Goal: Task Accomplishment & Management: Manage account settings

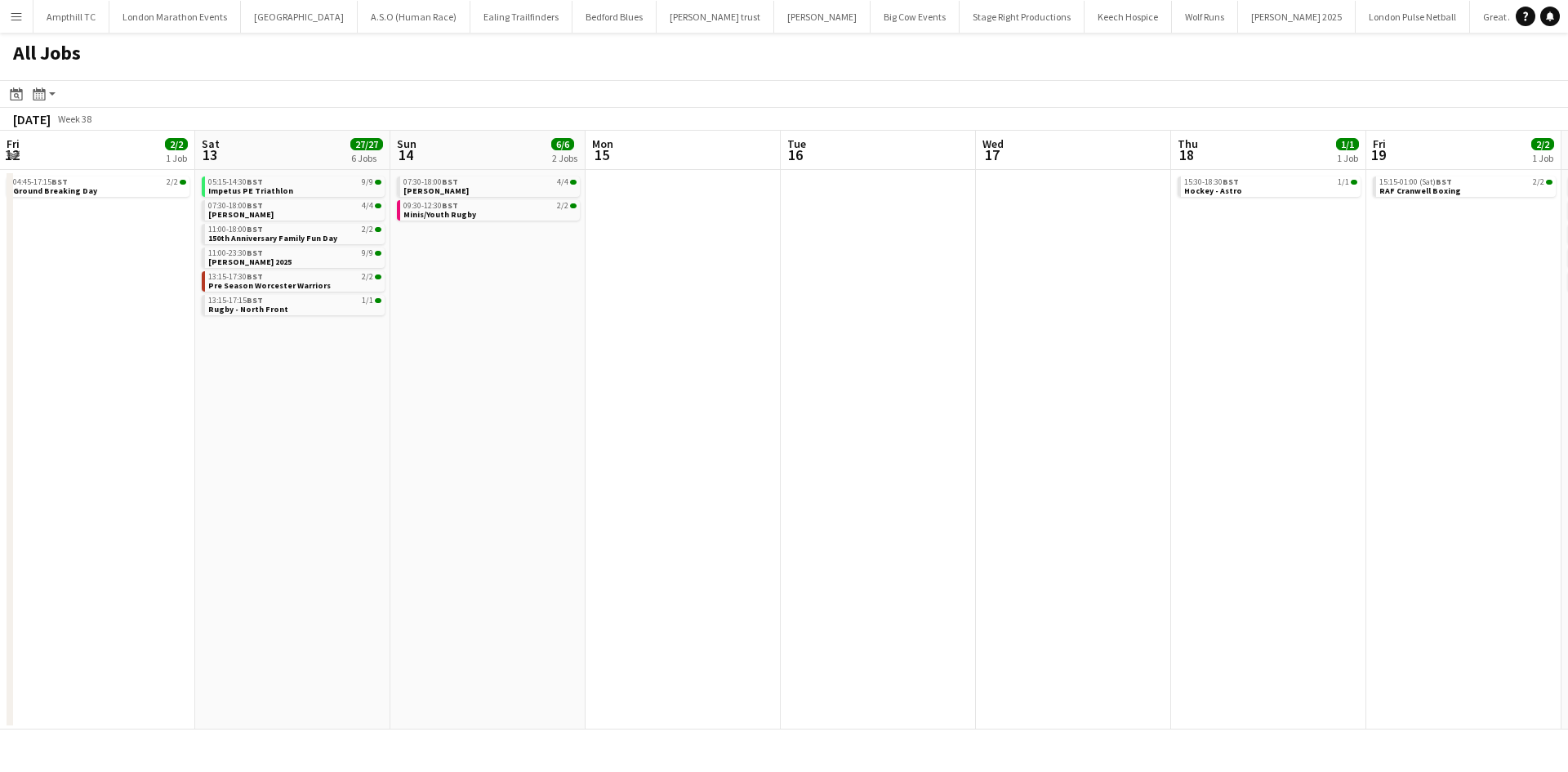
scroll to position [0, 667]
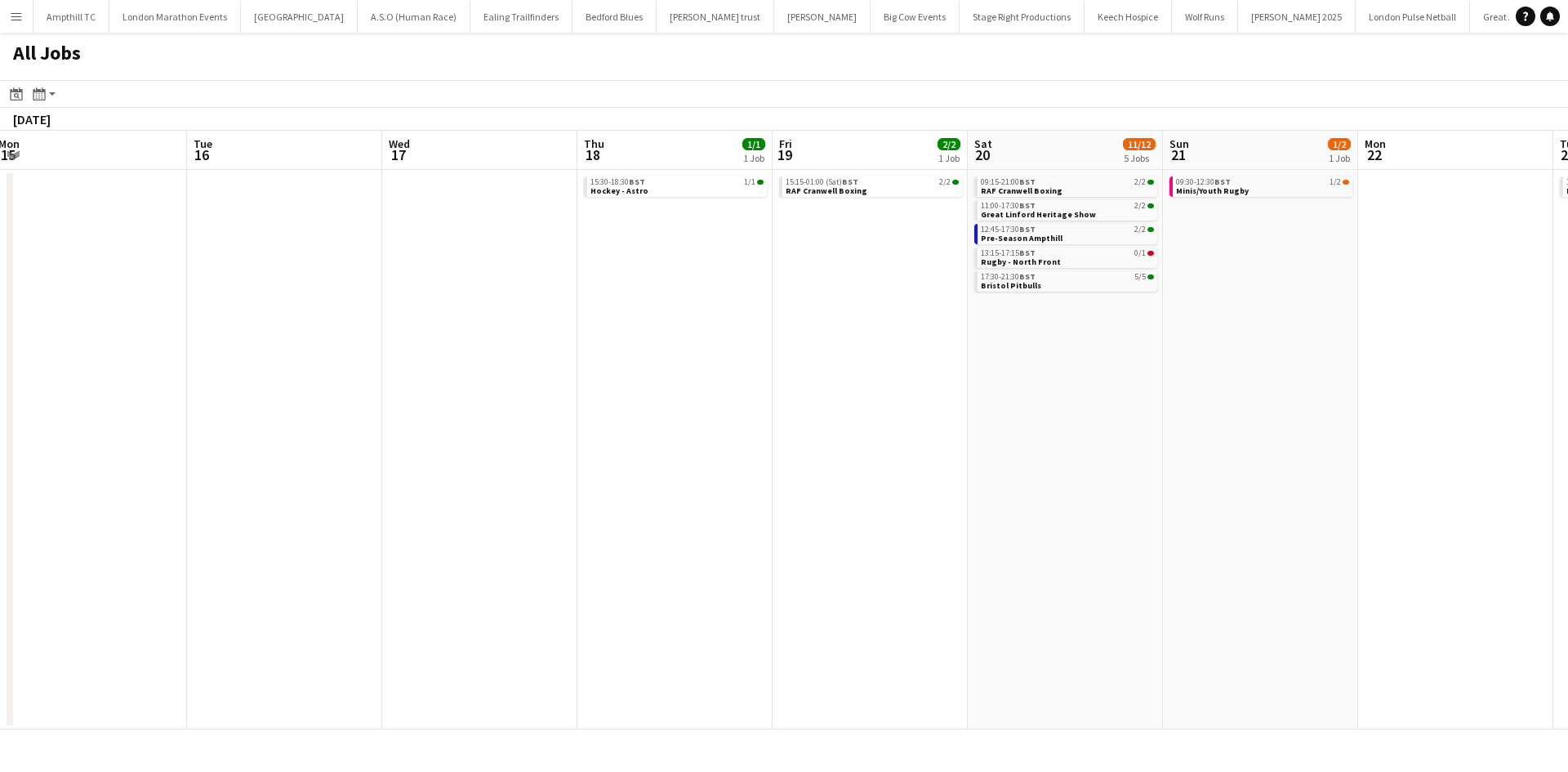
drag, startPoint x: 845, startPoint y: 285, endPoint x: 1274, endPoint y: 285, distance: 429.0
click at [1284, 285] on app-calendar-viewport "Fri 12 2/2 1 Job Sat 13 27/27 6 Jobs Sun 14 6/6 2 Jobs Mon 15 Tue 16 Wed 17 Thu…" at bounding box center [784, 430] width 1568 height 599
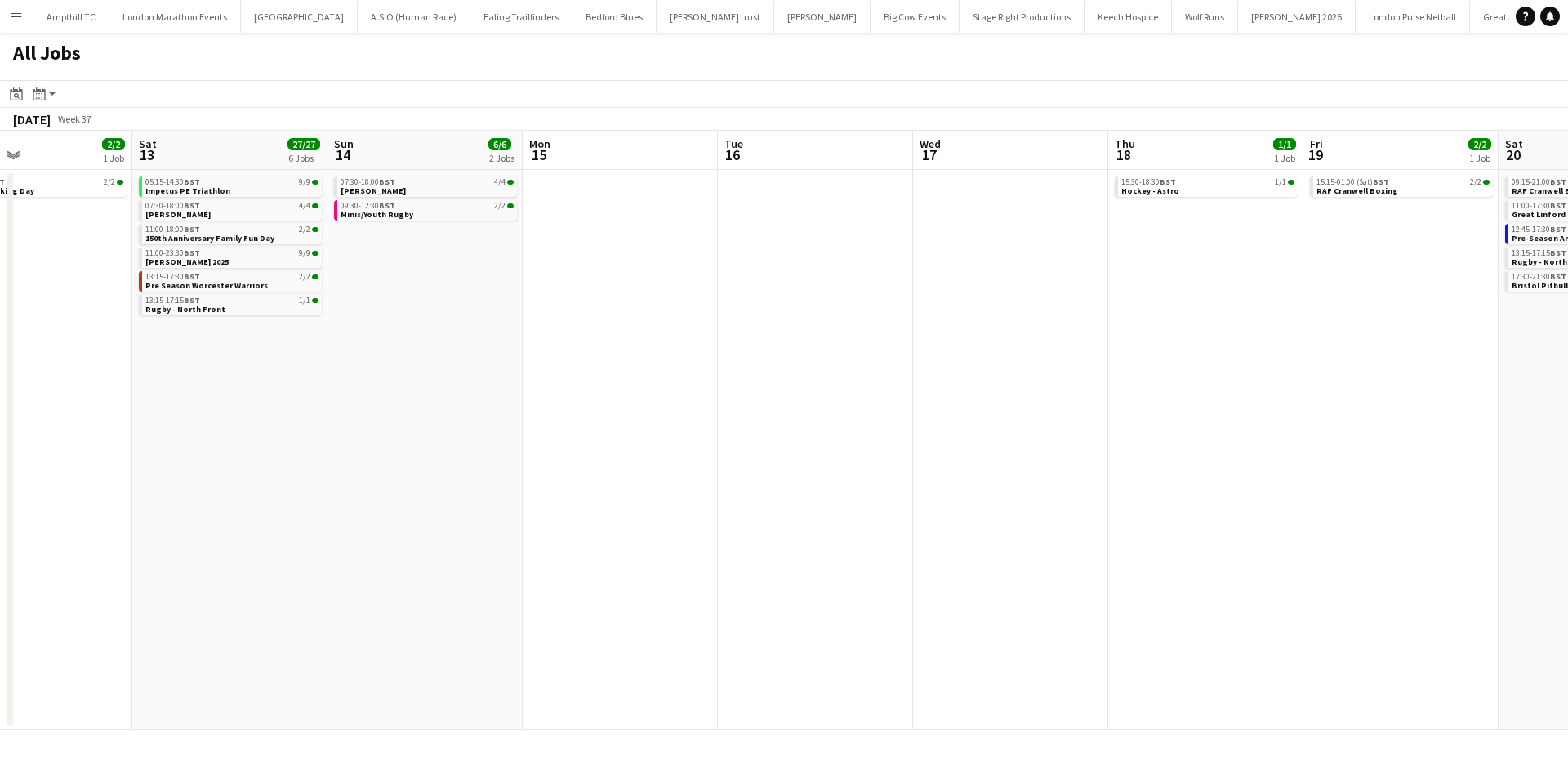
drag, startPoint x: 1214, startPoint y: 300, endPoint x: 1293, endPoint y: 301, distance: 79.0
click at [1292, 301] on app-calendar-viewport "Wed 10 Thu 11 Fri 12 2/2 1 Job Sat 13 27/27 6 Jobs Sun 14 6/6 2 Jobs Mon 15 Tue…" at bounding box center [784, 430] width 1568 height 599
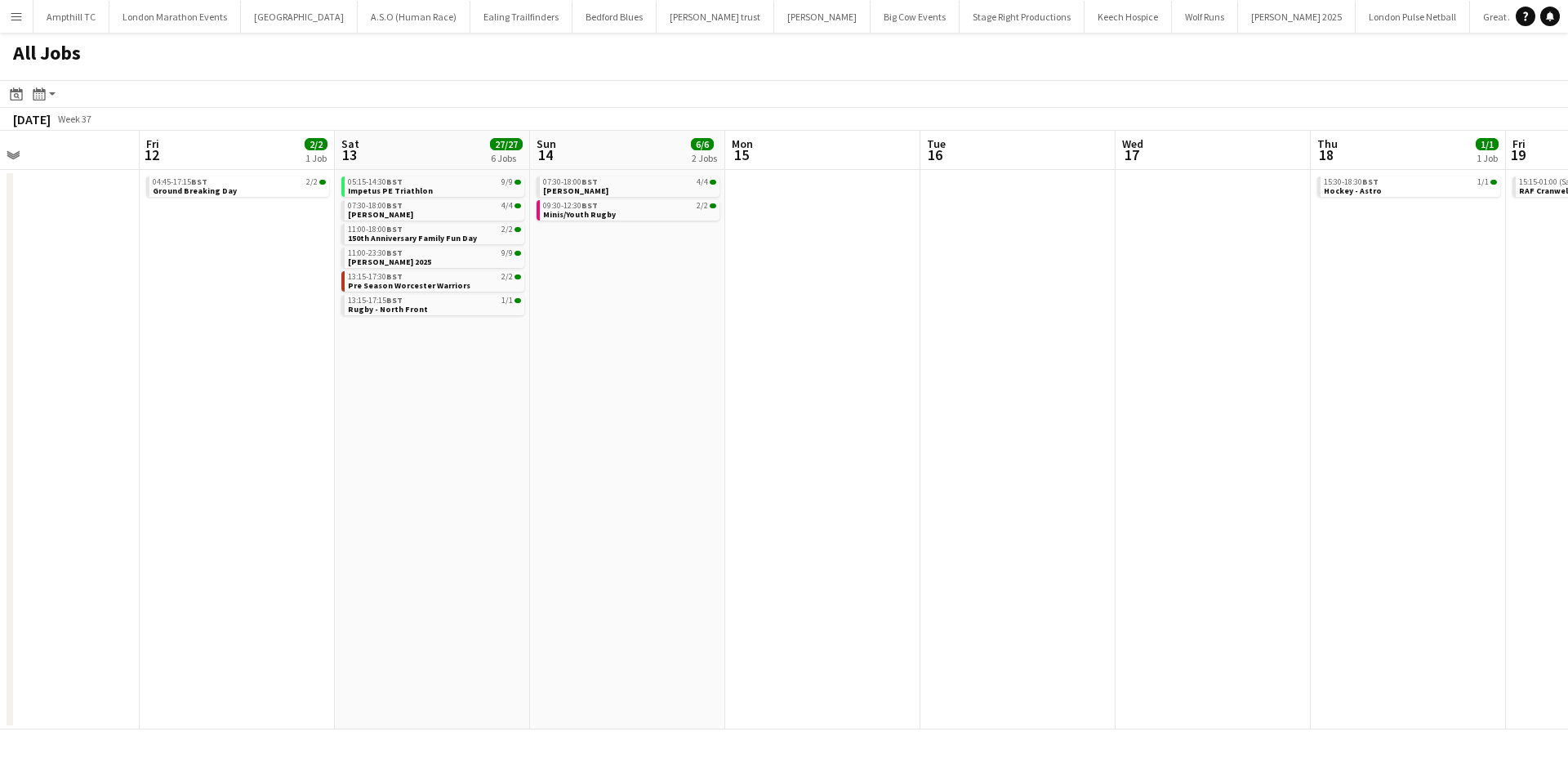
click at [1039, 307] on app-calendar-viewport "Tue 9 1/1 1 Job Wed 10 Thu 11 Fri 12 2/2 1 Job Sat 13 27/27 6 Jobs Sun 14 6/6 2…" at bounding box center [784, 430] width 1568 height 599
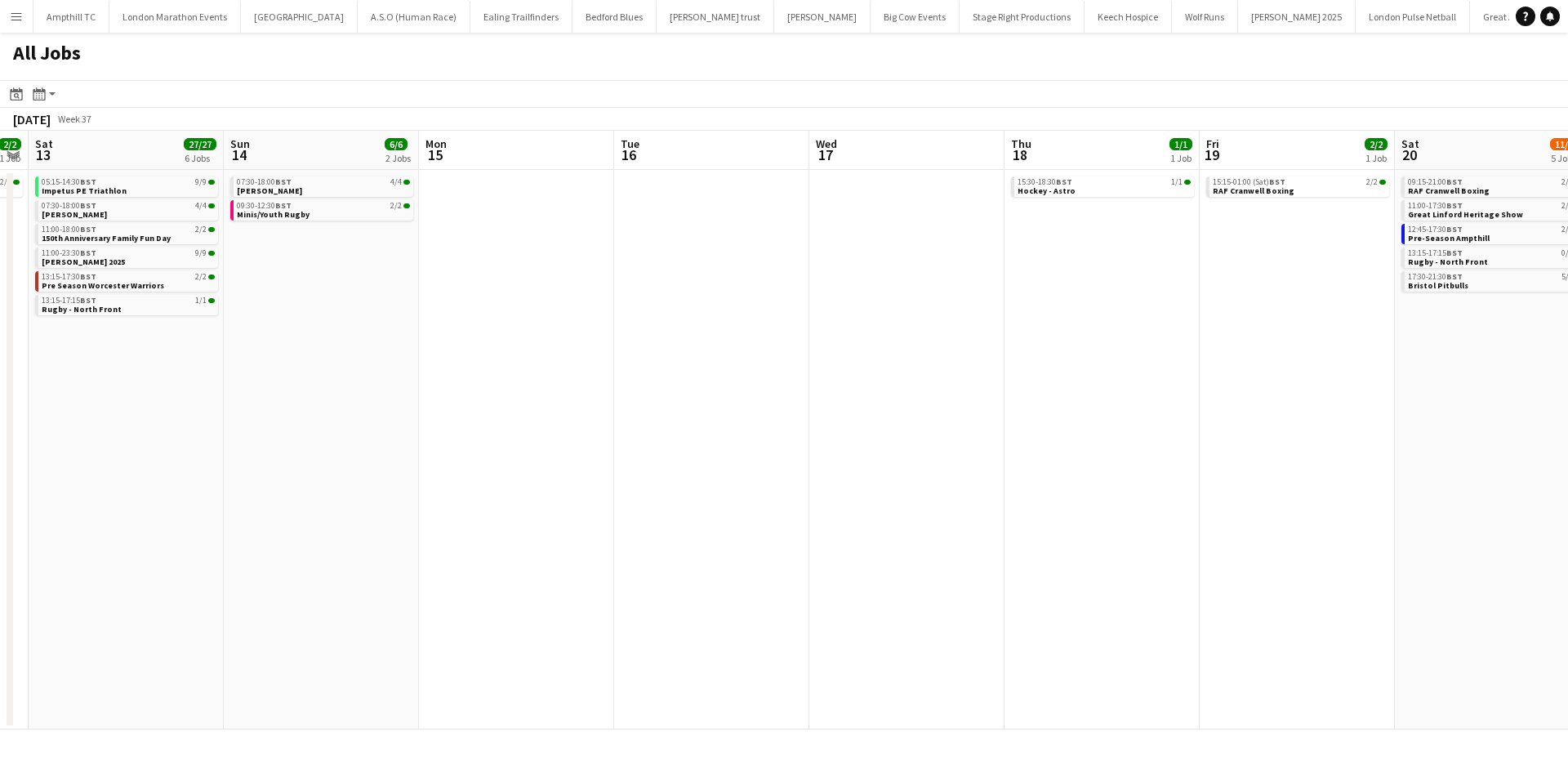
drag, startPoint x: 842, startPoint y: 402, endPoint x: 711, endPoint y: 402, distance: 131.0
click at [712, 402] on app-calendar-viewport "Wed 10 Thu 11 Fri 12 2/2 1 Job Sat 13 27/27 6 Jobs Sun 14 6/6 2 Jobs Mon 15 Tue…" at bounding box center [784, 430] width 1568 height 599
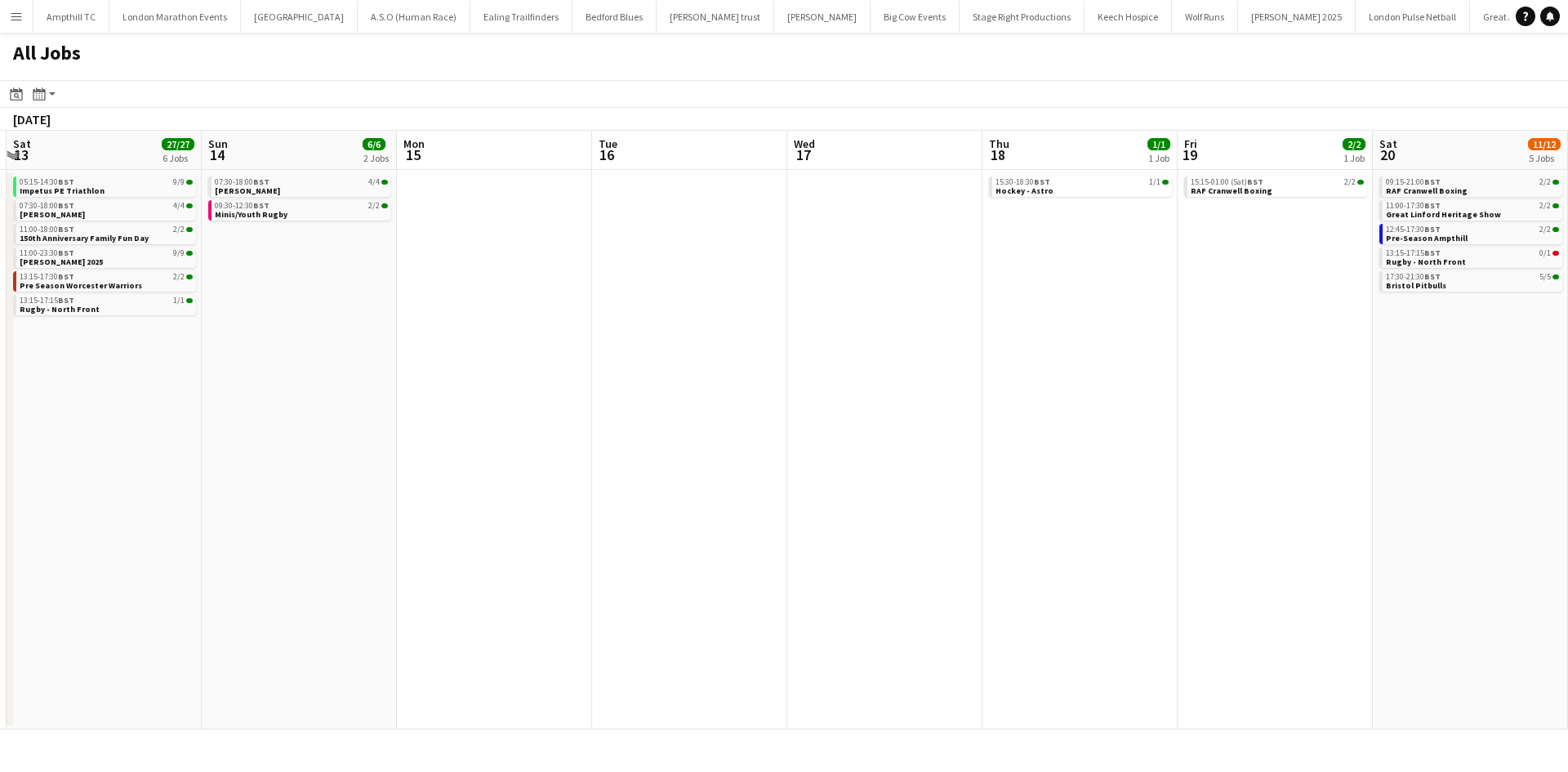
click at [497, 411] on app-calendar-viewport "Wed 10 Thu 11 Fri 12 2/2 1 Job Sat 13 27/27 6 Jobs Sun 14 6/6 2 Jobs Mon 15 Tue…" at bounding box center [784, 430] width 1568 height 599
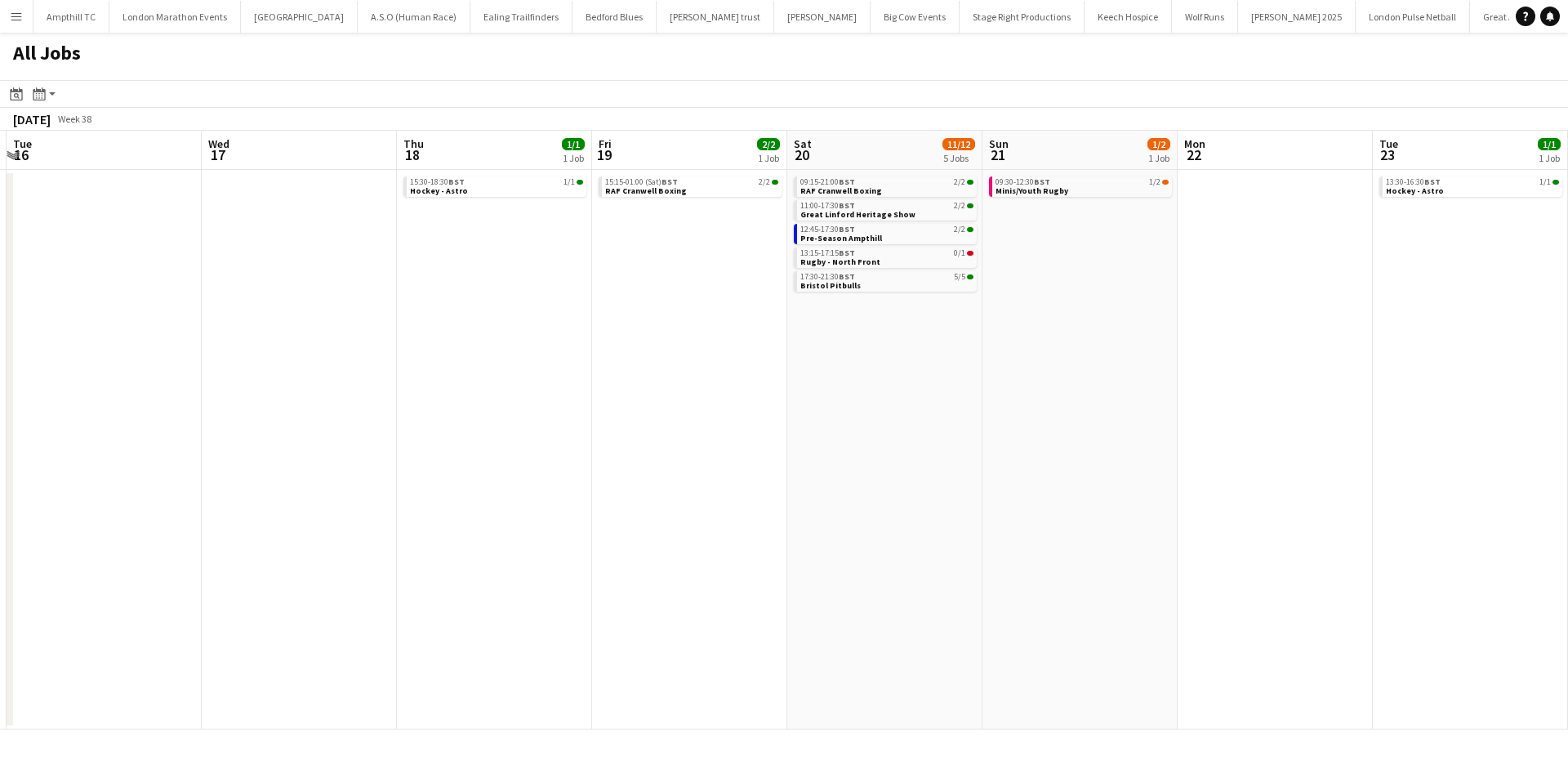
scroll to position [0, 661]
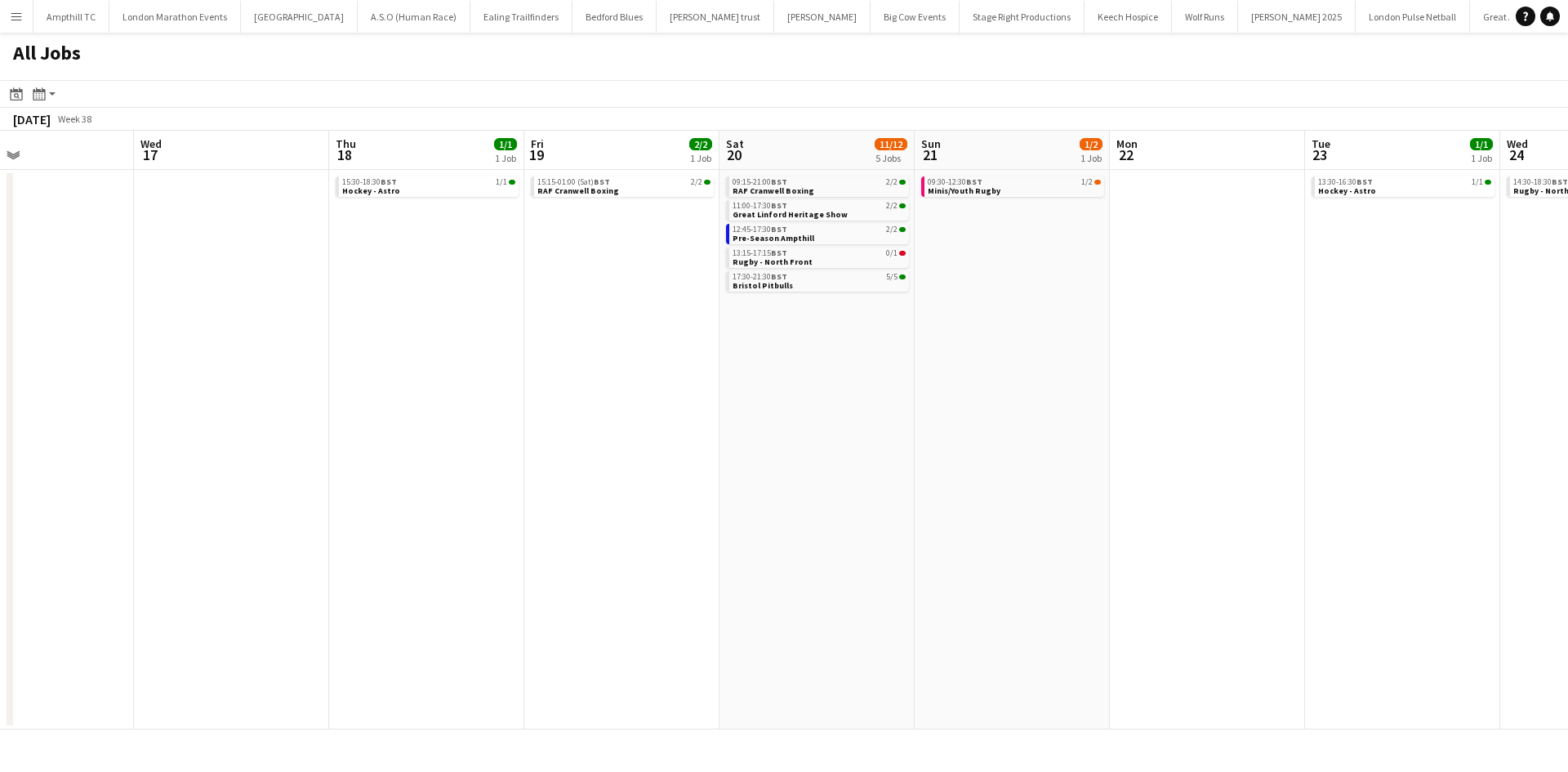
drag, startPoint x: 1424, startPoint y: 317, endPoint x: 1465, endPoint y: 355, distance: 55.9
click at [1568, 341] on app-calendar-viewport "Sun 14 6/6 2 Jobs Mon 15 Tue 16 Wed 17 Thu 18 1/1 1 Job Fri 19 2/2 1 Job Sat 20…" at bounding box center [784, 430] width 1568 height 599
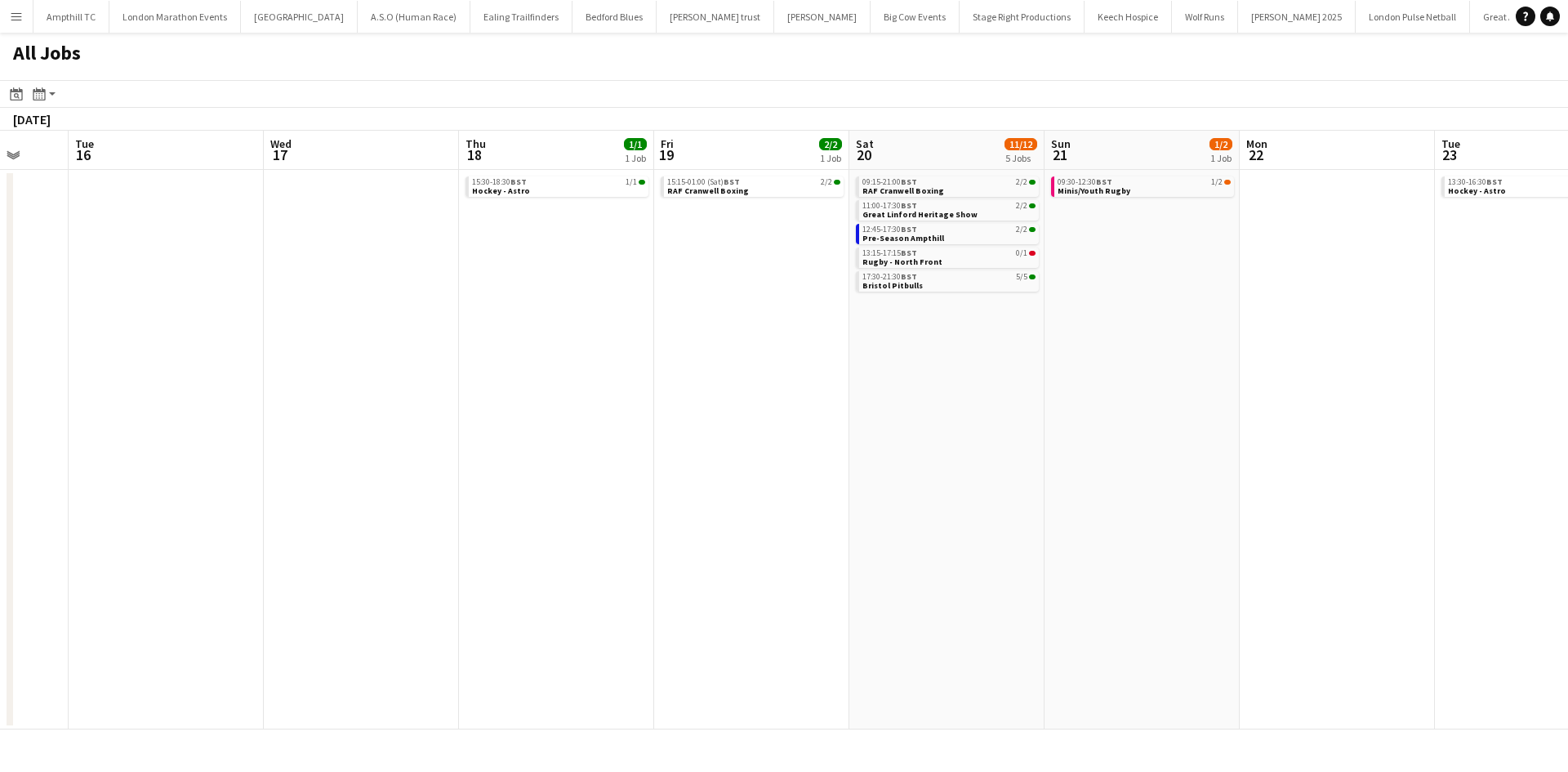
scroll to position [0, 483]
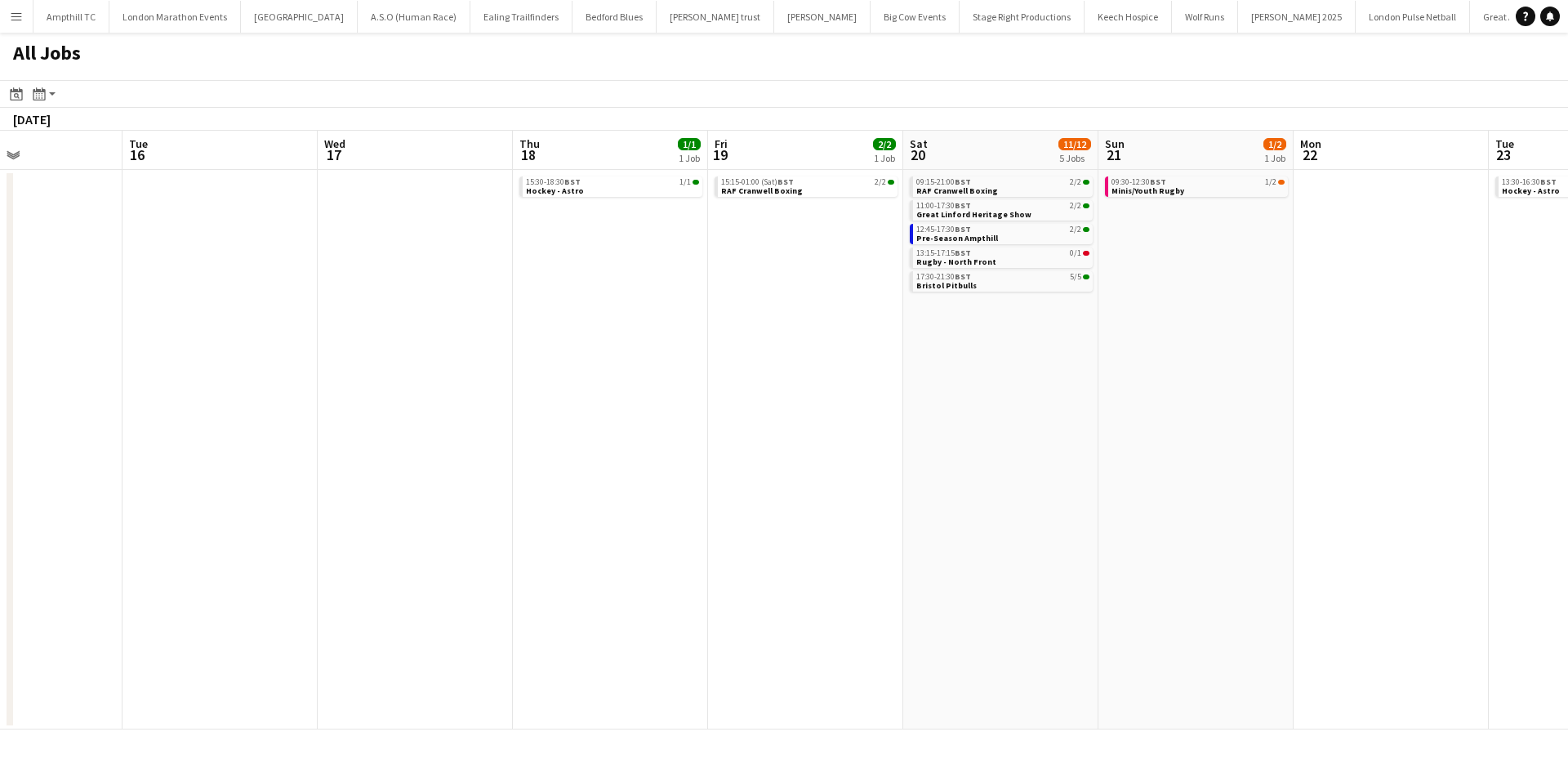
drag, startPoint x: 1144, startPoint y: 384, endPoint x: 1497, endPoint y: 403, distance: 353.5
click at [1492, 402] on app-calendar-viewport "Sat 13 27/27 6 Jobs Sun 14 6/6 2 Jobs Mon 15 Tue 16 Wed 17 Thu 18 1/1 1 Job Fri…" at bounding box center [784, 430] width 1568 height 599
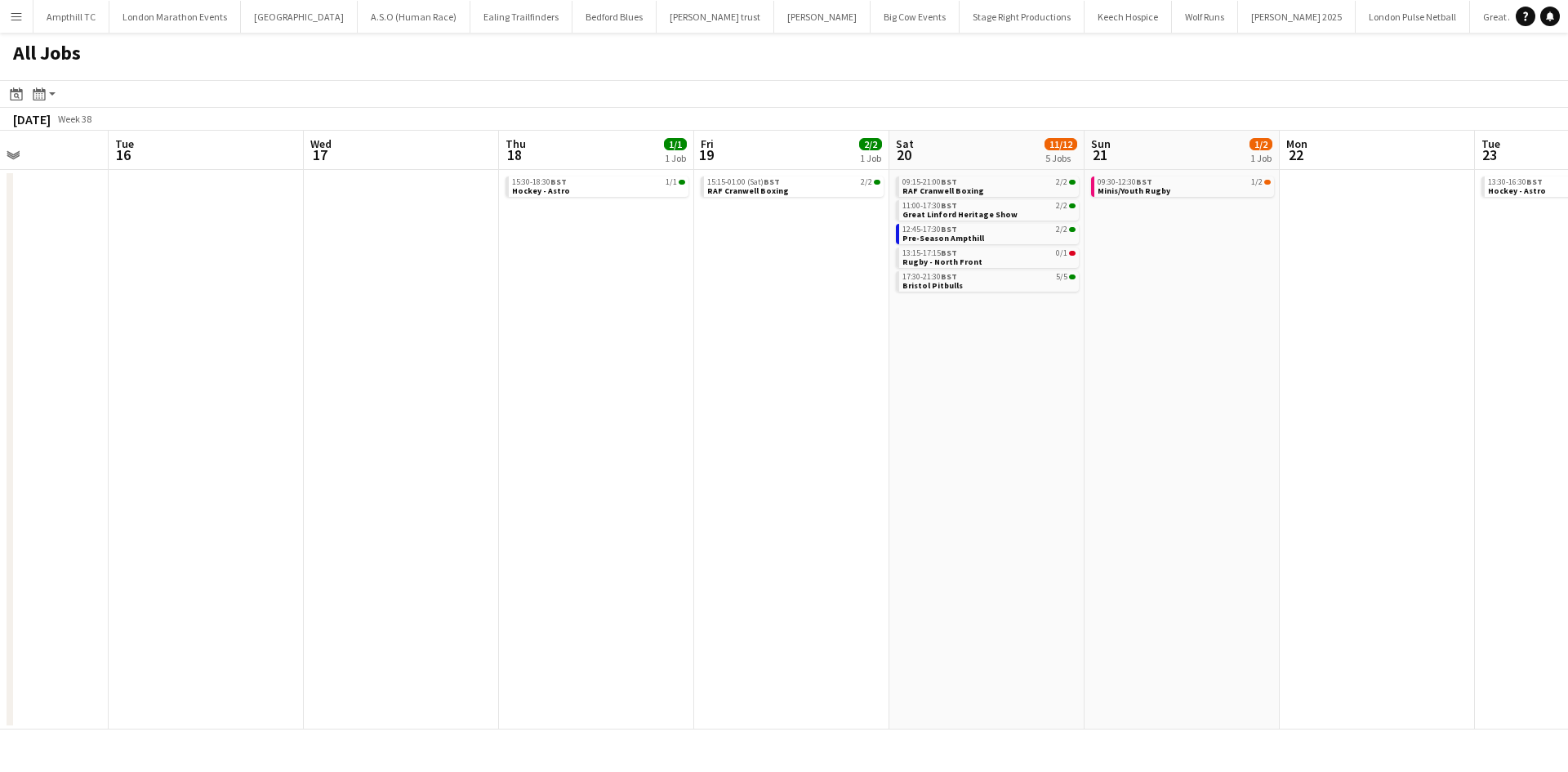
drag, startPoint x: 910, startPoint y: 379, endPoint x: 252, endPoint y: 414, distance: 658.9
click at [252, 414] on app-calendar-viewport "Sat 13 27/27 6 Jobs Sun 14 6/6 2 Jobs Mon 15 Tue 16 Wed 17 Thu 18 1/1 1 Job Fri…" at bounding box center [784, 430] width 1568 height 599
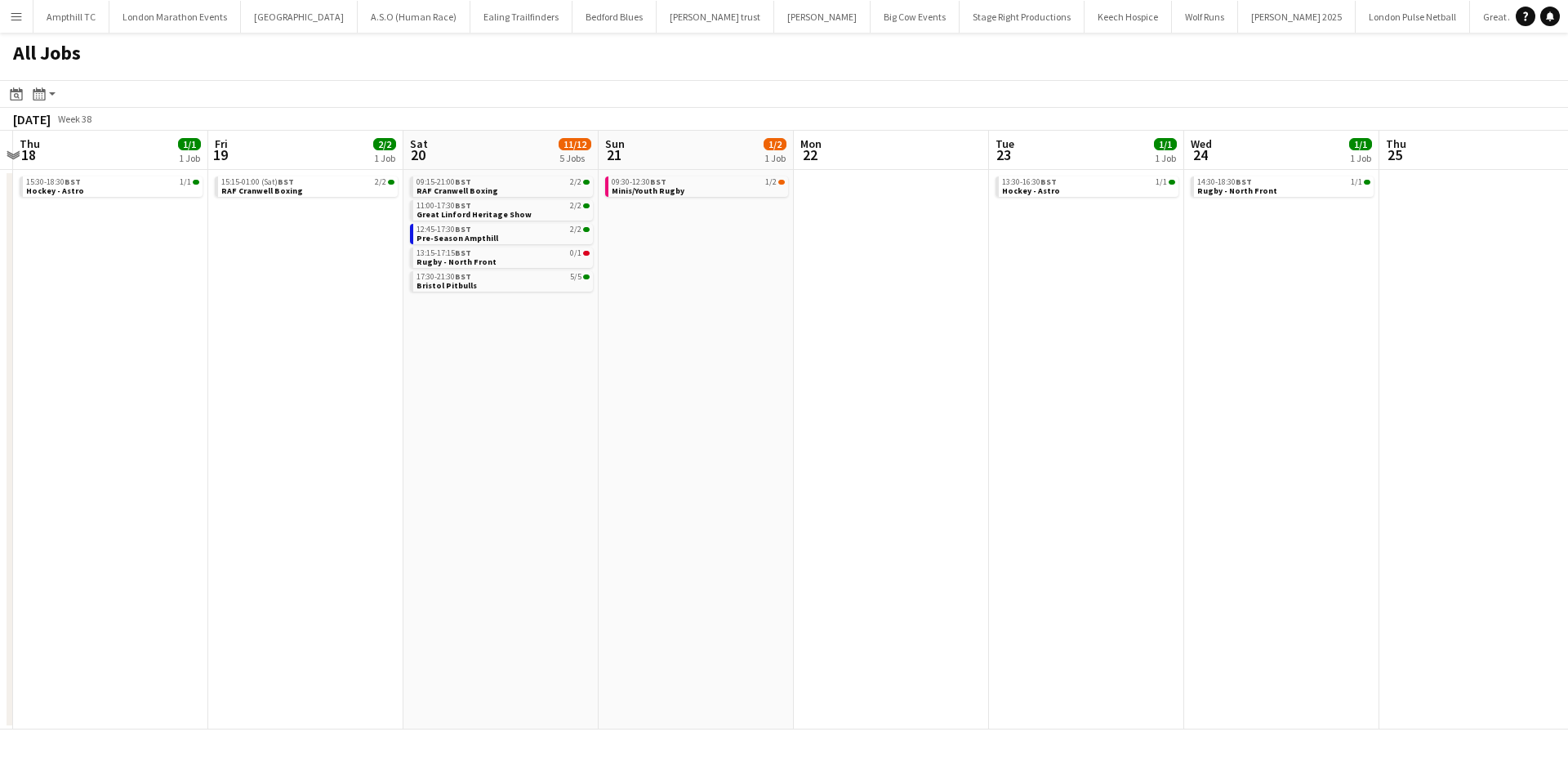
drag, startPoint x: 1010, startPoint y: 293, endPoint x: 778, endPoint y: 324, distance: 234.1
click at [778, 324] on app-calendar-viewport "Mon 15 Tue 16 Wed 17 Thu 18 1/1 1 Job Fri 19 2/2 1 Job Sat 20 11/12 5 Jobs Sun …" at bounding box center [784, 430] width 1568 height 599
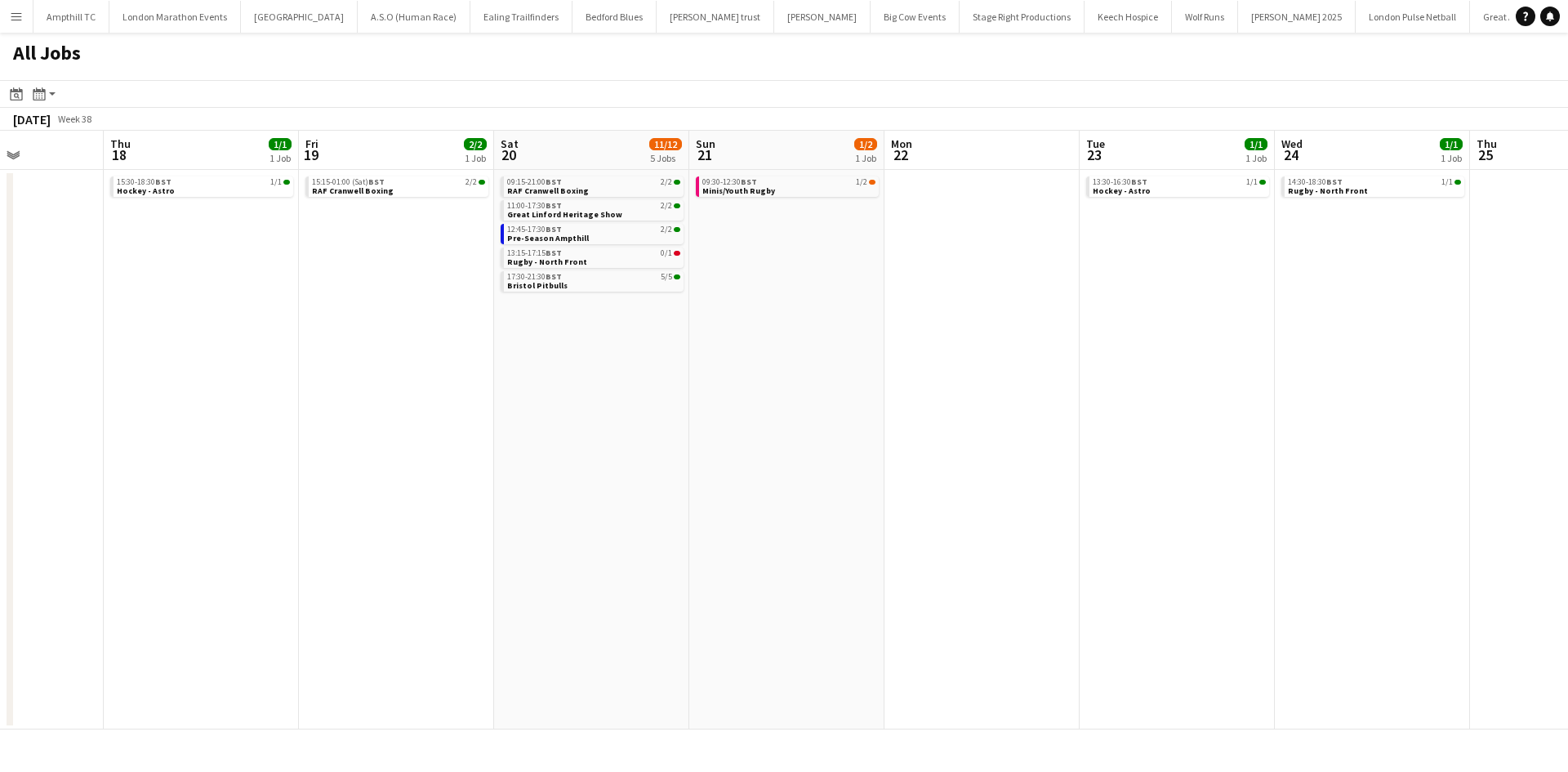
drag, startPoint x: 1382, startPoint y: 370, endPoint x: 819, endPoint y: 394, distance: 563.5
click at [873, 393] on app-calendar-viewport "Mon 15 Tue 16 Wed 17 Thu 18 1/1 1 Job Fri 19 2/2 1 Job Sat 20 11/12 5 Jobs Sun …" at bounding box center [784, 430] width 1568 height 599
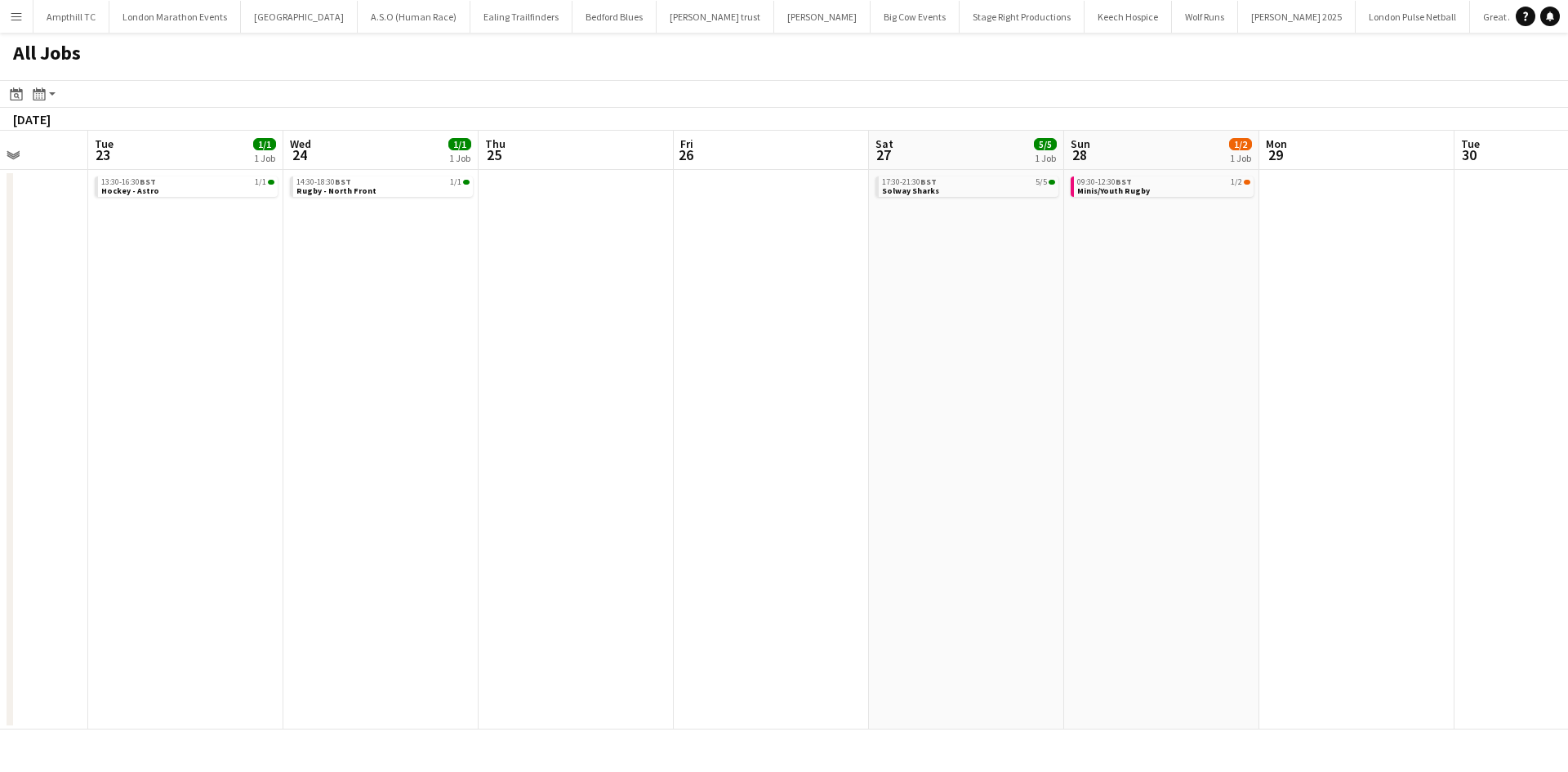
click at [562, 420] on app-all-jobs "All Jobs Date picker SEP 2025 SEP 2025 Monday M Tuesday T Wednesday W Thursday …" at bounding box center [784, 381] width 1568 height 697
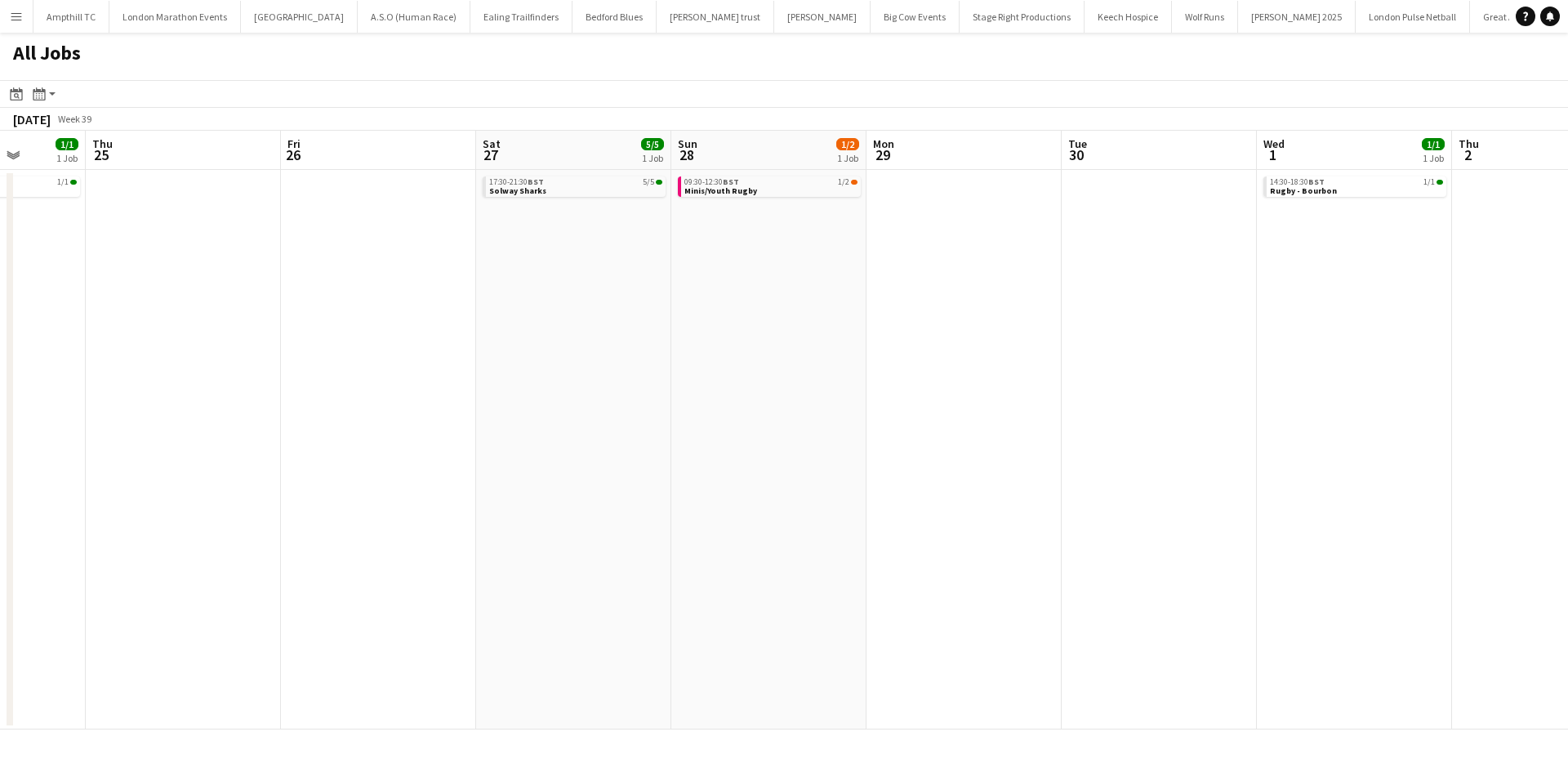
drag, startPoint x: 903, startPoint y: 410, endPoint x: 460, endPoint y: 462, distance: 446.0
click at [463, 462] on app-calendar-viewport "Mon 22 Tue 23 1/1 1 Job Wed 24 1/1 1 Job Thu 25 Fri 26 Sat 27 5/5 1 Job Sun 28 …" at bounding box center [784, 430] width 1568 height 599
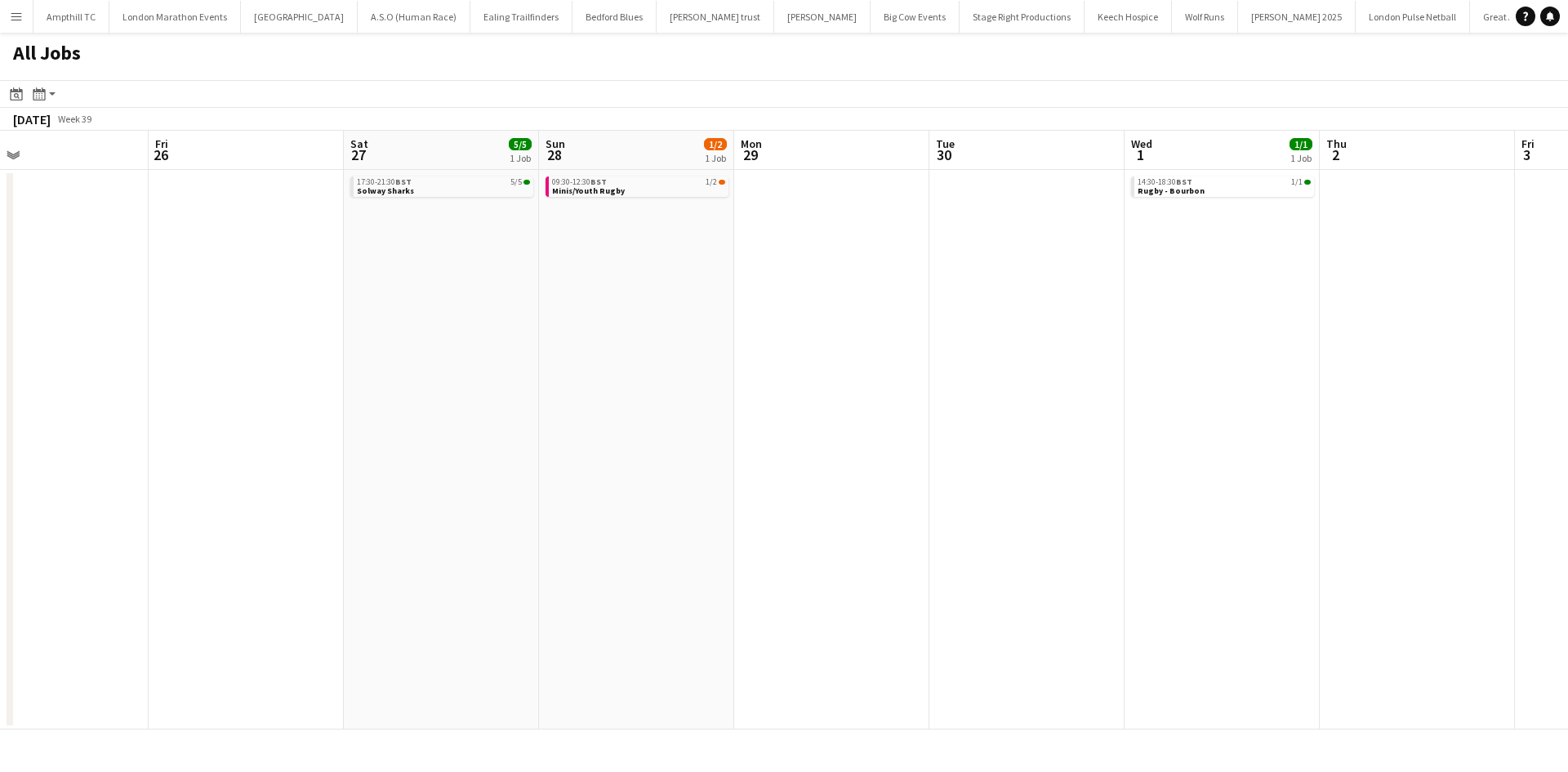
click at [790, 436] on app-all-jobs "All Jobs Date picker SEP 2025 SEP 2025 Monday M Tuesday T Wednesday W Thursday …" at bounding box center [784, 381] width 1568 height 697
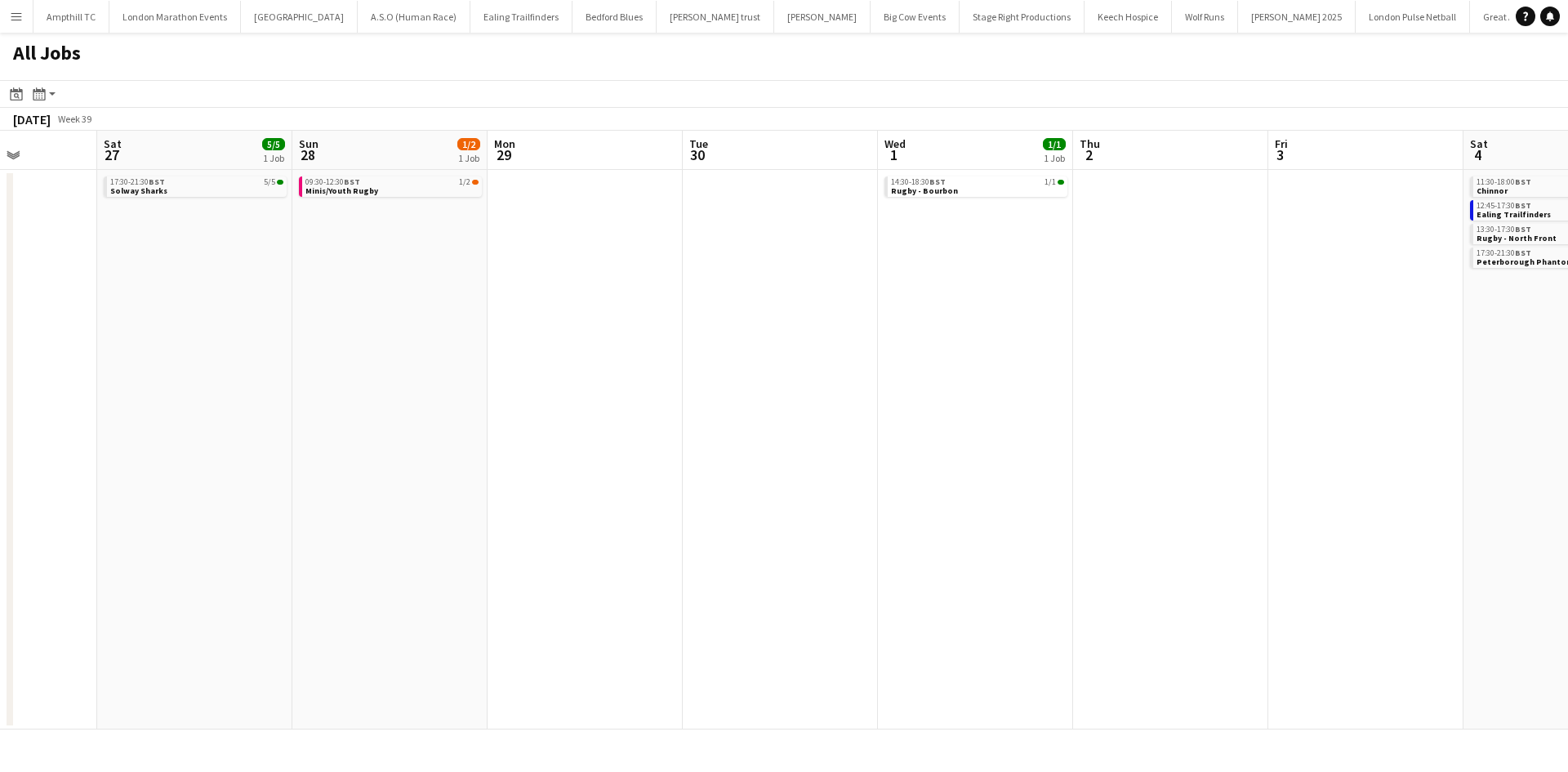
drag, startPoint x: 1208, startPoint y: 375, endPoint x: 801, endPoint y: 394, distance: 407.4
click at [785, 406] on app-calendar-viewport "Wed 24 1/1 1 Job Thu 25 Fri 26 Sat 27 5/5 1 Job Sun 28 1/2 1 Job Mon 29 Tue 30 …" at bounding box center [784, 430] width 1568 height 599
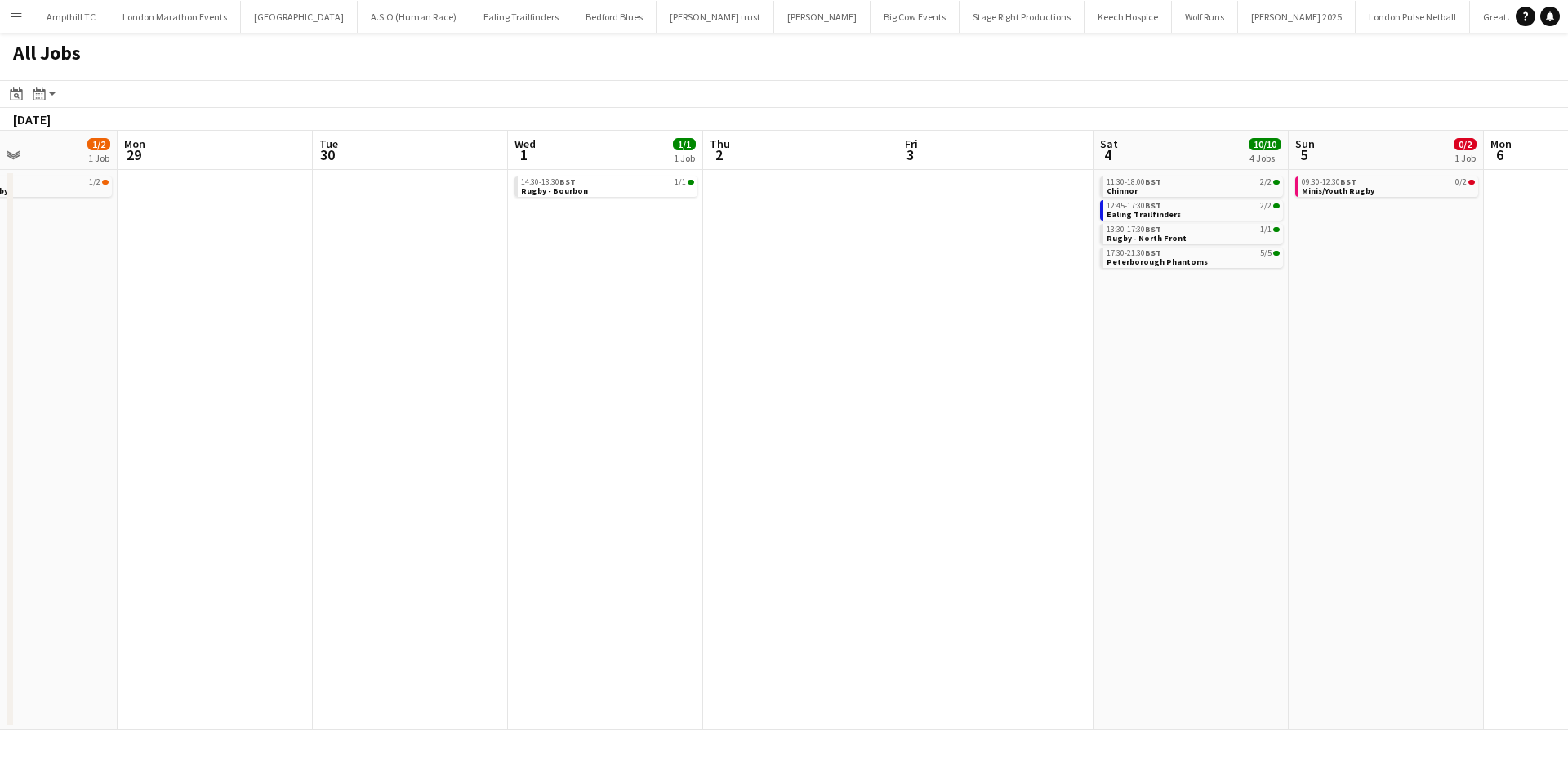
click at [941, 394] on app-all-jobs "All Jobs Date picker SEP 2025 SEP 2025 Monday M Tuesday T Wednesday W Thursday …" at bounding box center [784, 381] width 1568 height 697
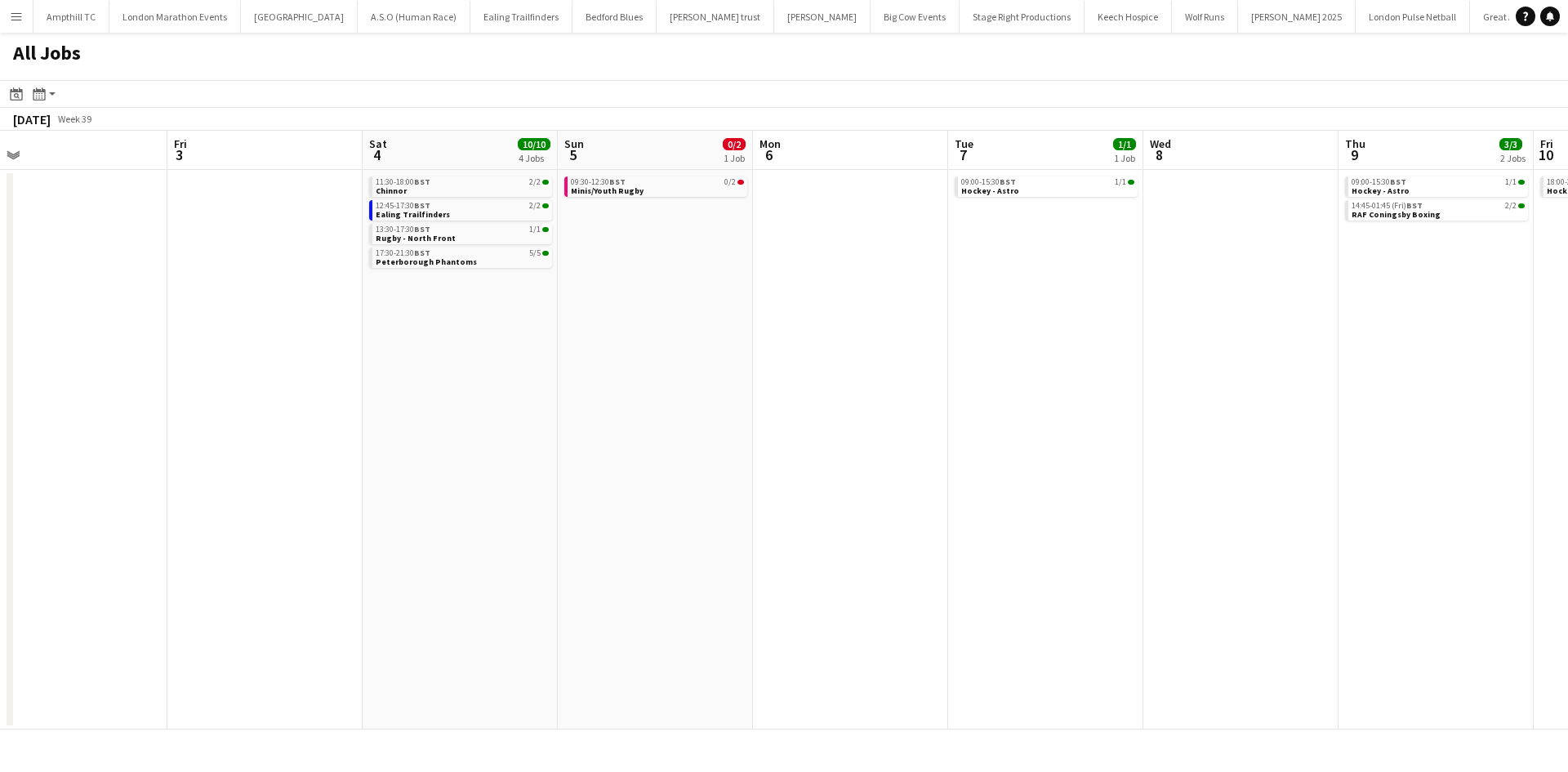
drag, startPoint x: 1054, startPoint y: 390, endPoint x: 589, endPoint y: 460, distance: 470.2
click at [618, 454] on app-calendar-viewport "Sun 28 1/2 1 Job Mon 29 Tue 30 Wed 1 1/1 1 Job Thu 2 Fri 3 Sat 4 10/10 4 Jobs S…" at bounding box center [784, 430] width 1568 height 599
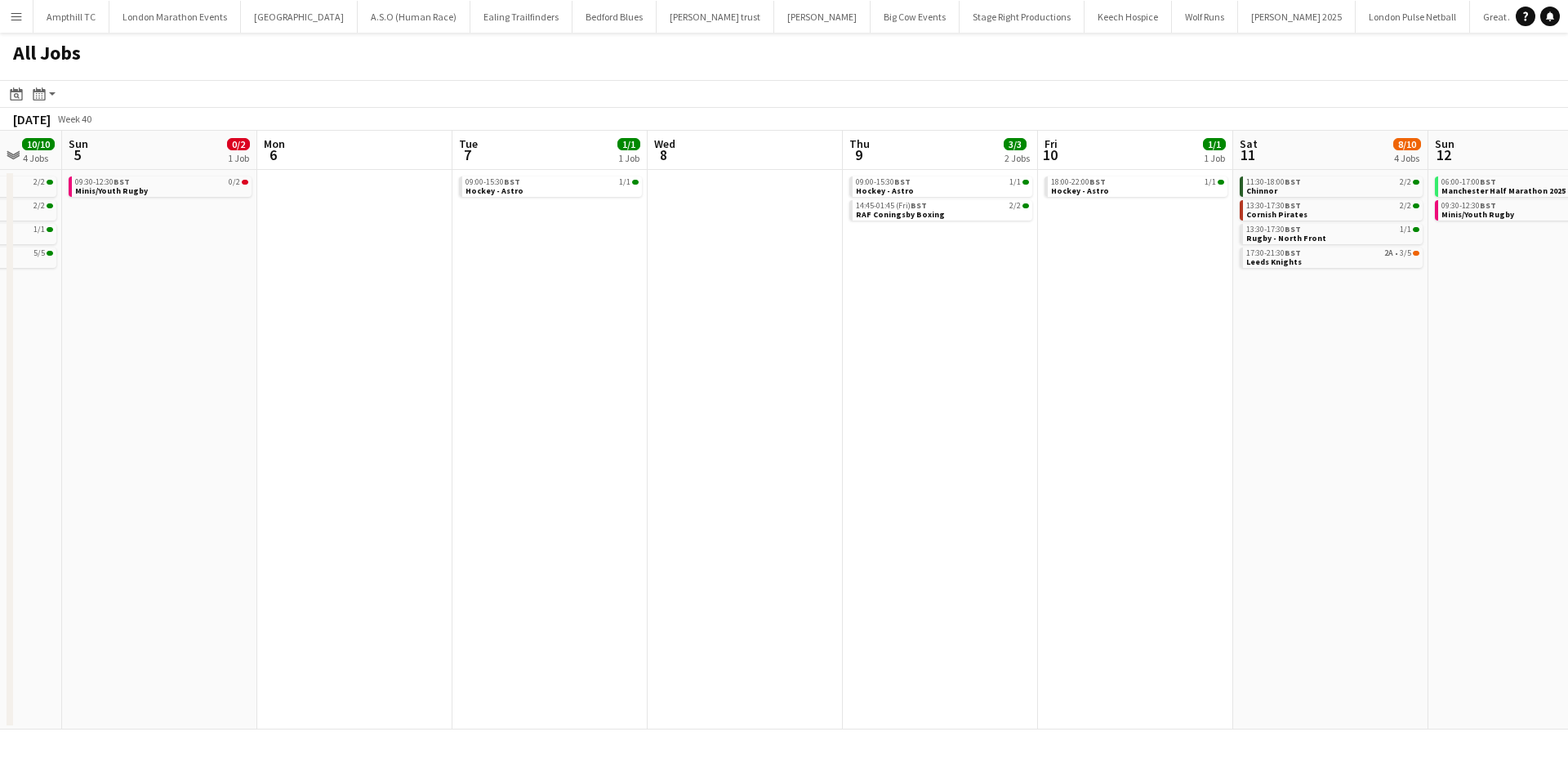
click at [554, 416] on app-all-jobs "All Jobs Date picker SEP 2025 SEP 2025 Monday M Tuesday T Wednesday W Thursday …" at bounding box center [784, 381] width 1568 height 697
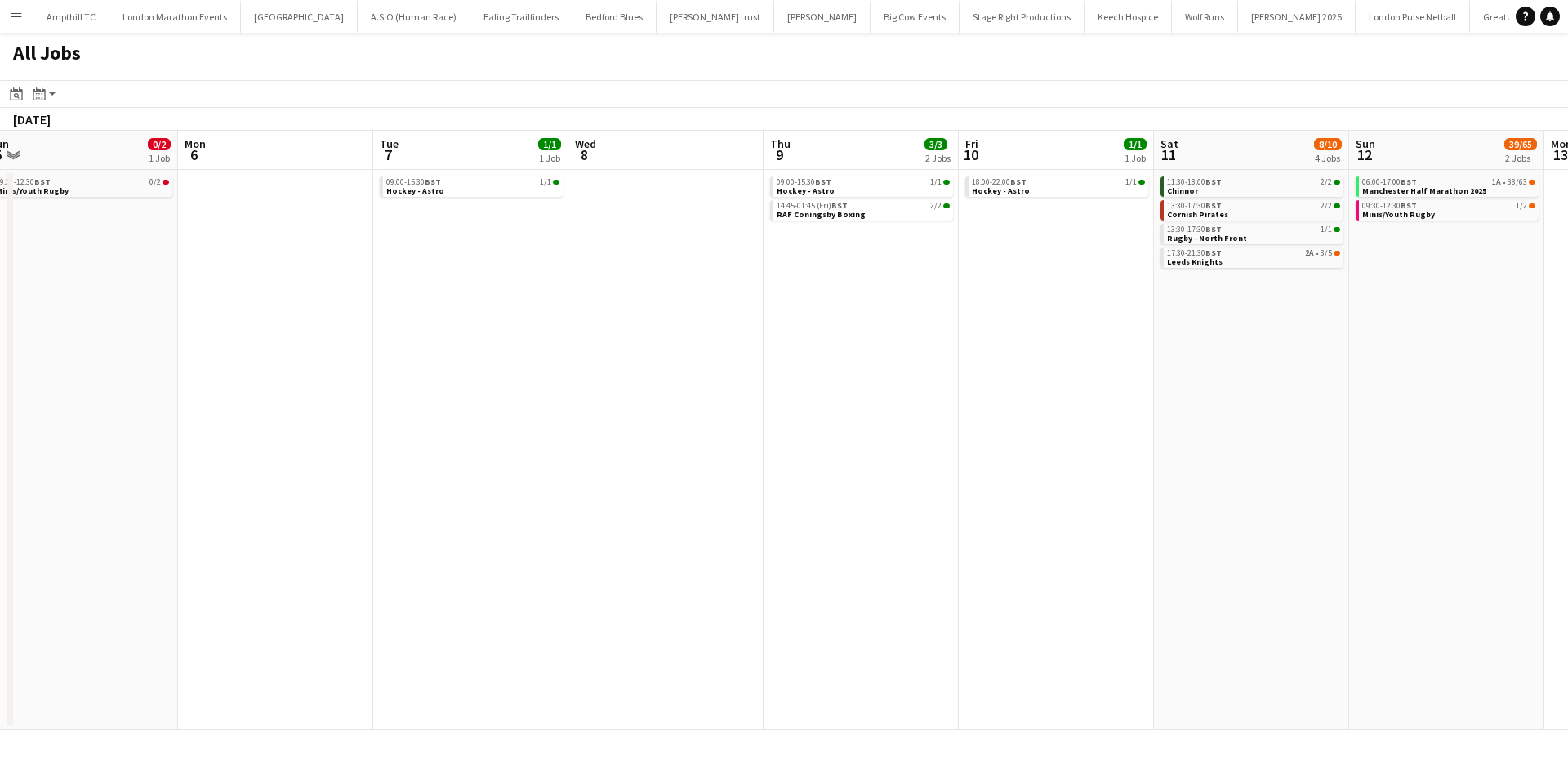
drag, startPoint x: 798, startPoint y: 352, endPoint x: 516, endPoint y: 400, distance: 286.1
click at [463, 397] on app-calendar-viewport "Fri 3 Sat 4 10/10 4 Jobs Sun 5 0/2 1 Job Mon 6 Tue 7 1/1 1 Job Wed 8 Thu 9 3/3 …" at bounding box center [784, 430] width 1568 height 599
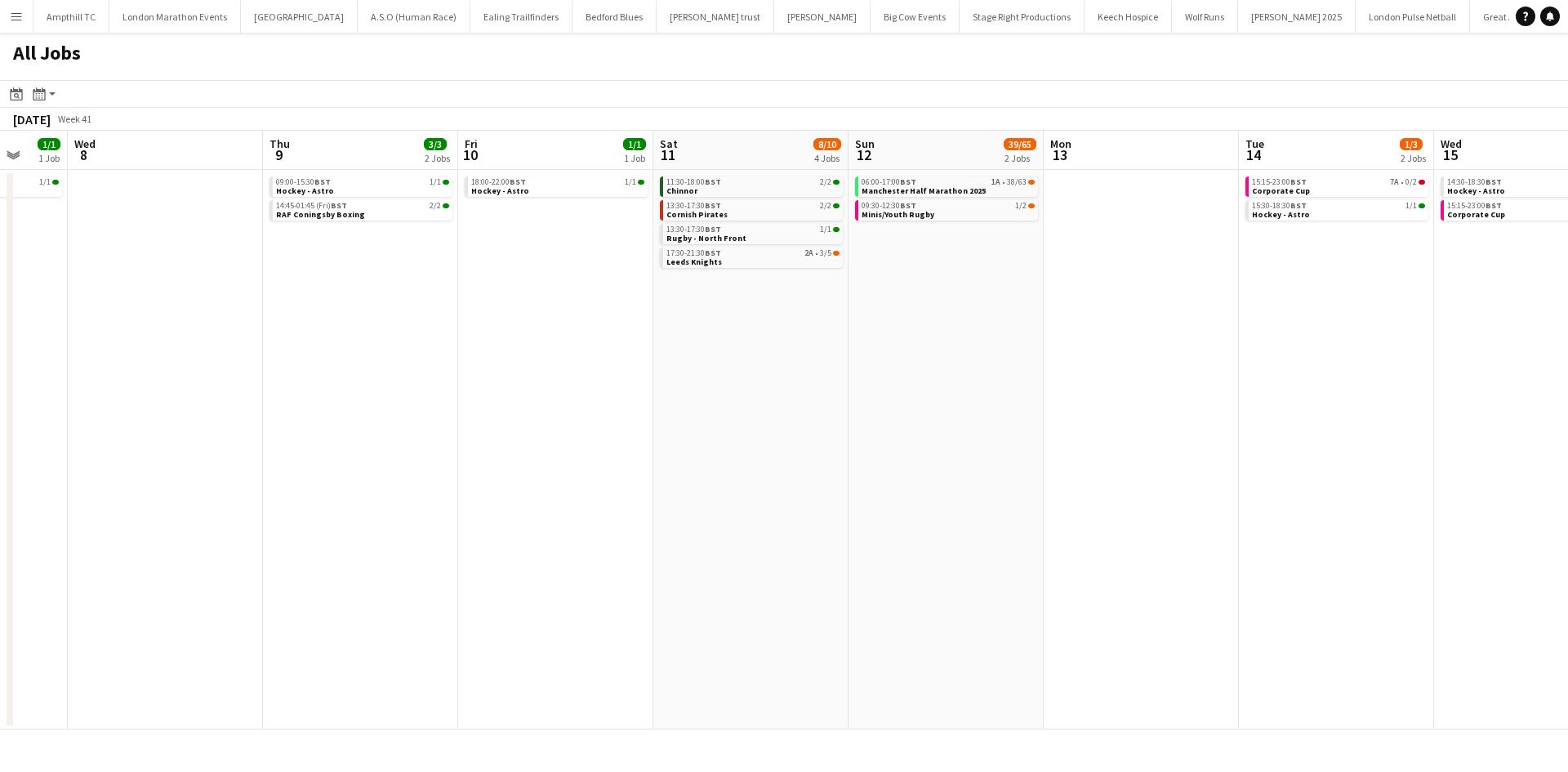
click at [493, 375] on app-all-jobs "All Jobs Date picker SEP 2025 SEP 2025 Monday M Tuesday T Wednesday W Thursday …" at bounding box center [784, 381] width 1568 height 697
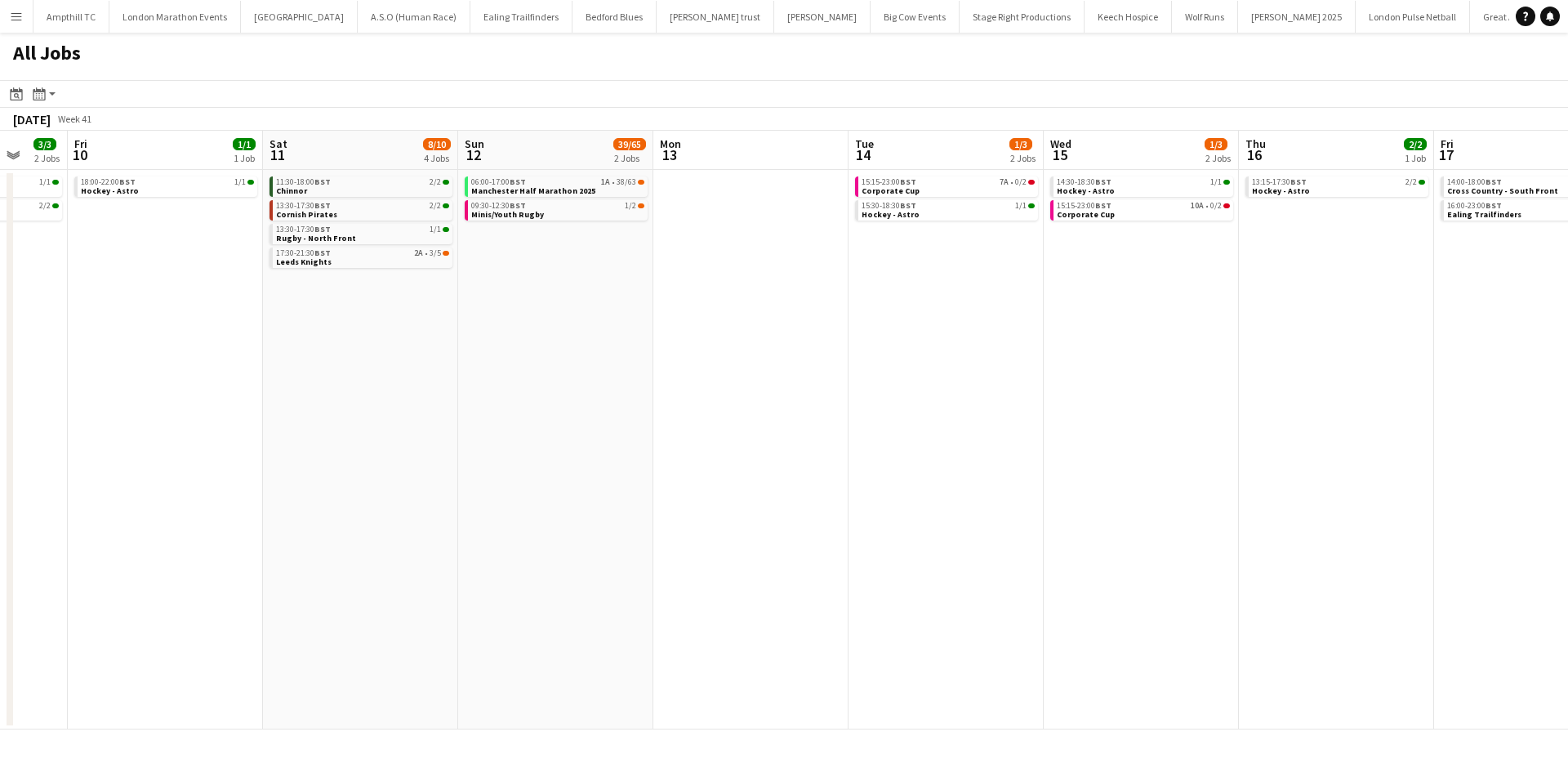
drag, startPoint x: 857, startPoint y: 373, endPoint x: 426, endPoint y: 397, distance: 431.7
click at [476, 398] on app-calendar-viewport "Tue 7 1/1 1 Job Wed 8 Thu 9 3/3 2 Jobs Fri 10 1/1 1 Job Sat 11 8/10 4 Jobs Sun …" at bounding box center [784, 430] width 1568 height 599
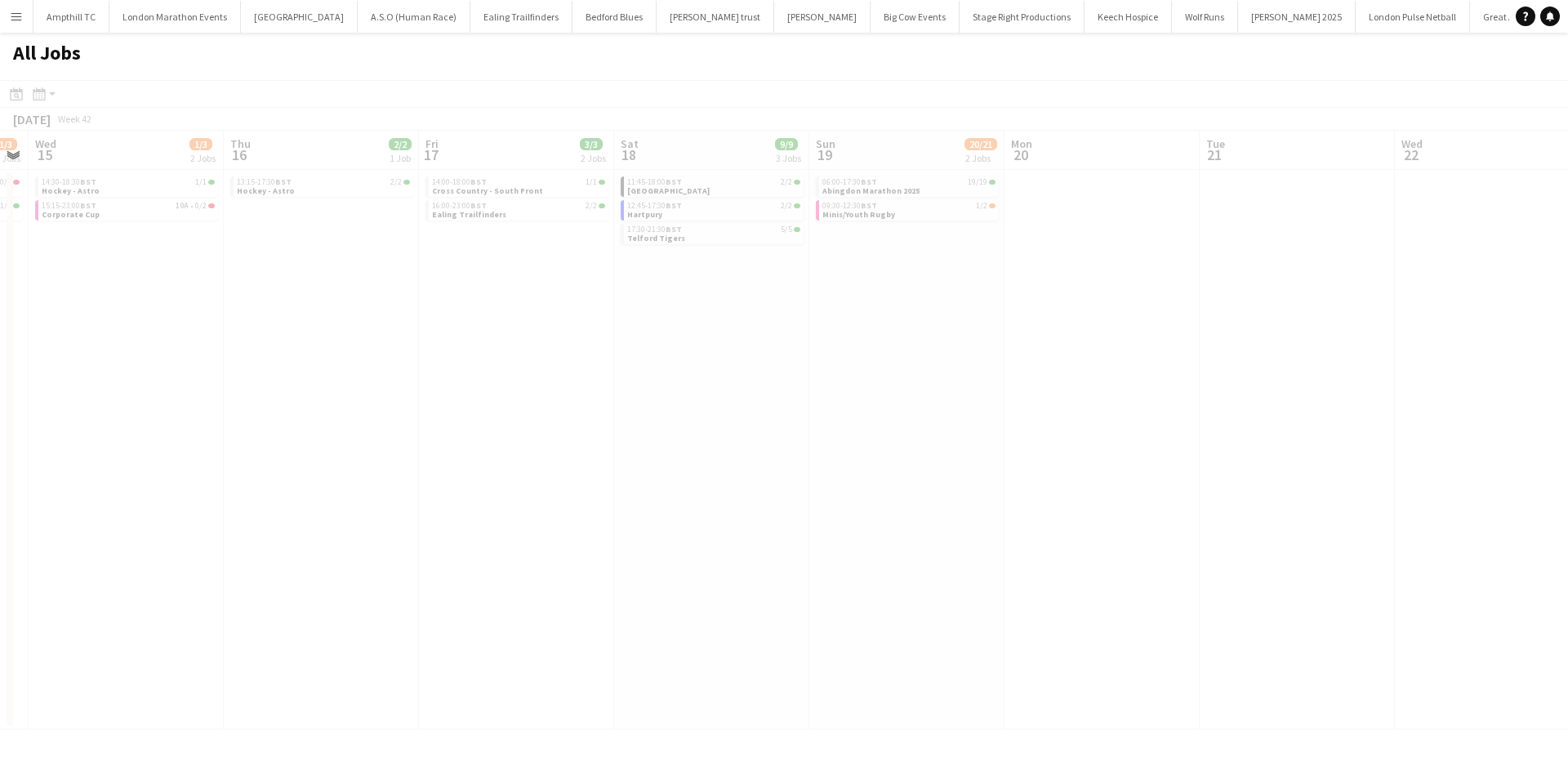
drag, startPoint x: 849, startPoint y: 366, endPoint x: 303, endPoint y: 420, distance: 548.7
click at [334, 426] on app-all-jobs "All Jobs Date picker SEP 2025 SEP 2025 Monday M Tuesday T Wednesday W Thursday …" at bounding box center [784, 381] width 1568 height 697
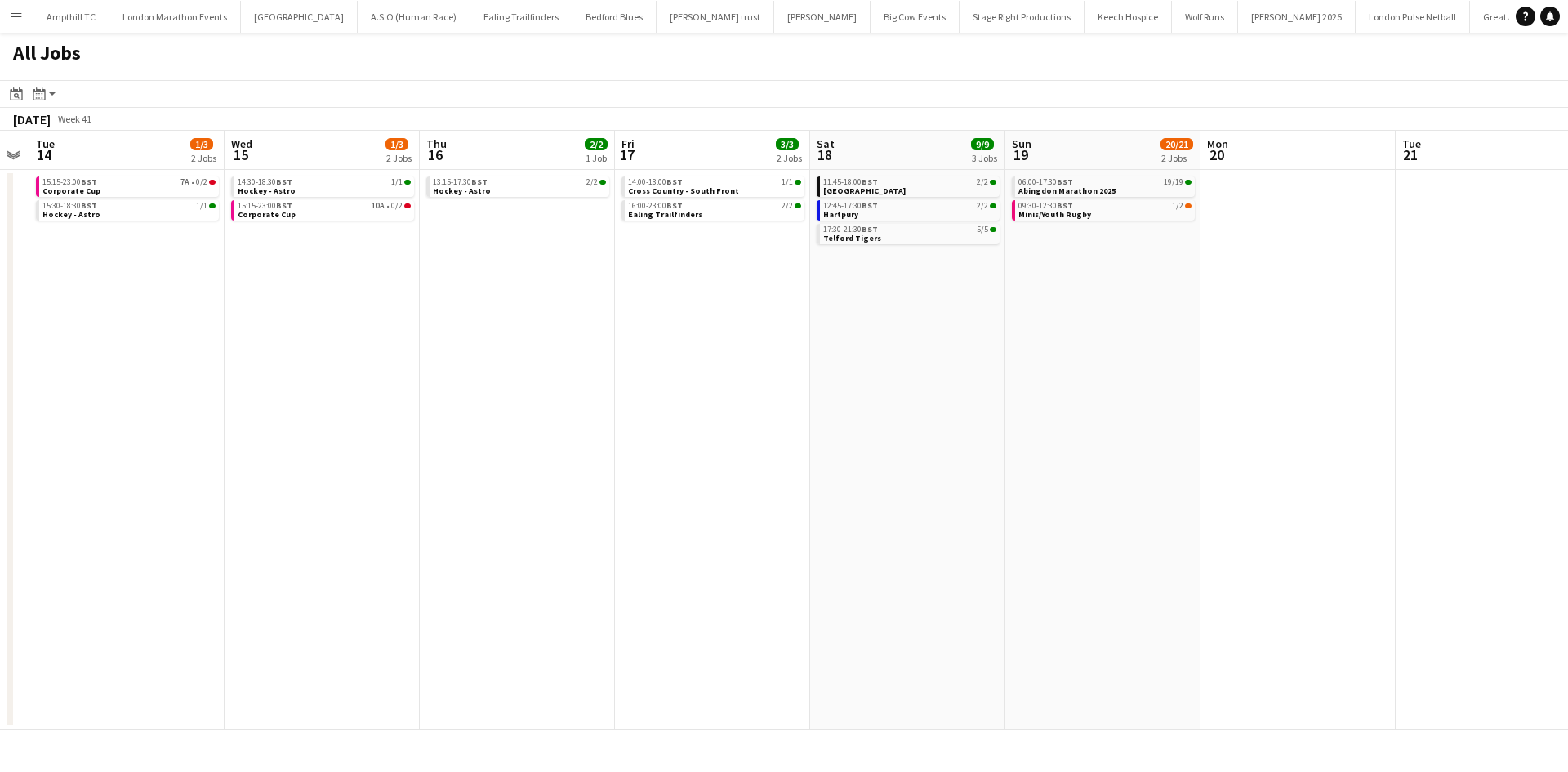
drag, startPoint x: 922, startPoint y: 401, endPoint x: 467, endPoint y: 464, distance: 459.3
click at [457, 474] on app-calendar-viewport "Sat 11 8/10 4 Jobs Sun 12 39/65 2 Jobs Mon 13 Tue 14 1/3 2 Jobs Wed 15 1/3 2 Jo…" at bounding box center [784, 430] width 1568 height 599
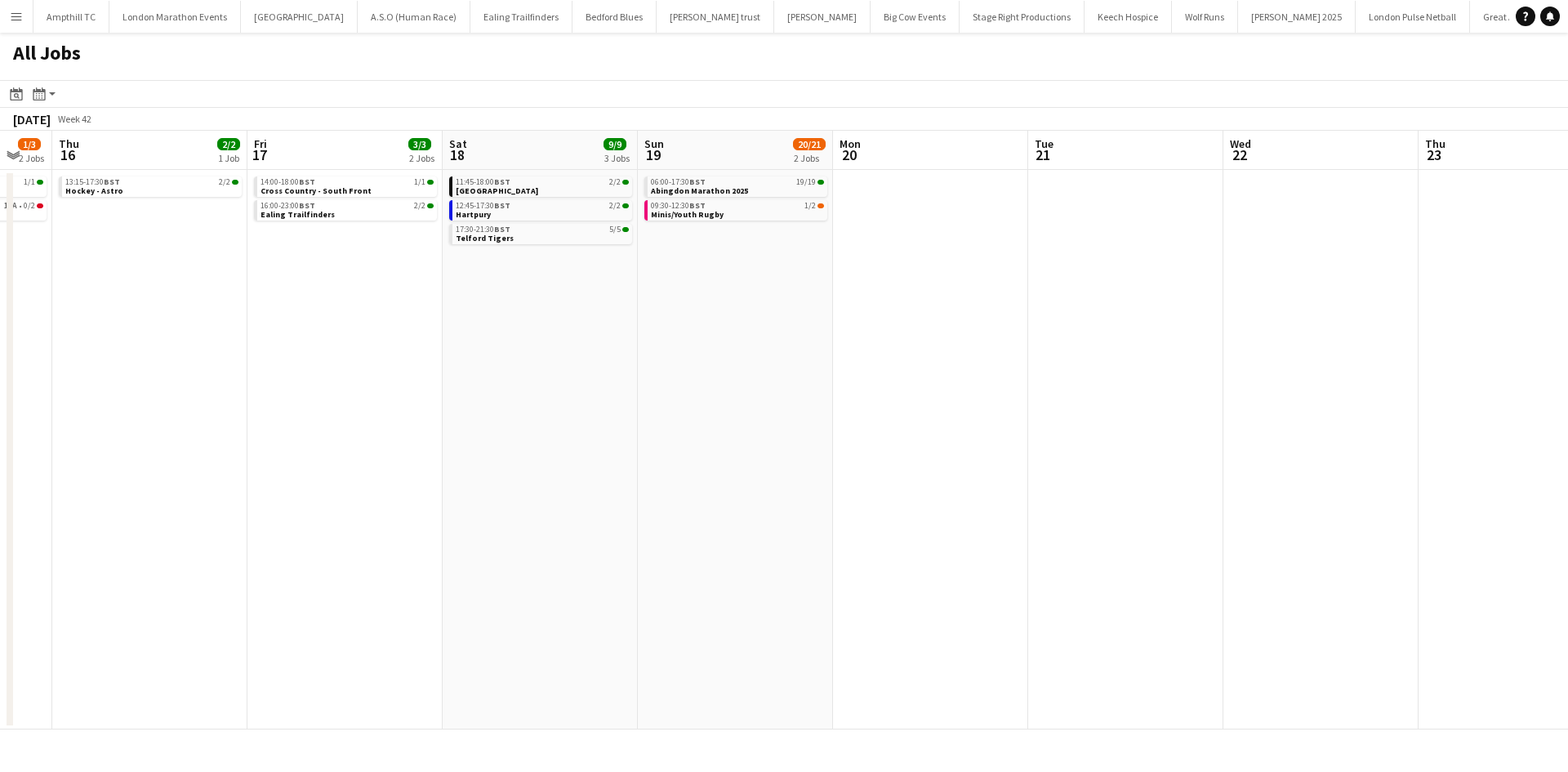
click at [472, 475] on app-all-jobs "All Jobs Date picker SEP 2025 SEP 2025 Monday M Tuesday T Wednesday W Thursday …" at bounding box center [784, 381] width 1568 height 697
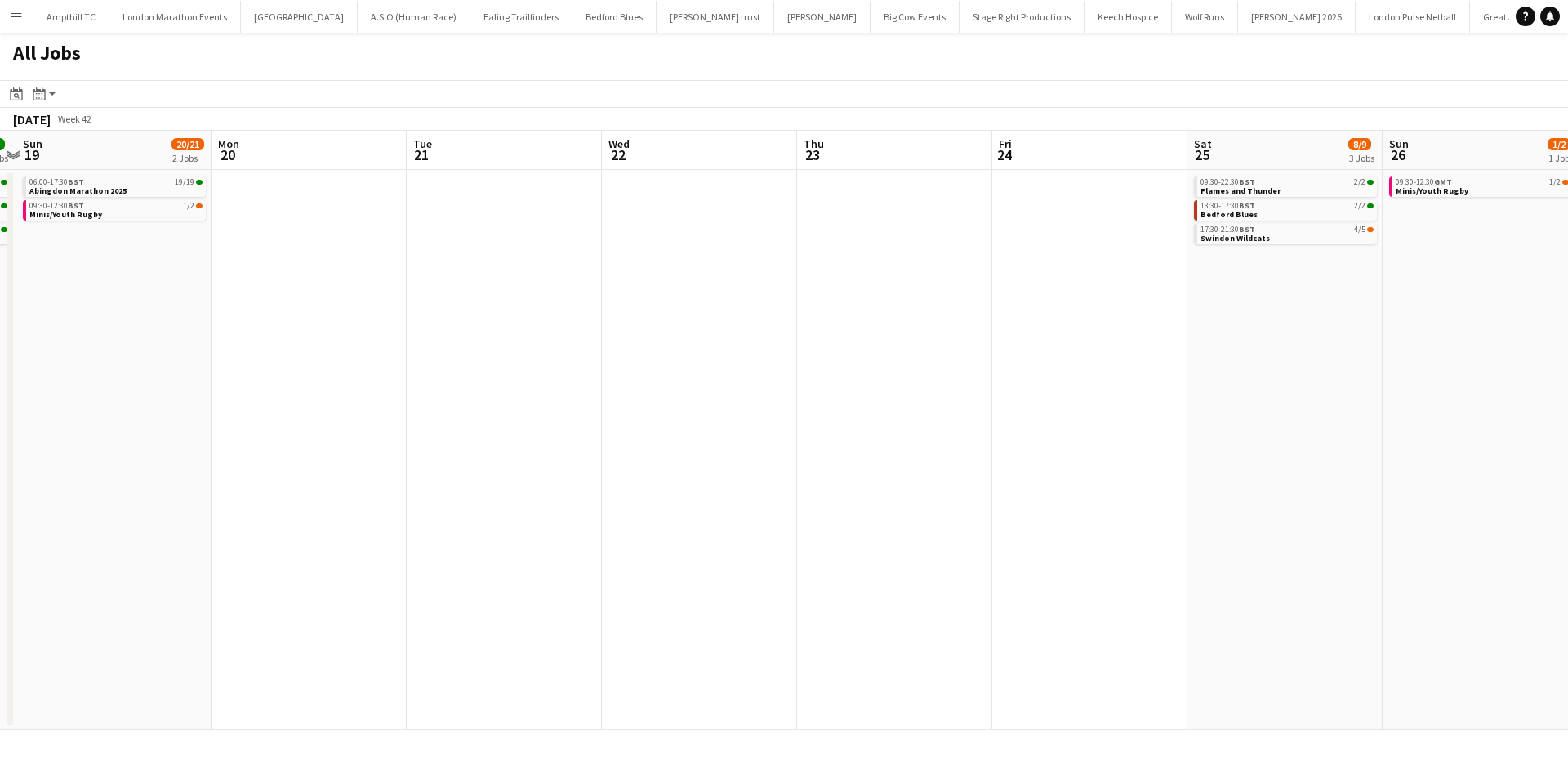
drag, startPoint x: 862, startPoint y: 447, endPoint x: 430, endPoint y: 502, distance: 435.5
click at [472, 502] on app-calendar-viewport "Wed 15 1/3 2 Jobs Thu 16 2/2 1 Job Fri 17 3/3 2 Jobs Sat 18 9/9 3 Jobs Sun 19 2…" at bounding box center [784, 430] width 1568 height 599
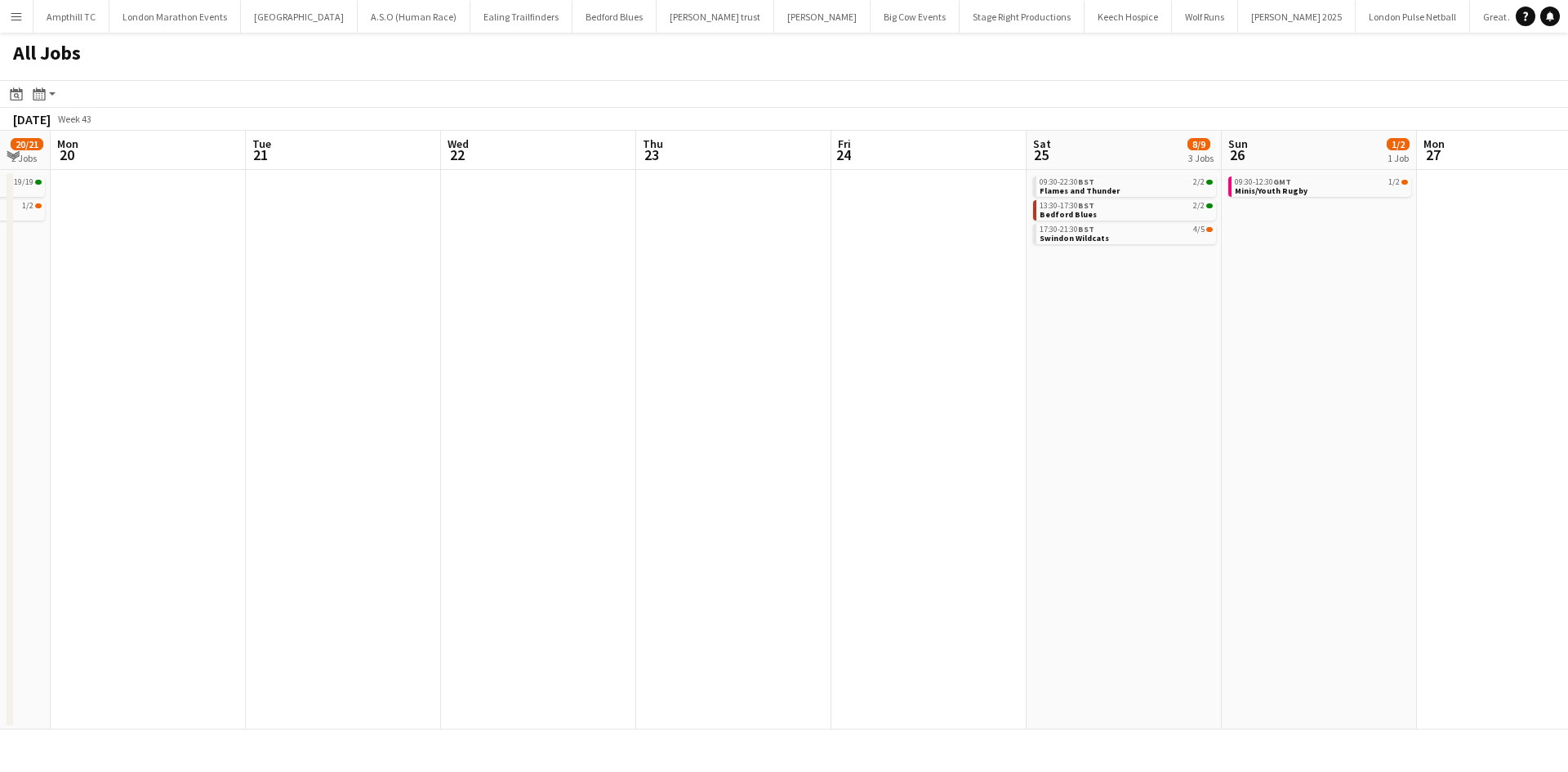
scroll to position [0, 462]
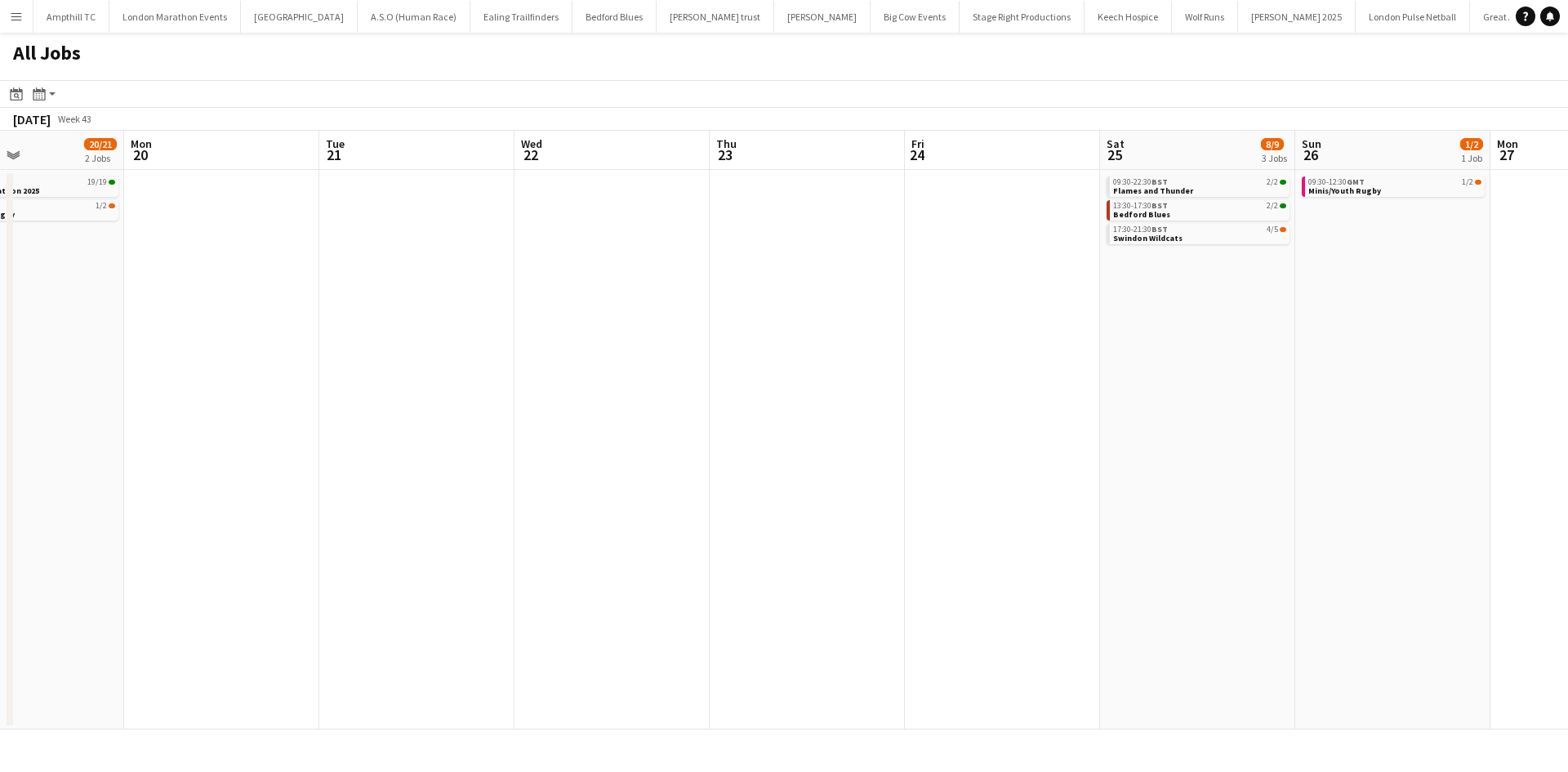
click at [243, 553] on app-all-jobs "All Jobs Date picker SEP 2025 SEP 2025 Monday M Tuesday T Wednesday W Thursday …" at bounding box center [784, 381] width 1568 height 697
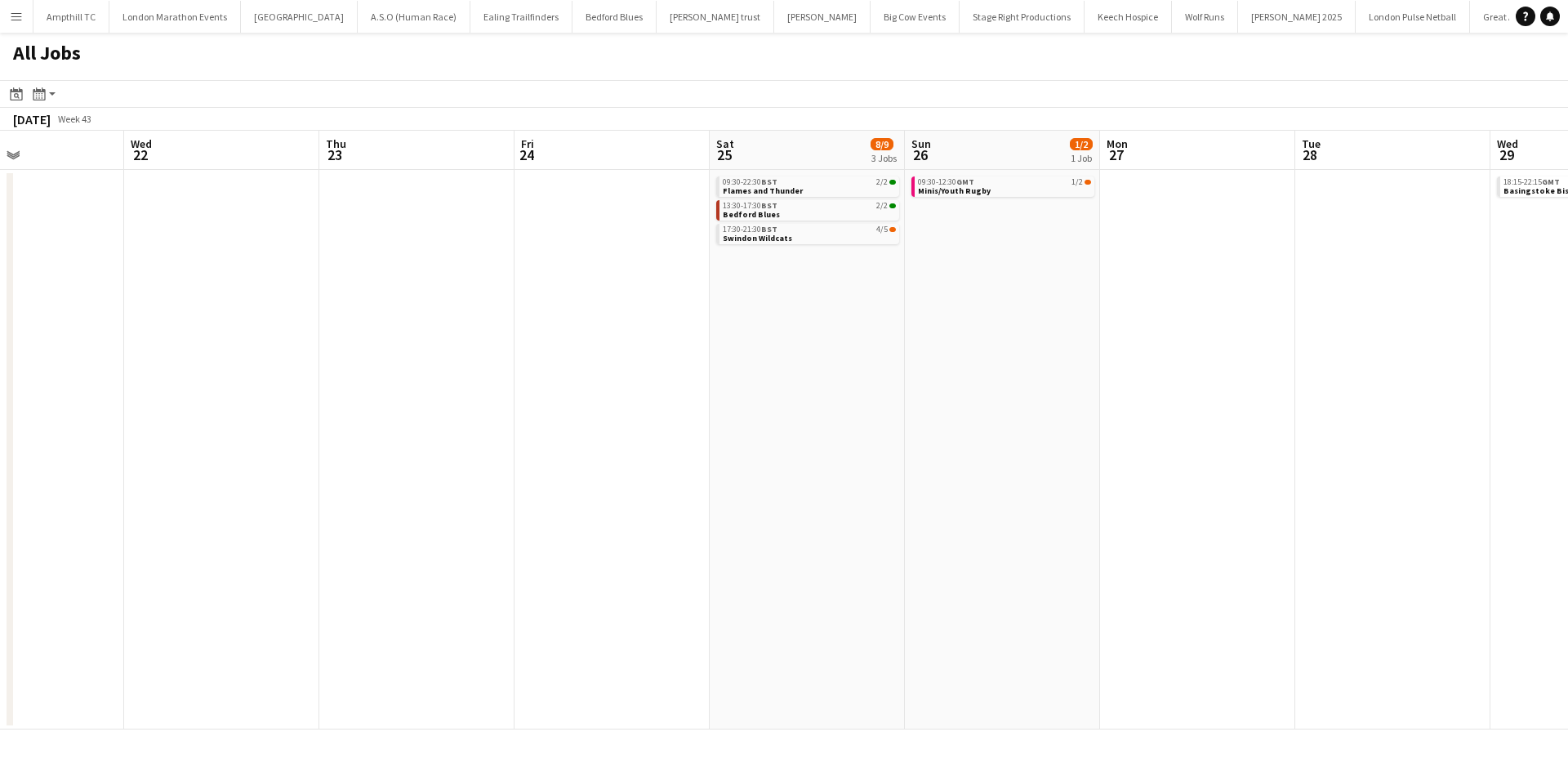
drag, startPoint x: 996, startPoint y: 389, endPoint x: 615, endPoint y: 422, distance: 382.4
click at [619, 426] on app-calendar-viewport "Sun 19 20/21 2 Jobs Mon 20 Tue 21 Wed 22 Thu 23 Fri 24 Sat 25 8/9 3 Jobs Sun 26…" at bounding box center [784, 430] width 1568 height 599
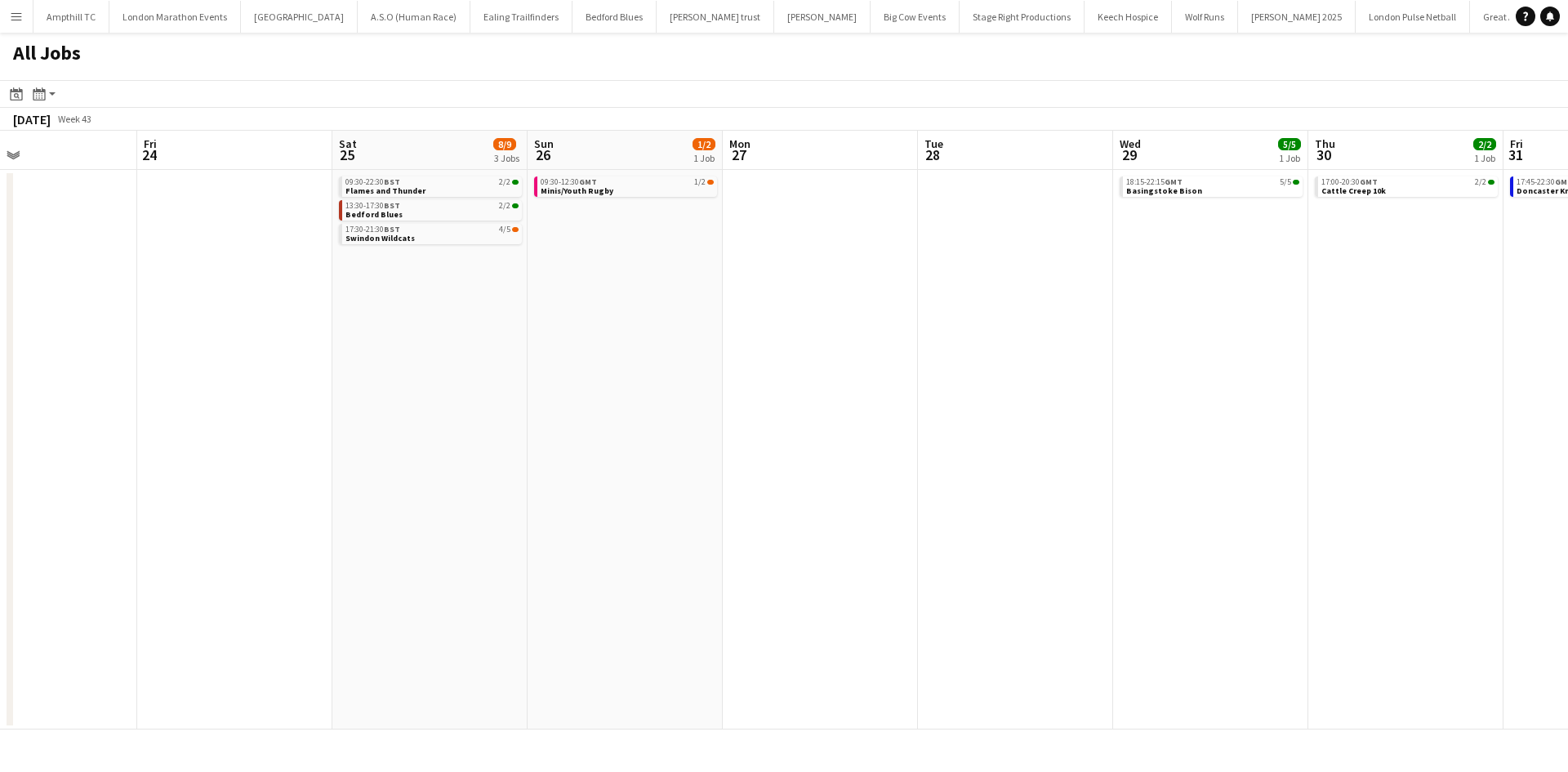
click at [381, 494] on app-all-jobs "All Jobs Date picker SEP 2025 SEP 2025 Monday M Tuesday T Wednesday W Thursday …" at bounding box center [784, 381] width 1568 height 697
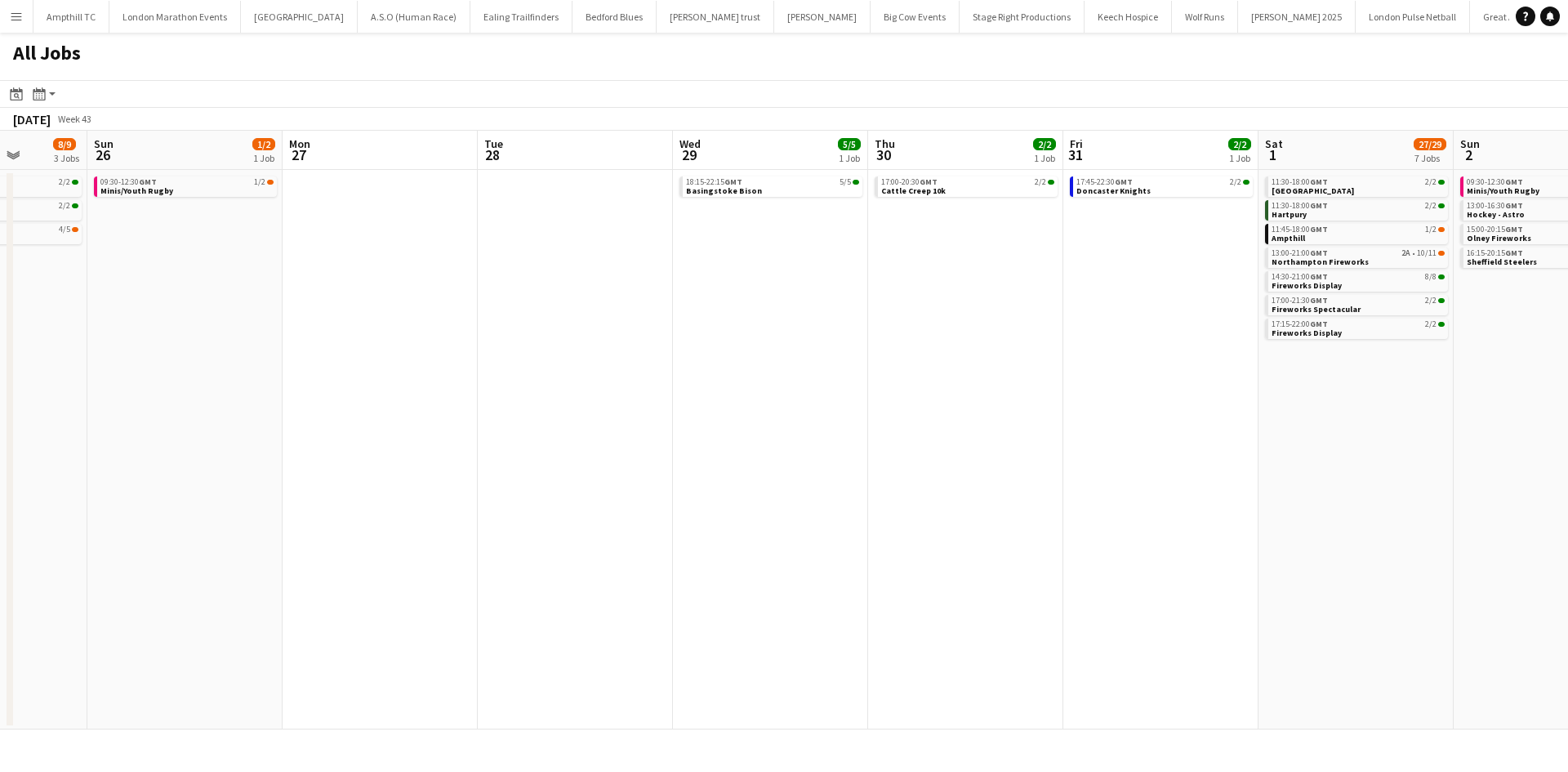
drag, startPoint x: 766, startPoint y: 456, endPoint x: 487, endPoint y: 481, distance: 280.1
click at [467, 491] on app-calendar-viewport "Thu 23 Fri 24 Sat 25 8/9 3 Jobs Sun 26 1/2 1 Job Mon 27 Tue 28 Wed 29 5/5 1 Job…" at bounding box center [784, 430] width 1568 height 599
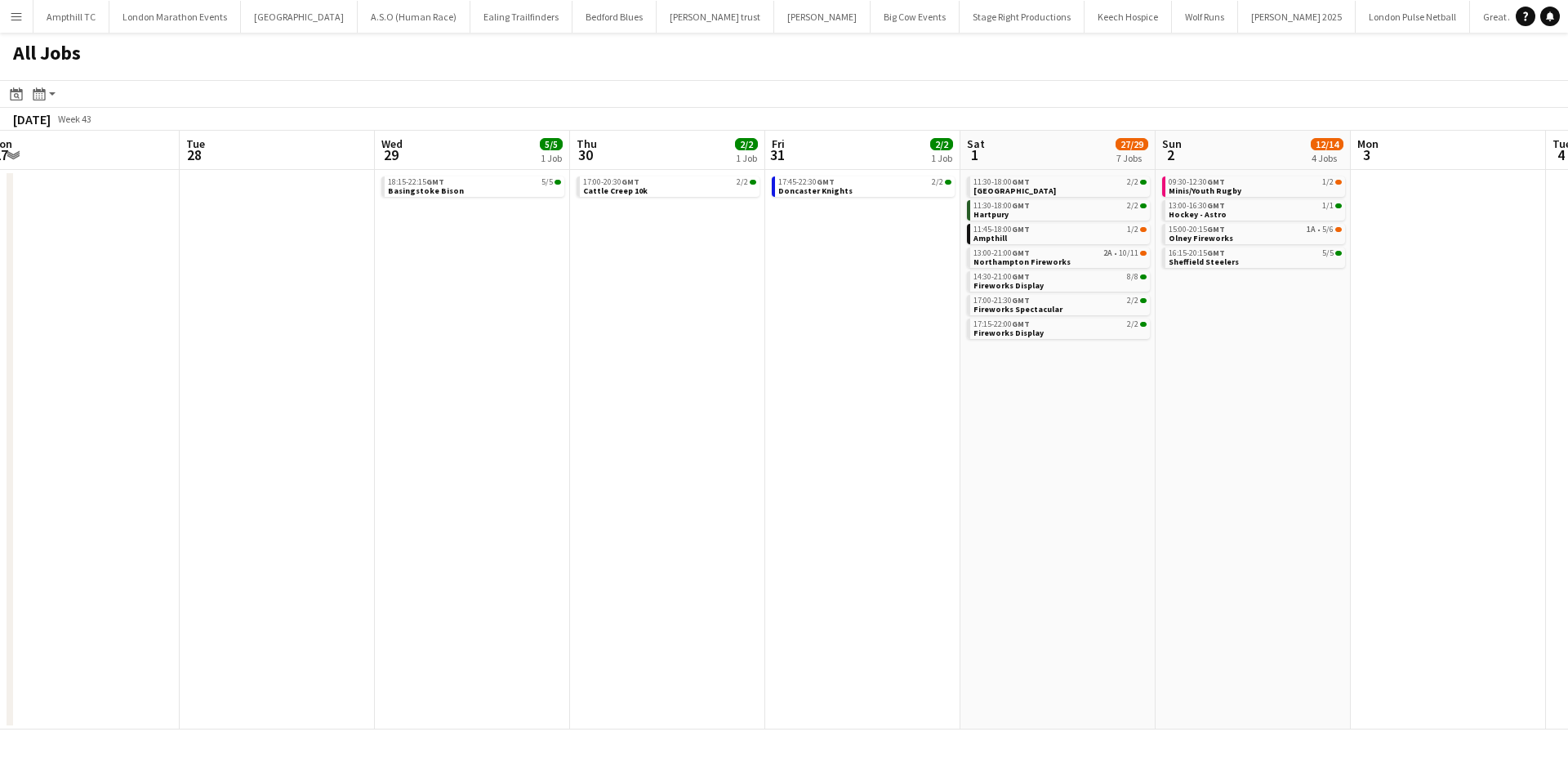
drag, startPoint x: 530, startPoint y: 467, endPoint x: 449, endPoint y: 467, distance: 81.0
click at [462, 467] on app-calendar-viewport "Thu 23 Fri 24 Sat 25 8/9 3 Jobs Sun 26 1/2 1 Job Mon 27 Tue 28 Wed 29 5/5 1 Job…" at bounding box center [784, 430] width 1568 height 599
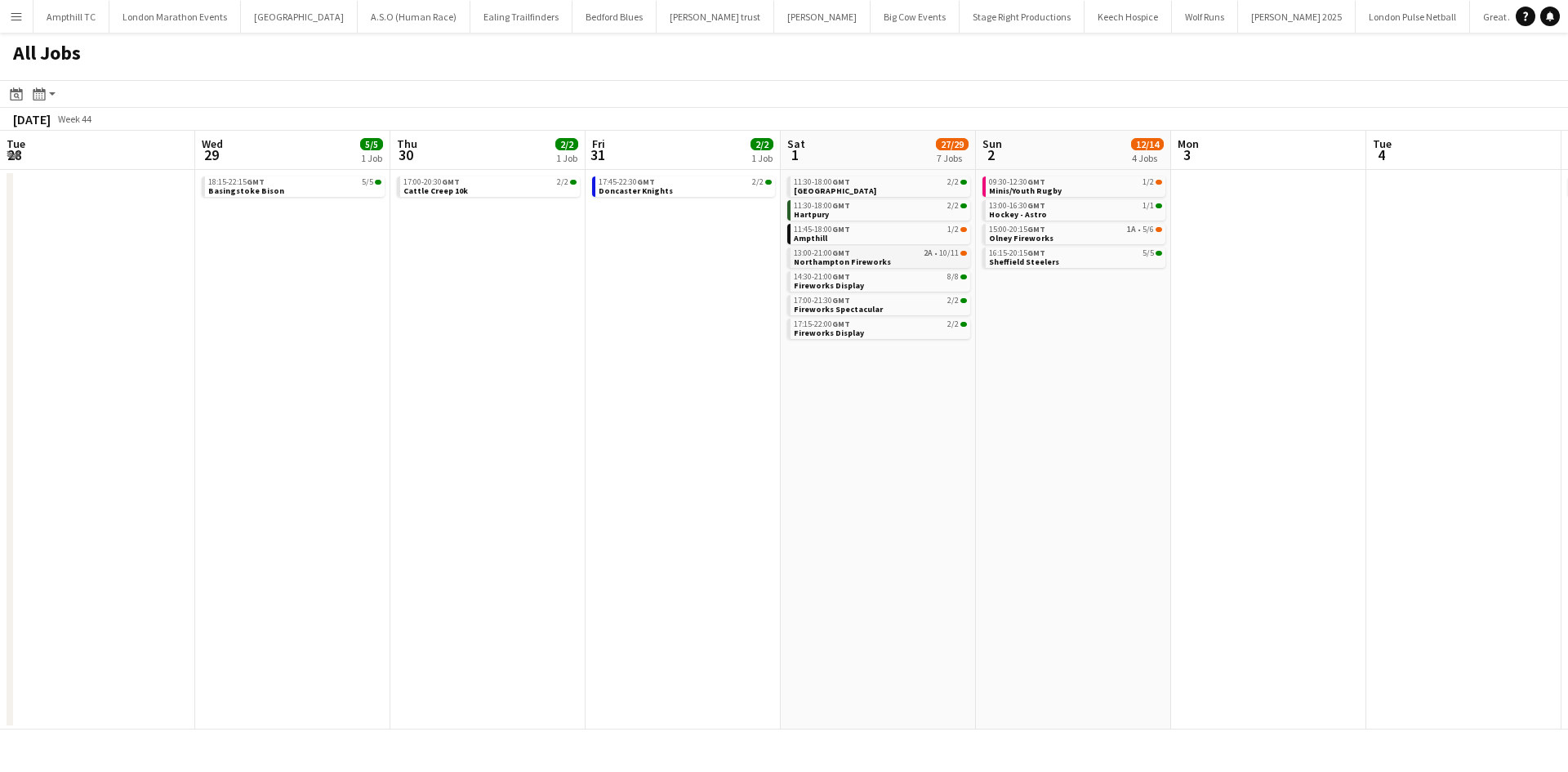
click at [910, 260] on link "13:00-21:00 GMT 2A • 10/11 Northampton Fireworks" at bounding box center [881, 256] width 174 height 19
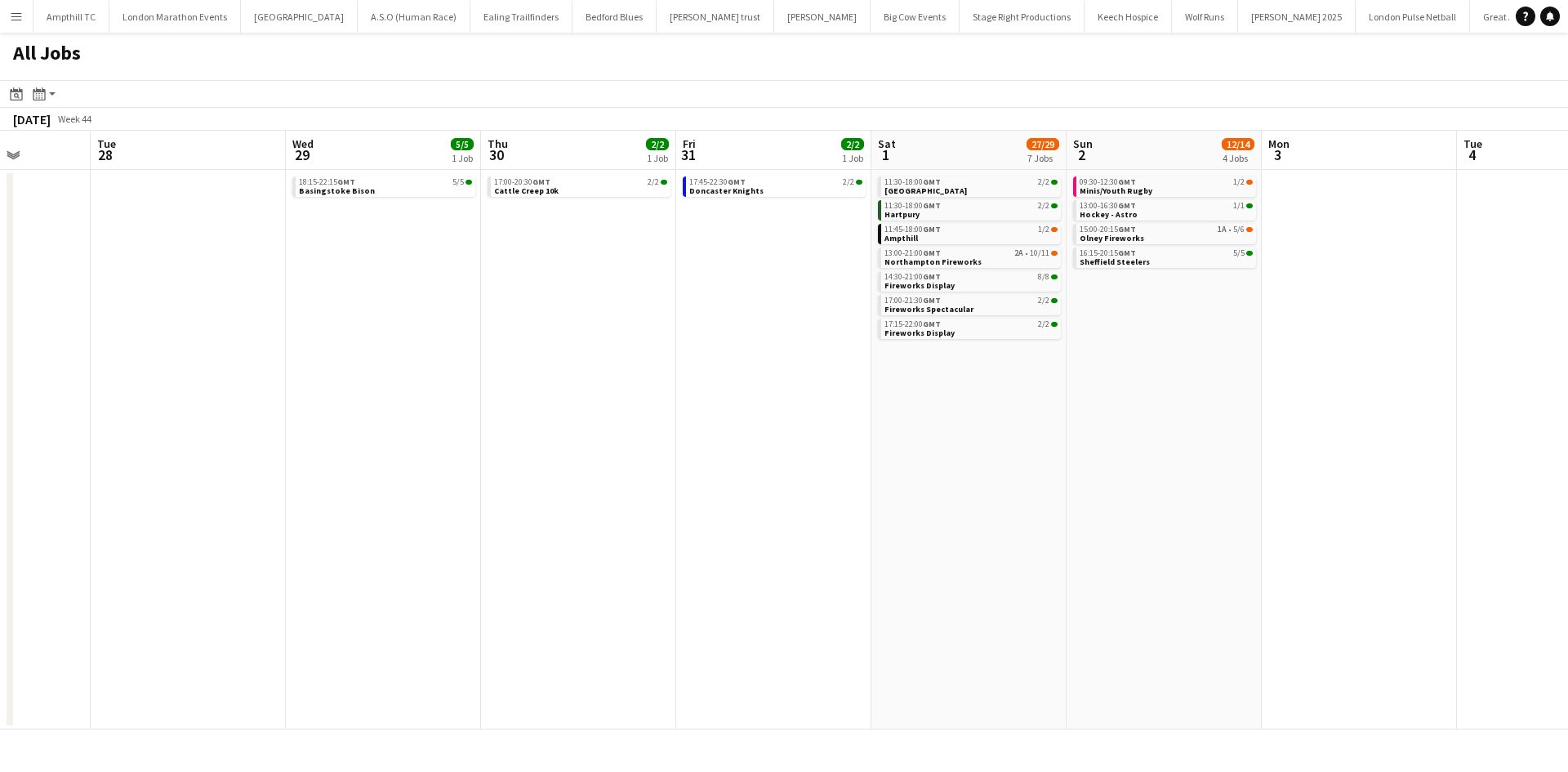
drag, startPoint x: 950, startPoint y: 472, endPoint x: -526, endPoint y: 474, distance: 1476.0
click at [0, 474] on html "Menu Boards Boards Boards All jobs Status Workforce Workforce My Workforce Recr…" at bounding box center [784, 386] width 1568 height 772
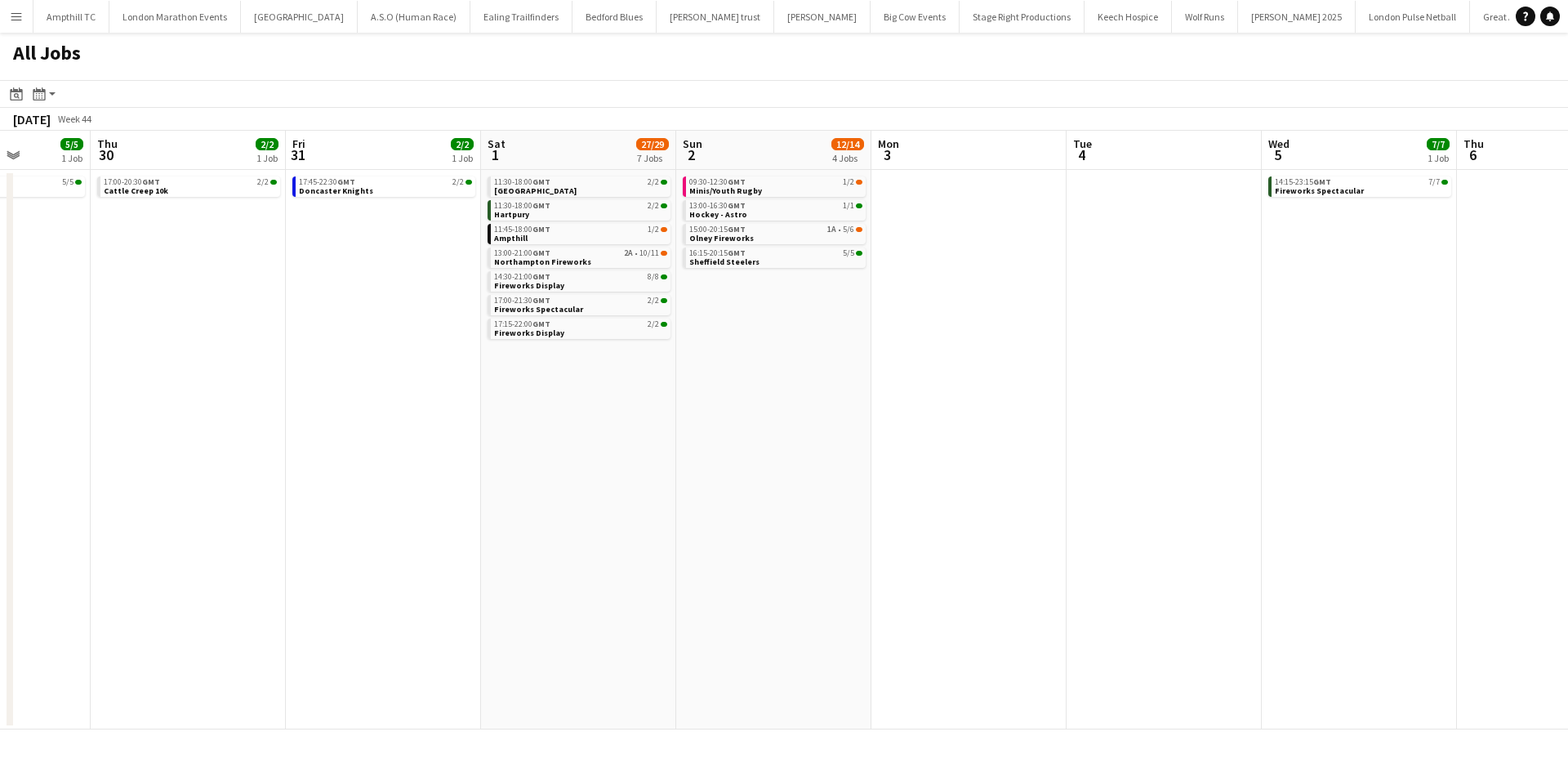
click at [391, 472] on app-calendar-viewport "Mon 27 Tue 28 Wed 29 5/5 1 Job Thu 30 2/2 1 Job Fri 31 2/2 1 Job Sat 1 27/29 7 …" at bounding box center [784, 430] width 1568 height 599
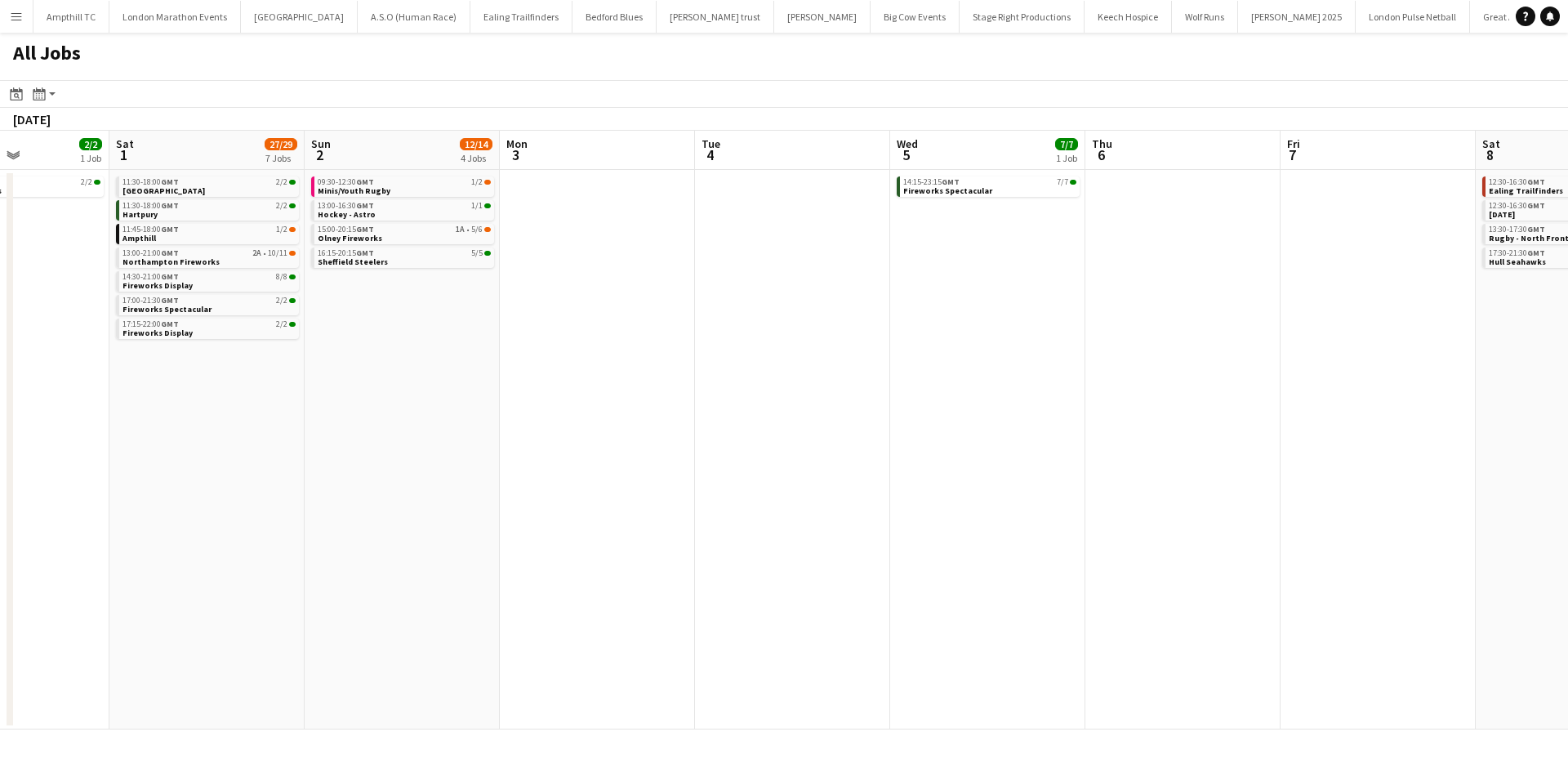
click at [319, 442] on app-all-jobs "All Jobs Date picker SEP 2025 SEP 2025 Monday M Tuesday T Wednesday W Thursday …" at bounding box center [784, 381] width 1568 height 697
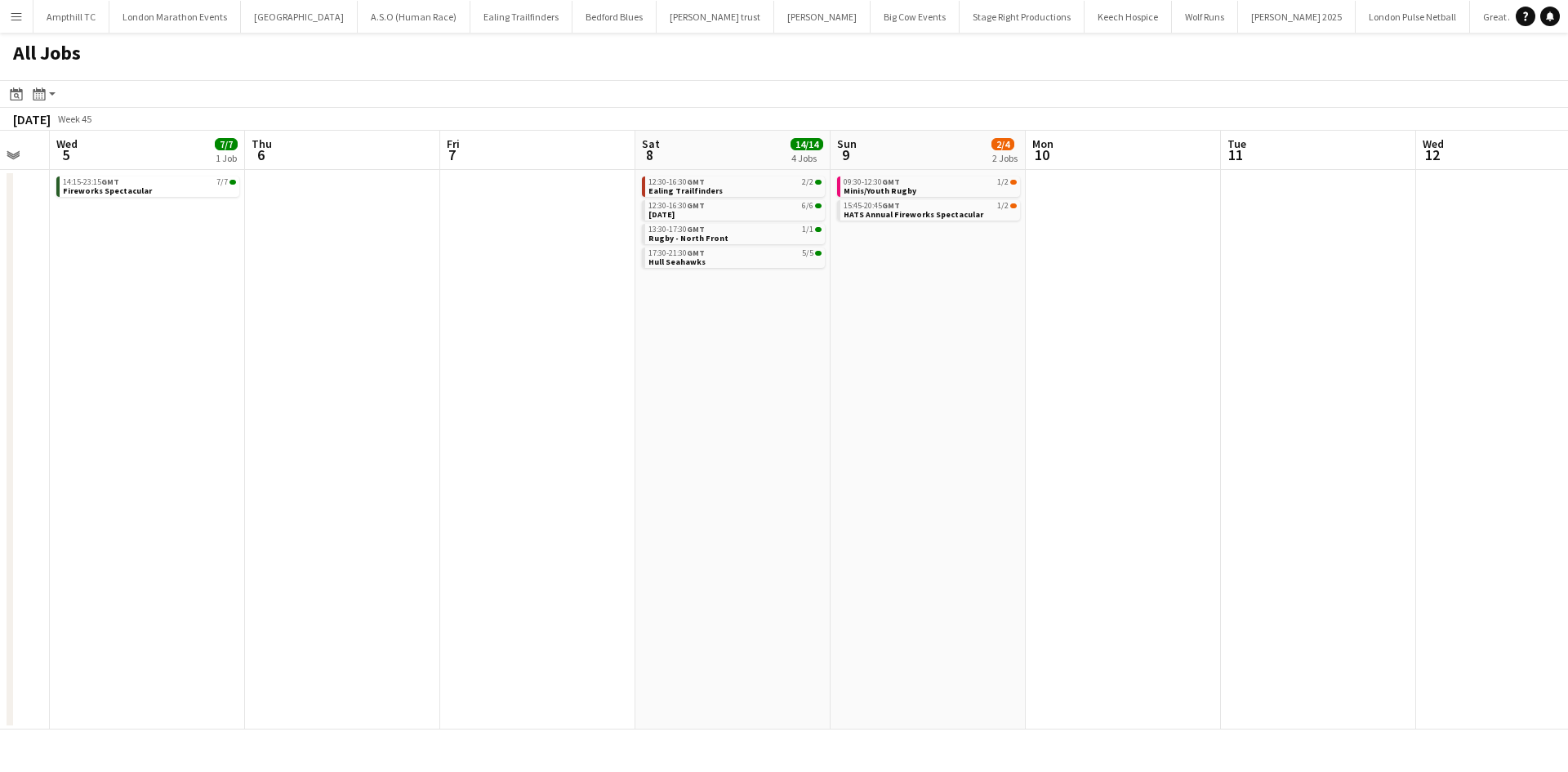
drag, startPoint x: 1200, startPoint y: 306, endPoint x: 583, endPoint y: 362, distance: 619.5
click at [583, 362] on app-calendar-viewport "Sat 1 27/29 7 Jobs Sun 2 12/14 4 Jobs Mon 3 Tue 4 Wed 5 7/7 1 Job Thu 6 Fri 7 S…" at bounding box center [784, 430] width 1568 height 599
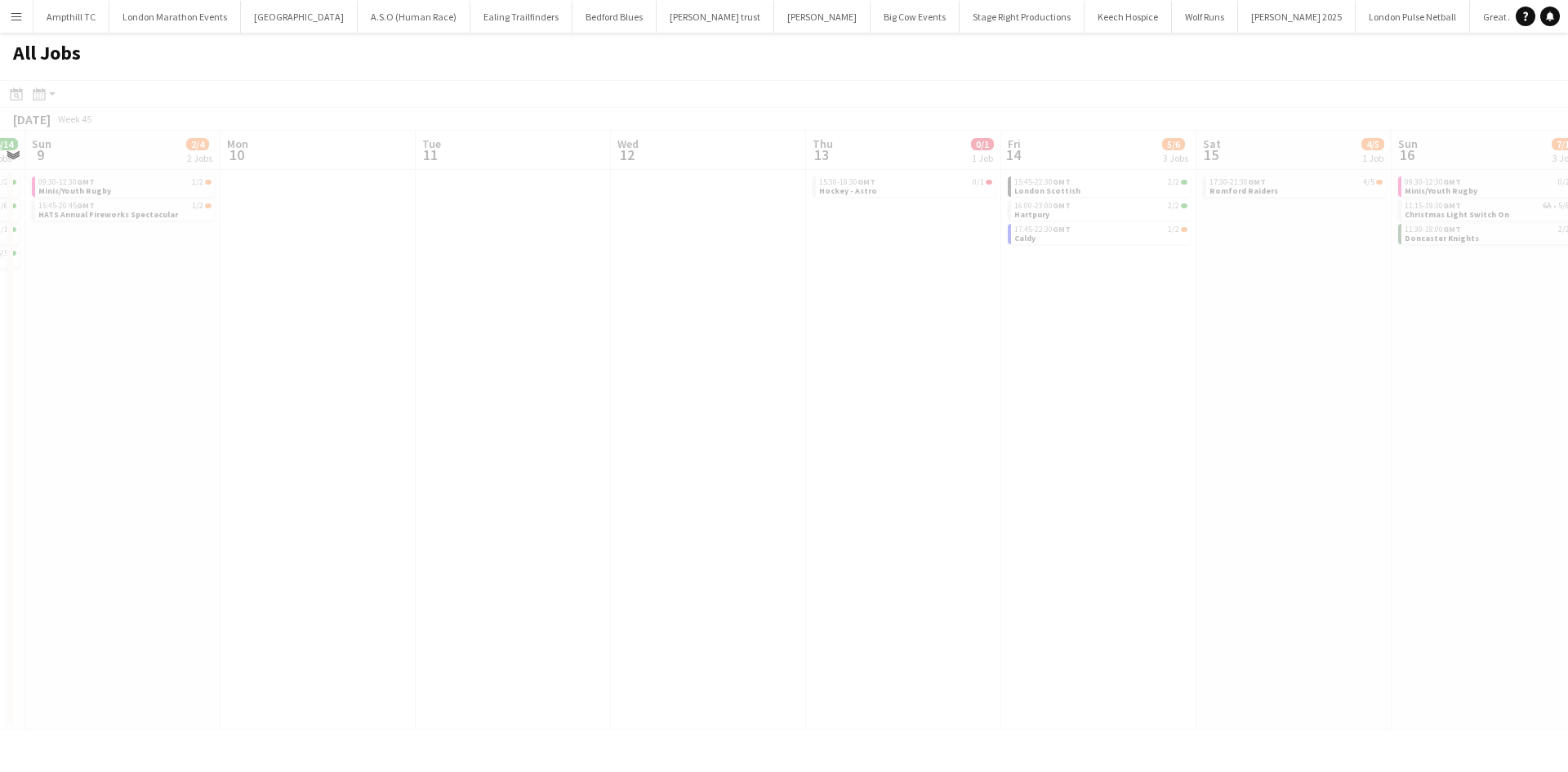
drag, startPoint x: 956, startPoint y: 420, endPoint x: 572, endPoint y: 441, distance: 384.6
click at [572, 441] on app-calendar-viewport "Wed 5 7/7 1 Job Thu 6 Fri 7 Sat 8 14/14 4 Jobs Sun 9 2/4 2 Jobs Mon 10 Tue 11 W…" at bounding box center [784, 430] width 1568 height 599
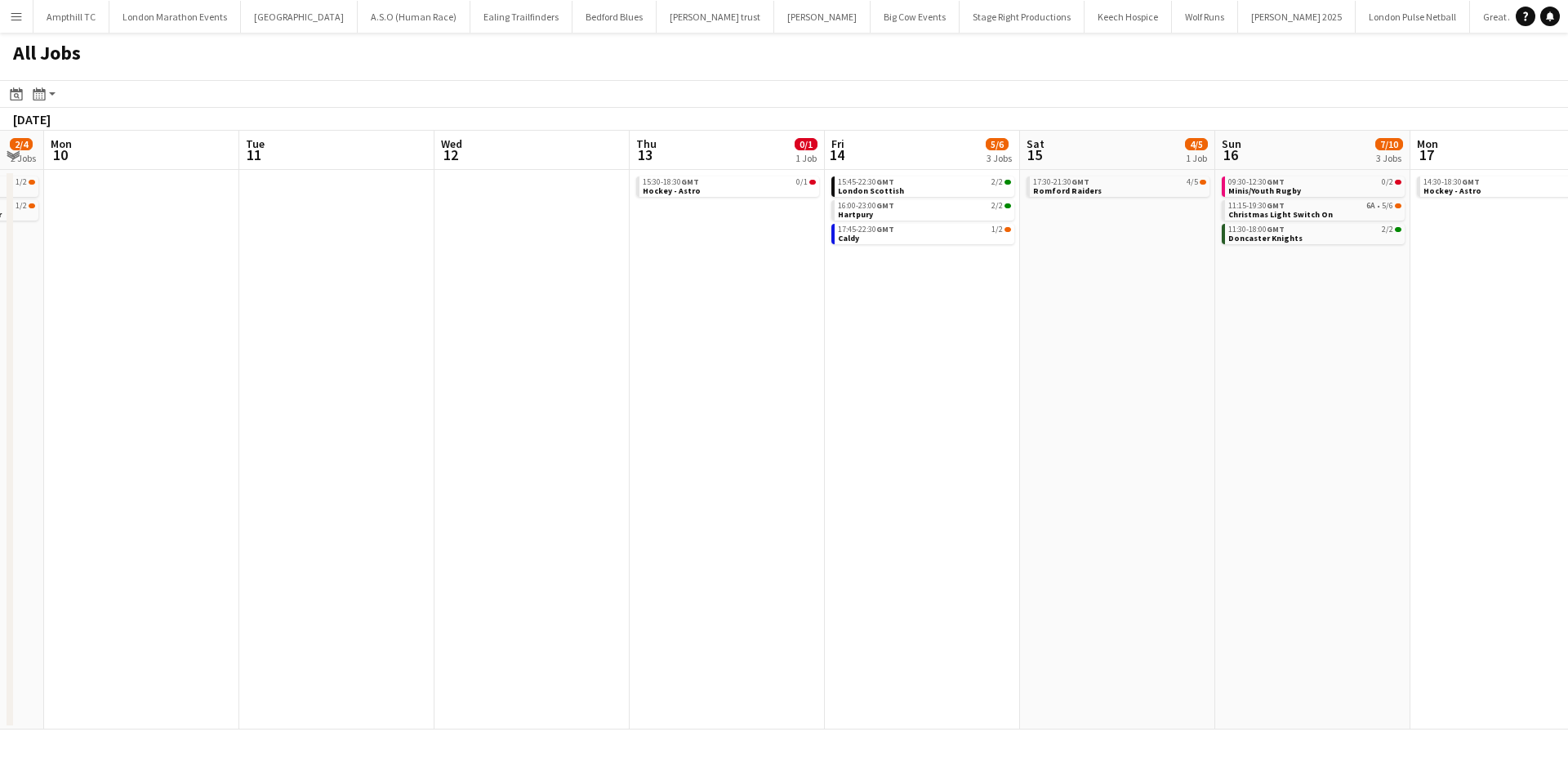
click at [988, 442] on app-all-jobs "All Jobs Date picker SEP 2025 SEP 2025 Monday M Tuesday T Wednesday W Thursday …" at bounding box center [784, 381] width 1568 height 697
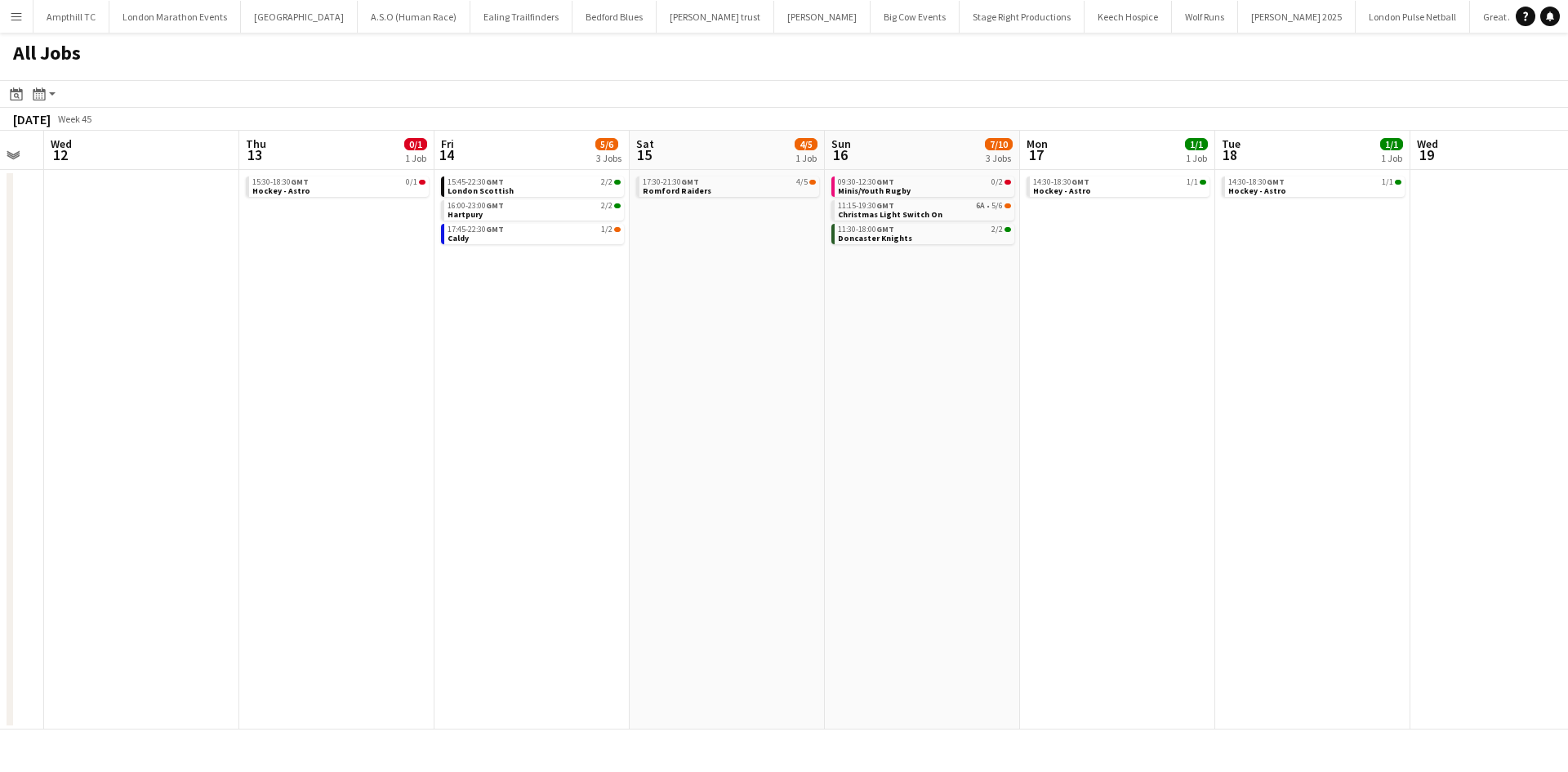
drag, startPoint x: 1224, startPoint y: 442, endPoint x: 708, endPoint y: 422, distance: 516.4
click at [755, 424] on app-calendar-viewport "Sun 9 2/4 2 Jobs Mon 10 Tue 11 Wed 12 Thu 13 0/1 1 Job Fri 14 5/6 3 Jobs Sat 15…" at bounding box center [784, 430] width 1568 height 599
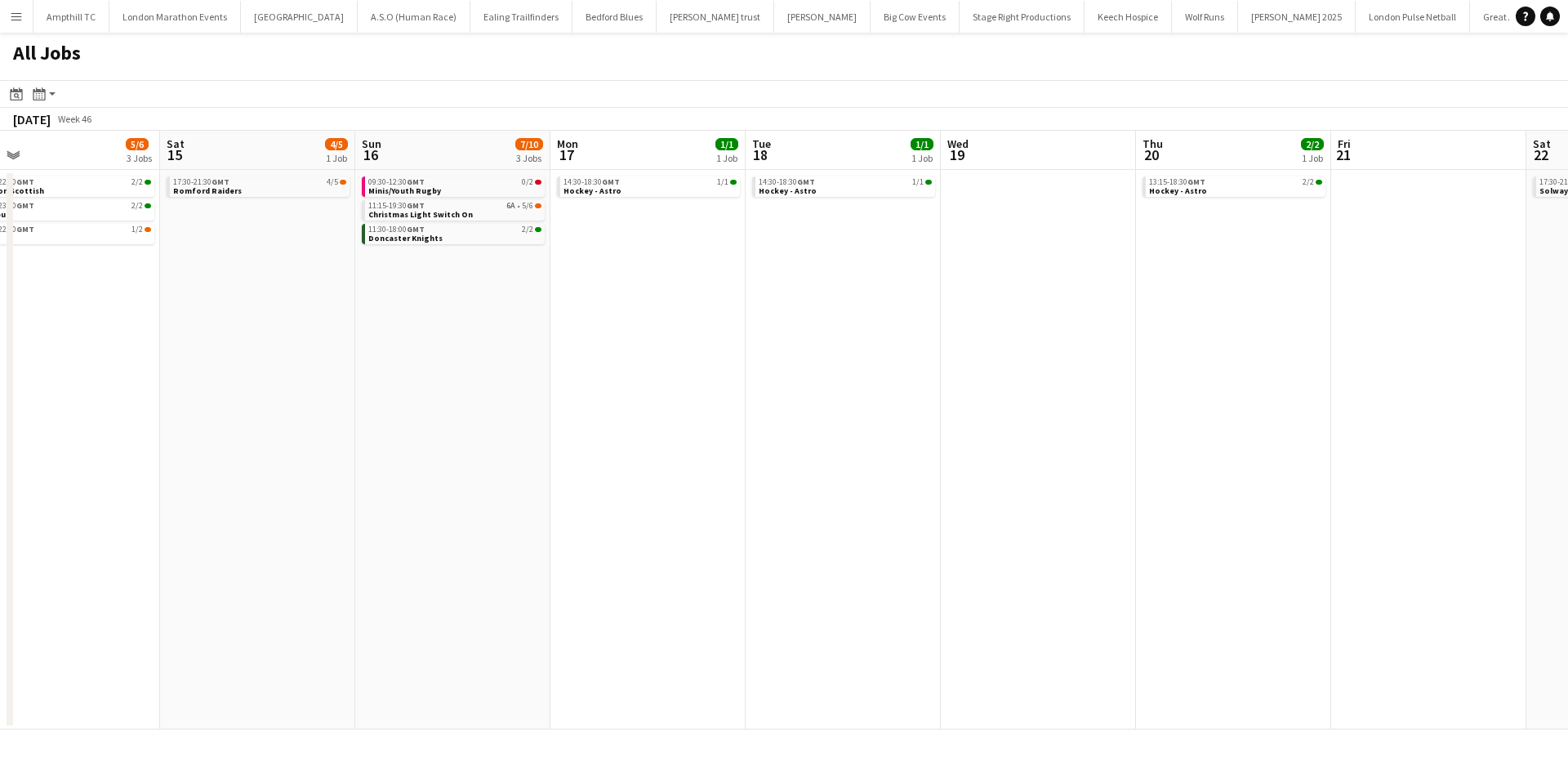
click at [745, 361] on app-all-jobs "All Jobs Date picker SEP 2025 SEP 2025 Monday M Tuesday T Wednesday W Thursday …" at bounding box center [784, 381] width 1568 height 697
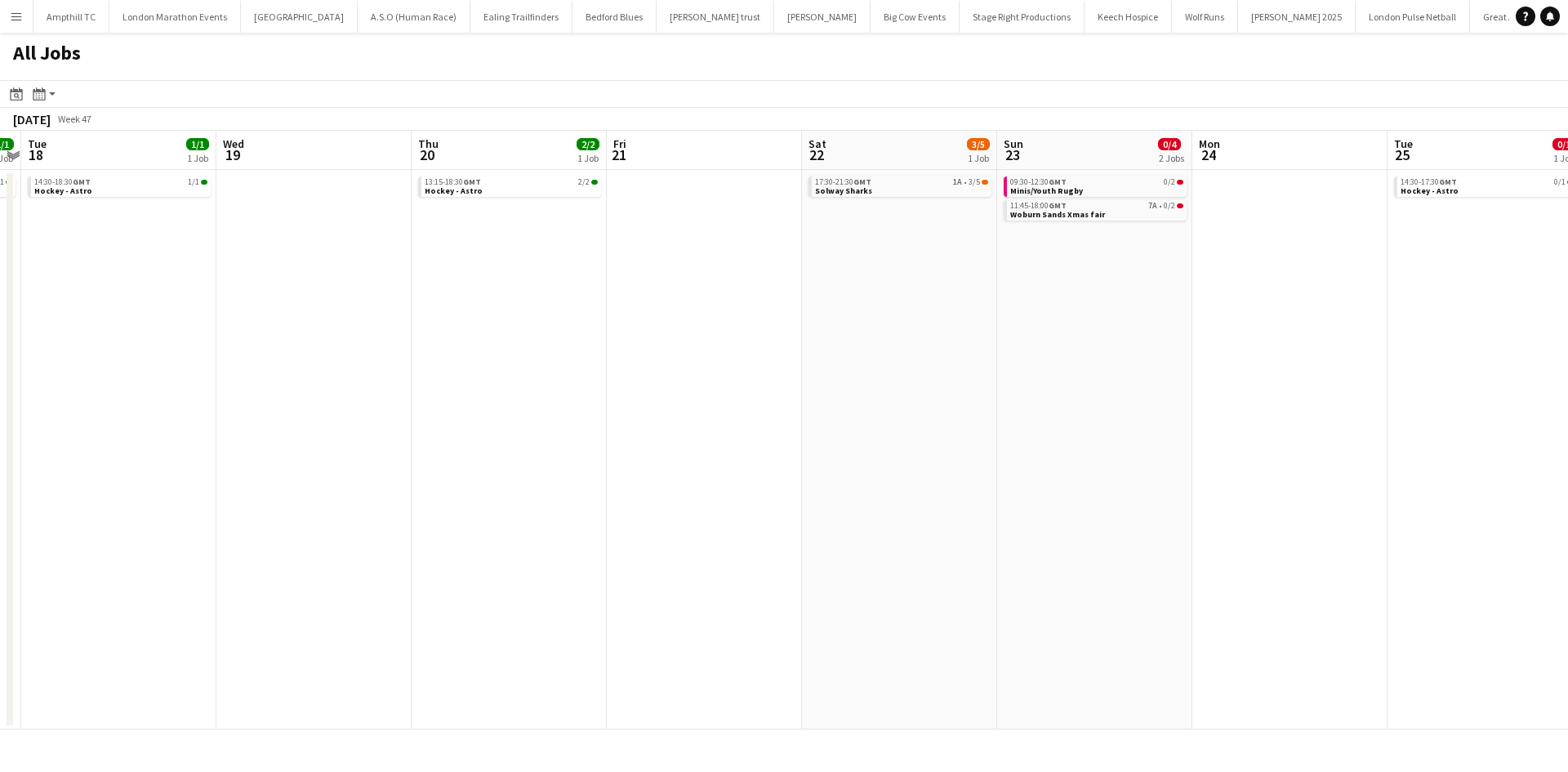
drag, startPoint x: 1011, startPoint y: 357, endPoint x: 584, endPoint y: 358, distance: 427.0
click at [575, 358] on app-calendar-viewport "Sat 15 4/5 1 Job Sun 16 7/10 3 Jobs Mon 17 1/1 1 Job Tue 18 1/1 1 Job Wed 19 Th…" at bounding box center [784, 430] width 1568 height 599
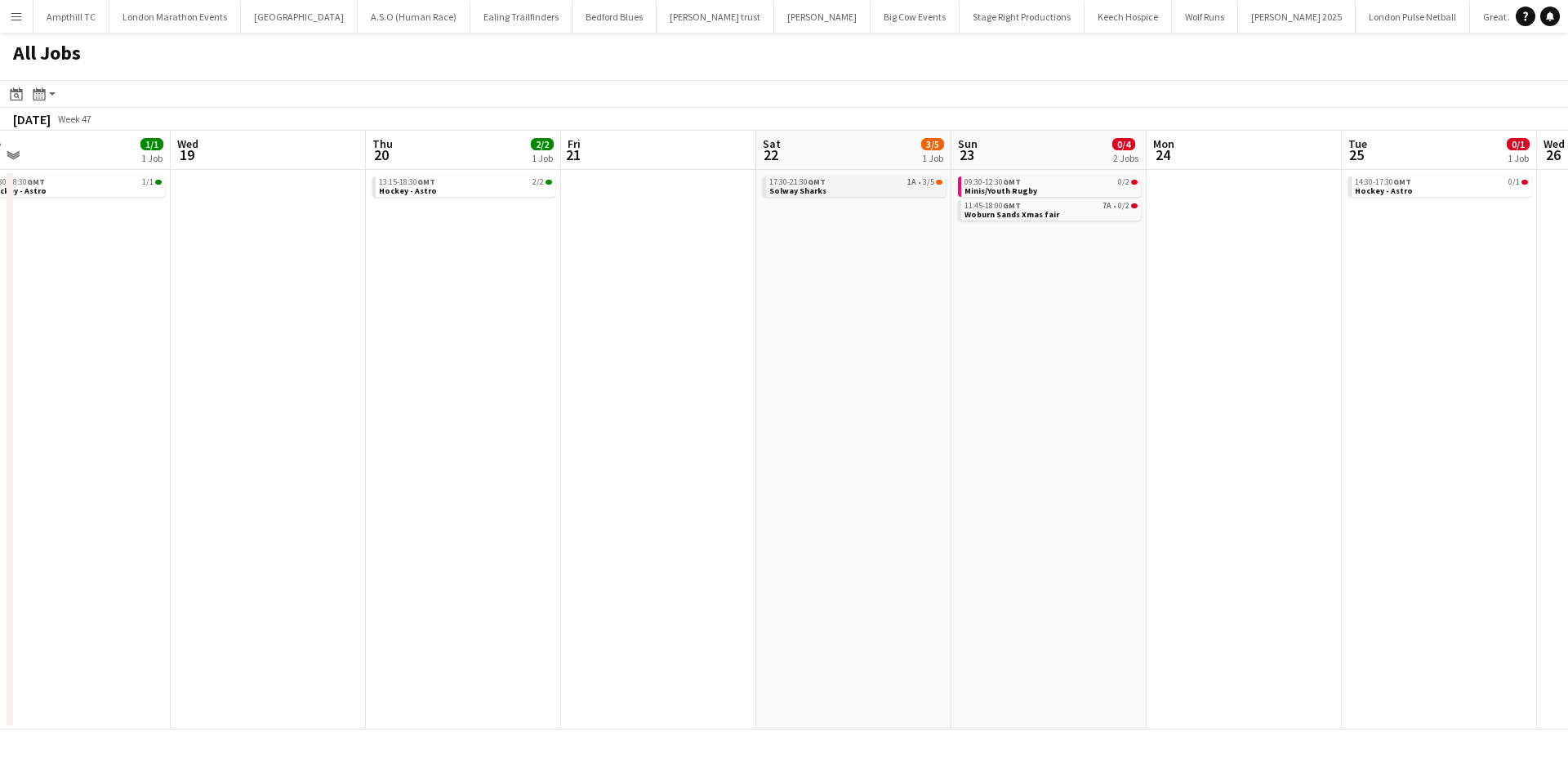
click at [912, 185] on span "1A" at bounding box center [911, 182] width 9 height 8
click at [785, 307] on app-all-jobs "All Jobs Date picker SEP 2025 SEP 2025 Monday M Tuesday T Wednesday W Thursday …" at bounding box center [784, 381] width 1568 height 697
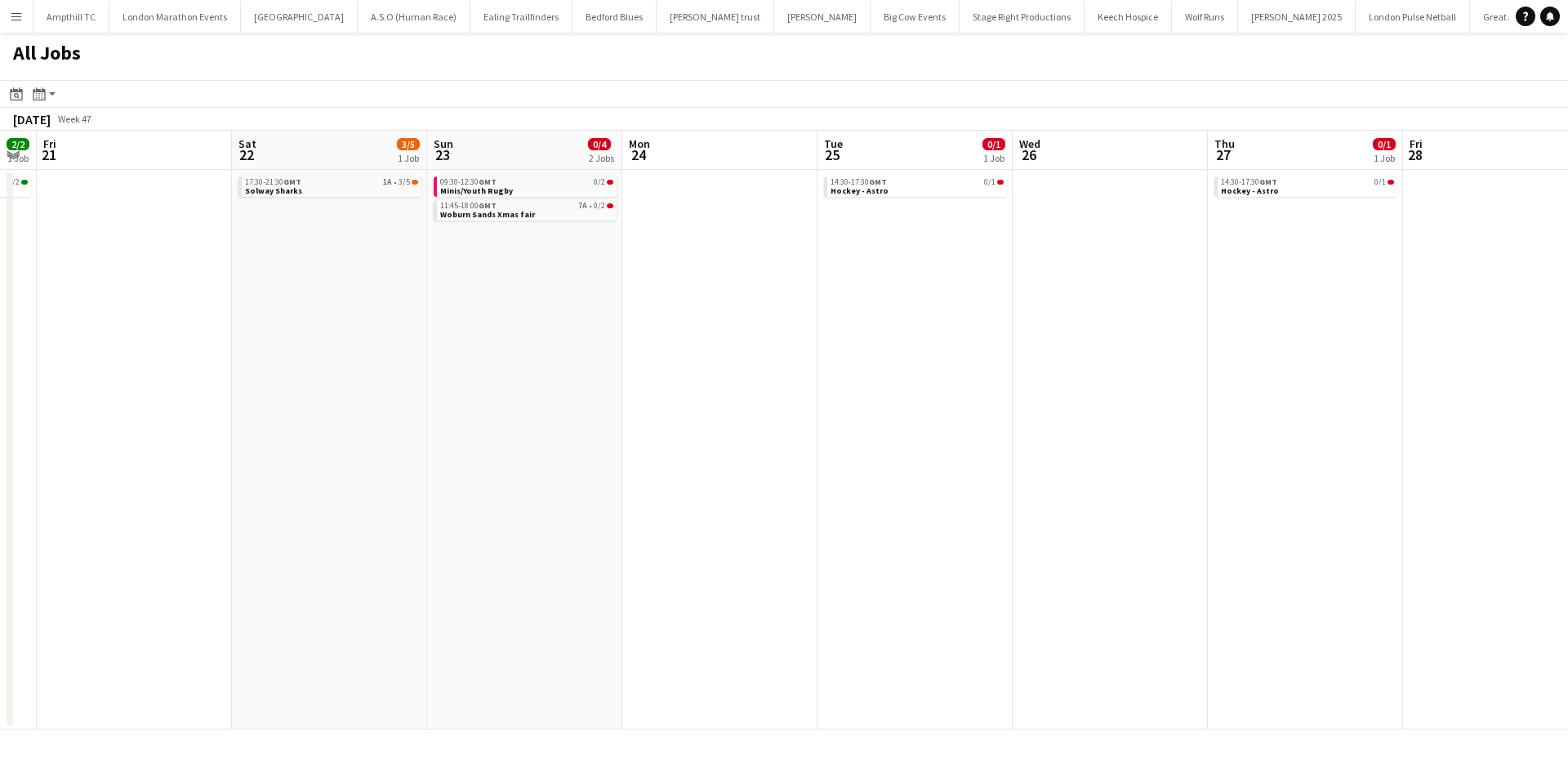
drag, startPoint x: 986, startPoint y: 310, endPoint x: 654, endPoint y: 328, distance: 332.5
click at [671, 328] on app-calendar-viewport "Mon 17 1/1 1 Job Tue 18 1/1 1 Job Wed 19 Thu 20 2/2 1 Job Fri 21 Sat 22 3/5 1 J…" at bounding box center [784, 430] width 1568 height 599
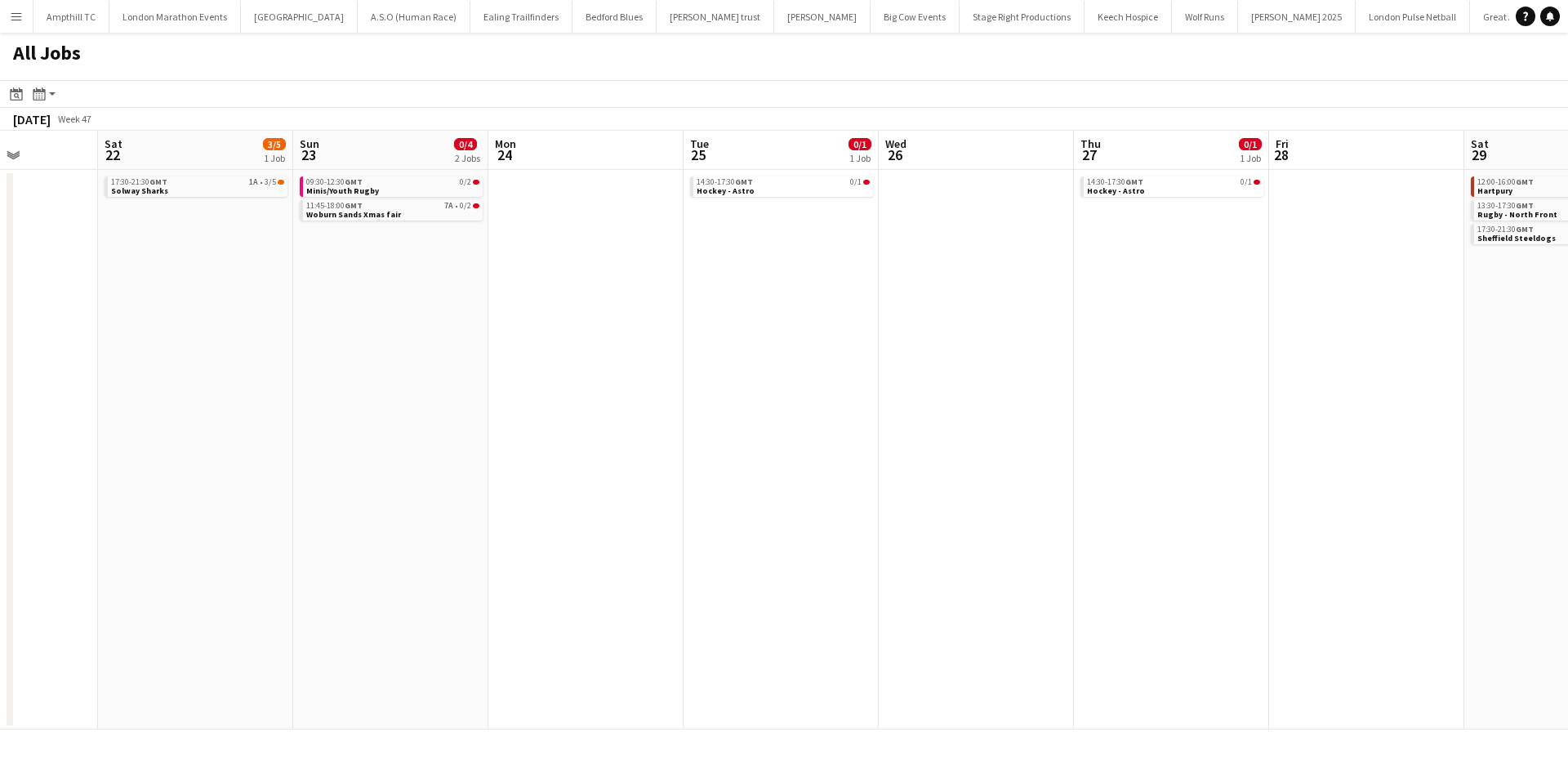
drag, startPoint x: 928, startPoint y: 301, endPoint x: 776, endPoint y: 301, distance: 152.0
click at [803, 301] on app-calendar-viewport "Wed 19 Thu 20 2/2 1 Job Fri 21 Sat 22 3/5 1 Job Sun 23 0/4 2 Jobs Mon 24 Tue 25…" at bounding box center [784, 430] width 1568 height 599
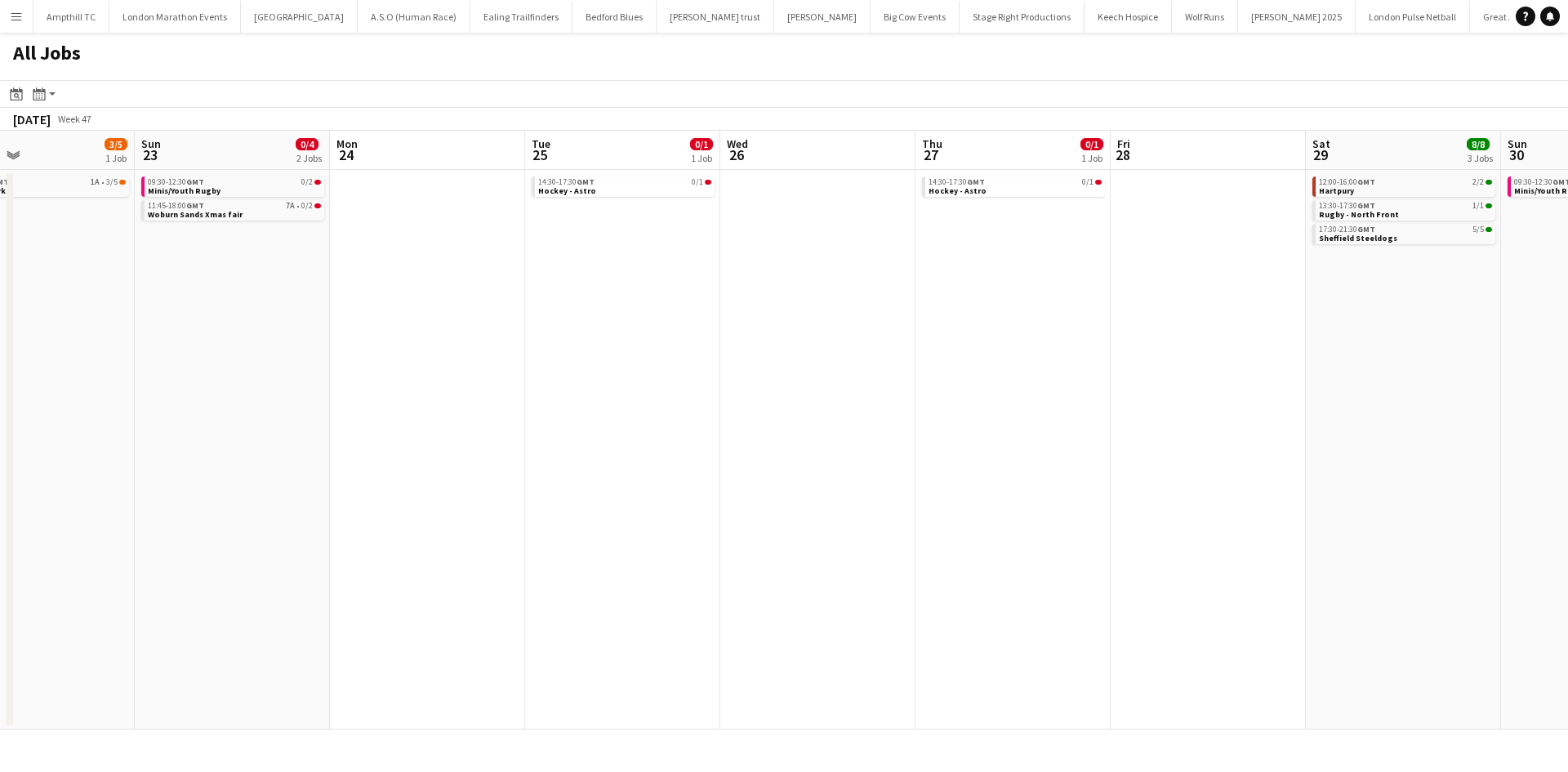
click at [704, 306] on app-calendar-viewport "Wed 19 Thu 20 2/2 1 Job Fri 21 Sat 22 3/5 1 Job Sun 23 0/4 2 Jobs Mon 24 Tue 25…" at bounding box center [784, 430] width 1568 height 599
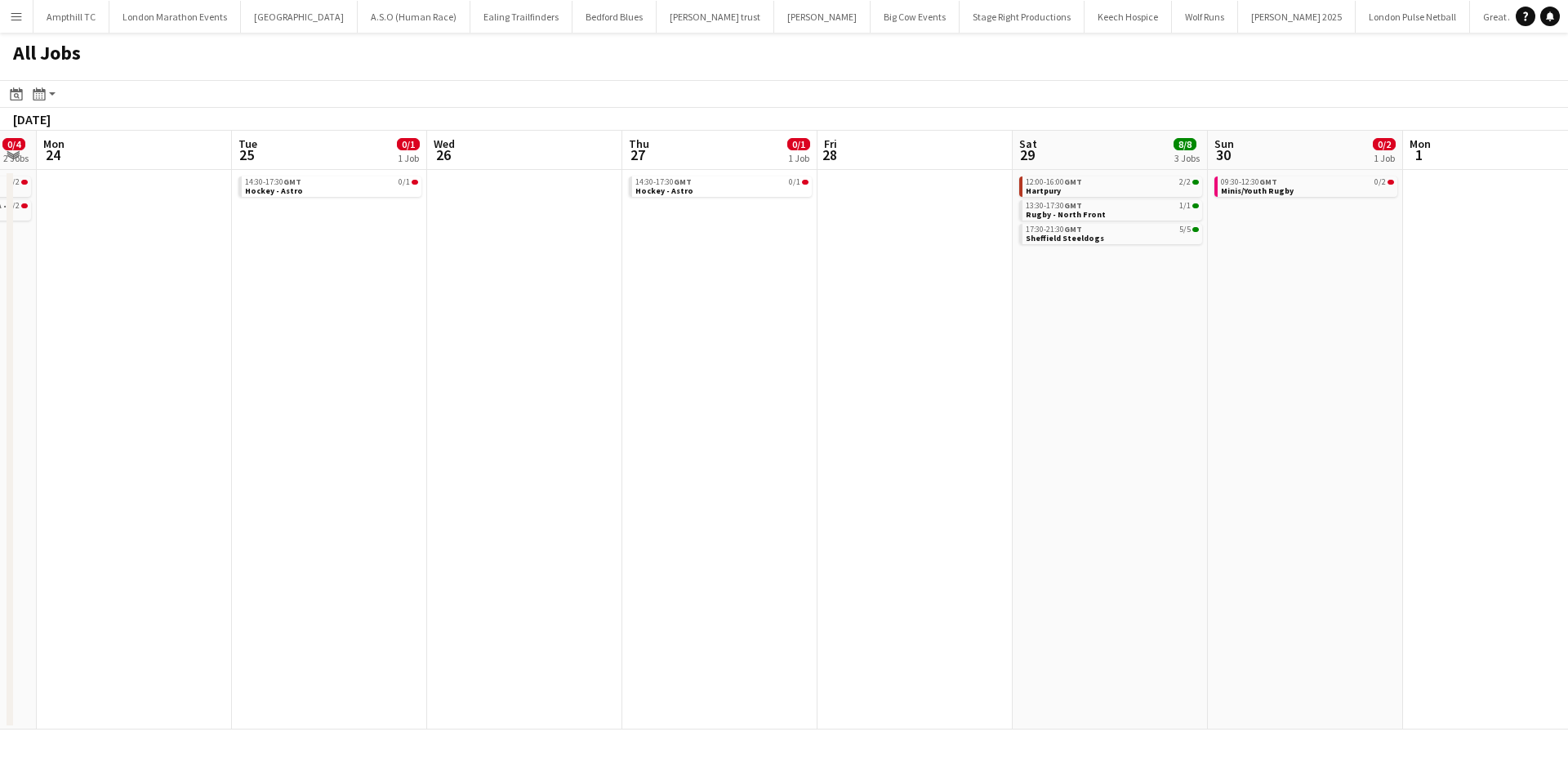
drag, startPoint x: 917, startPoint y: 316, endPoint x: 604, endPoint y: 311, distance: 313.0
click at [554, 316] on app-calendar-viewport "Fri 21 Sat 22 3/5 1 Job Sun 23 0/4 2 Jobs Mon 24 Tue 25 0/1 1 Job Wed 26 Thu 27…" at bounding box center [784, 430] width 1568 height 599
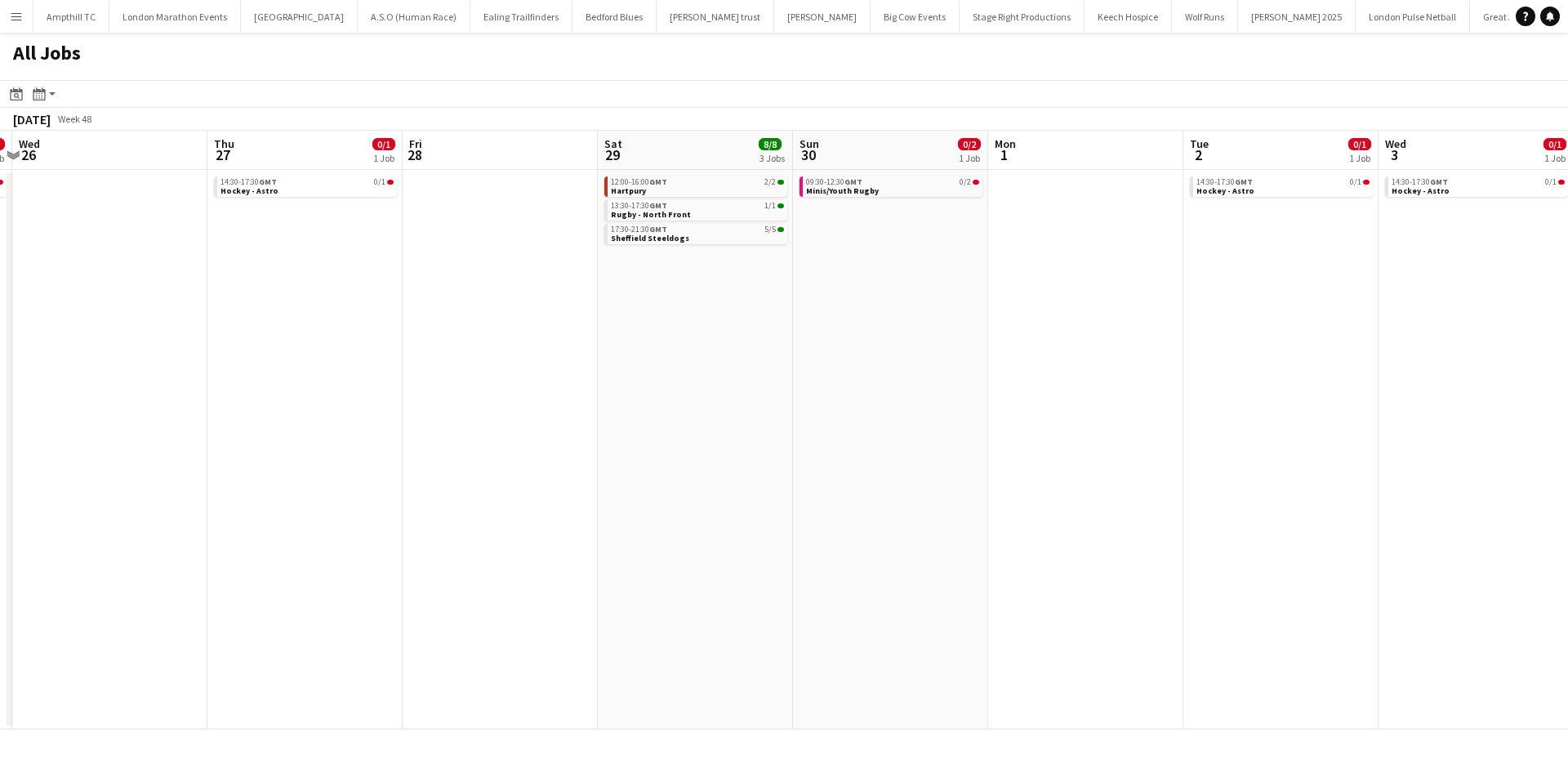
drag, startPoint x: 898, startPoint y: 333, endPoint x: 608, endPoint y: 333, distance: 290.0
click at [655, 333] on app-calendar-viewport "Sun 23 0/4 2 Jobs Mon 24 Tue 25 0/1 1 Job Wed 26 Thu 27 0/1 1 Job Fri 28 Sat 29…" at bounding box center [784, 430] width 1568 height 599
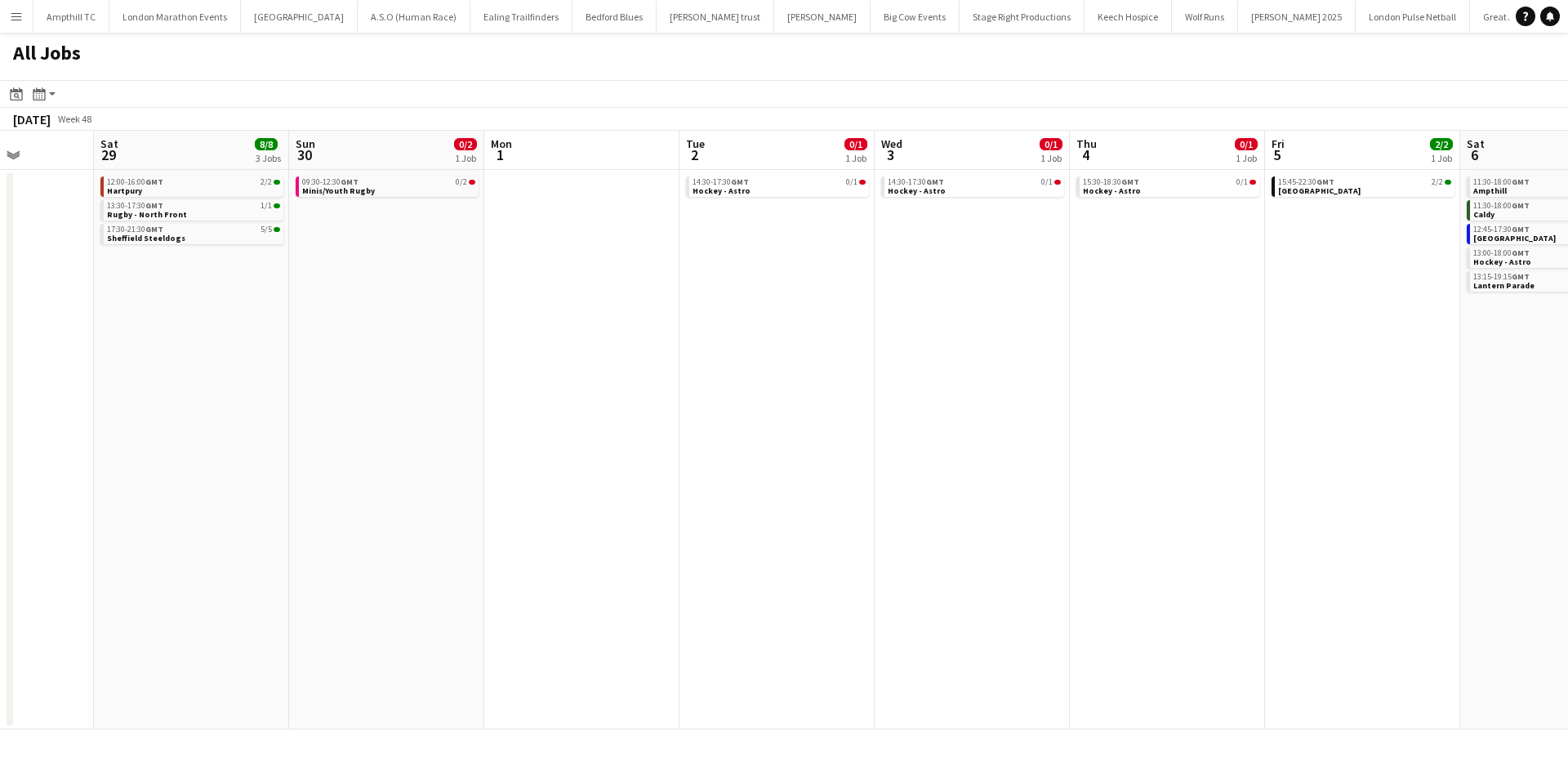
drag, startPoint x: 823, startPoint y: 345, endPoint x: 616, endPoint y: 323, distance: 208.2
click at [409, 345] on app-calendar-viewport "Tue 25 0/1 1 Job Wed 26 Thu 27 0/1 1 Job Fri 28 Sat 29 8/8 3 Jobs Sun 30 0/2 1 …" at bounding box center [784, 430] width 1568 height 599
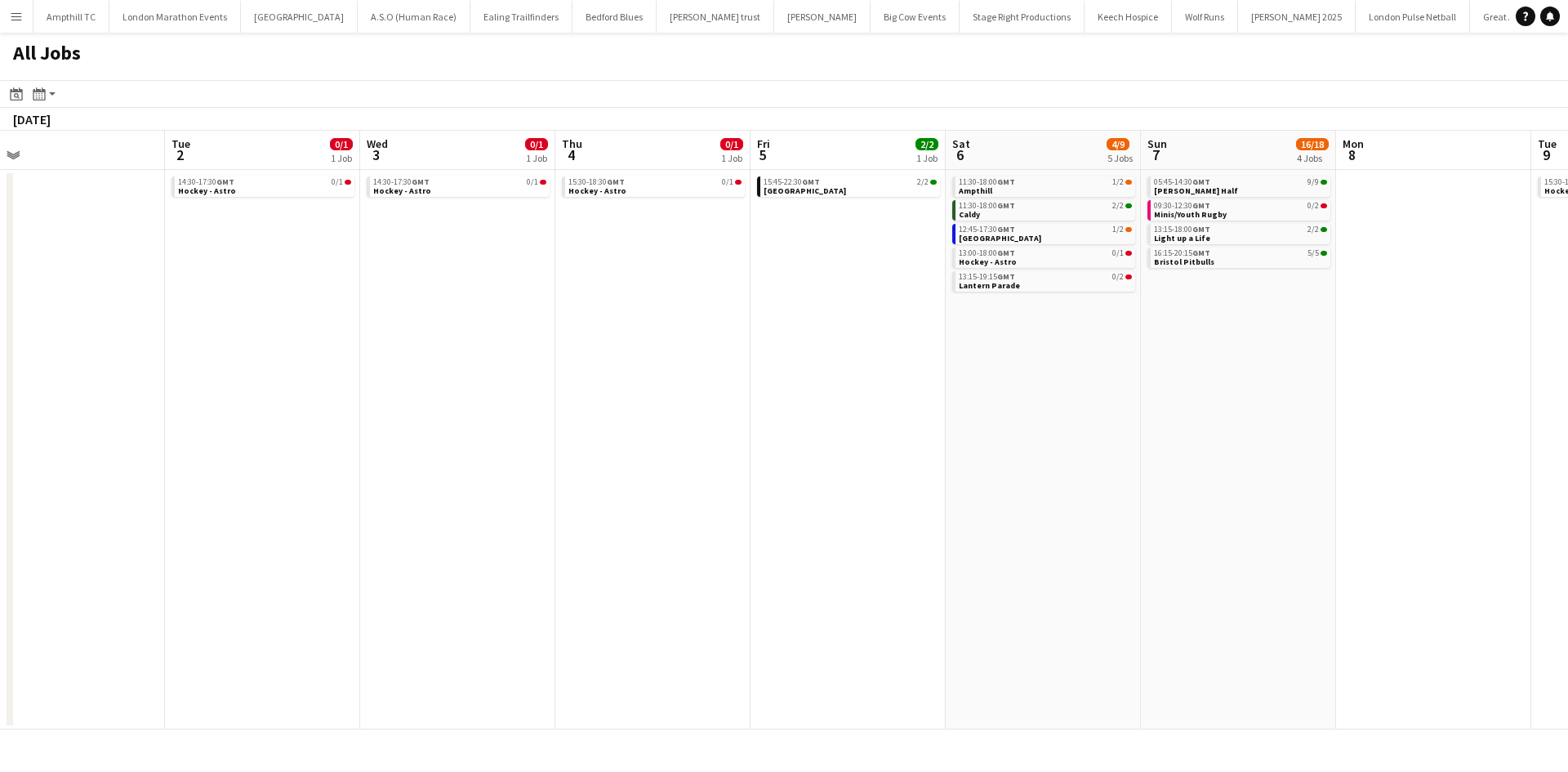
click at [414, 322] on app-calendar-viewport "Thu 27 0/1 1 Job Fri 28 Sat 29 8/8 3 Jobs Sun 30 0/2 1 Job Mon 1 Tue 2 0/1 1 Jo…" at bounding box center [784, 430] width 1568 height 599
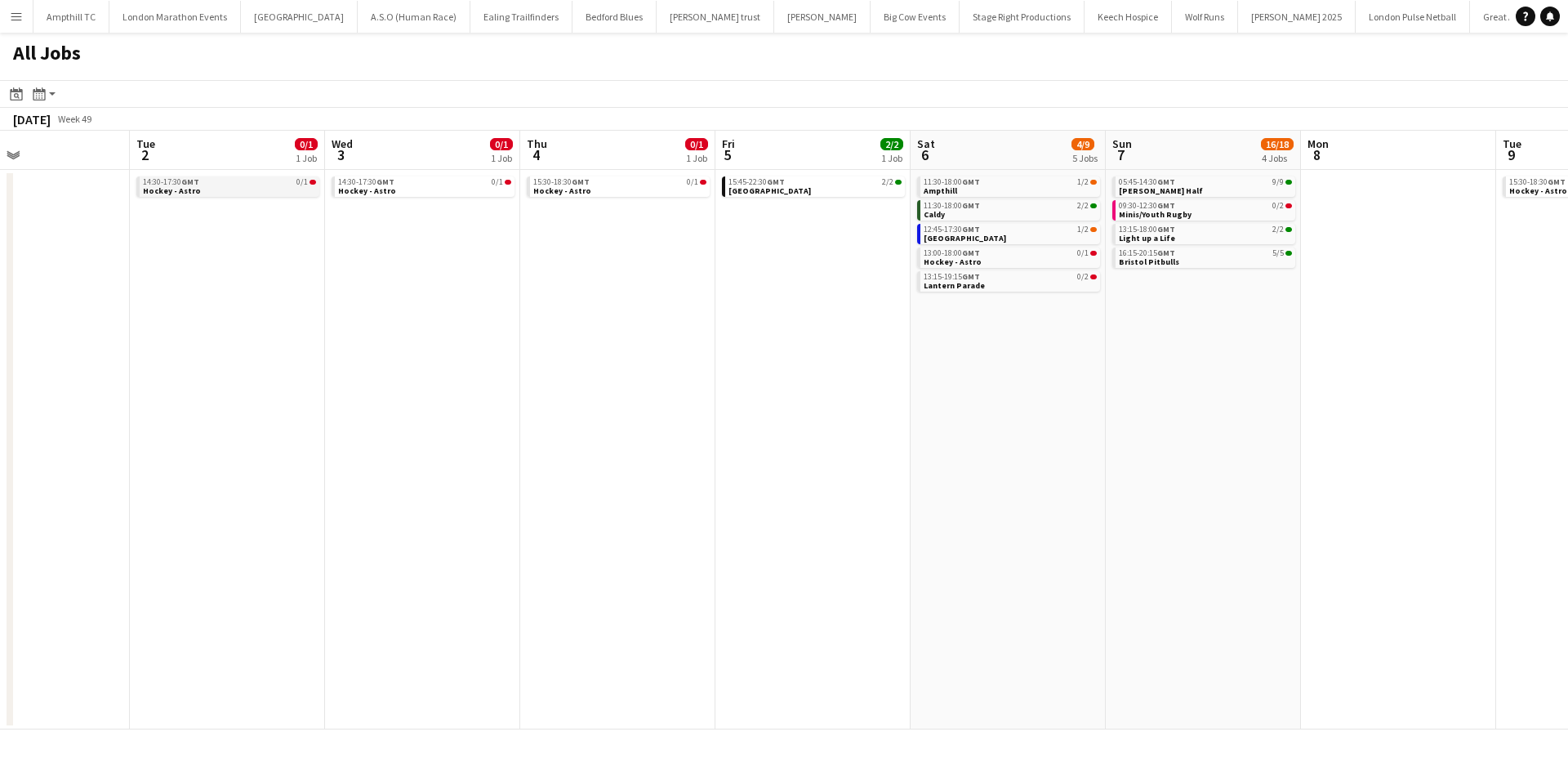
click at [255, 191] on link "14:30-17:30 GMT 0/1 Hockey - Astro" at bounding box center [229, 185] width 174 height 19
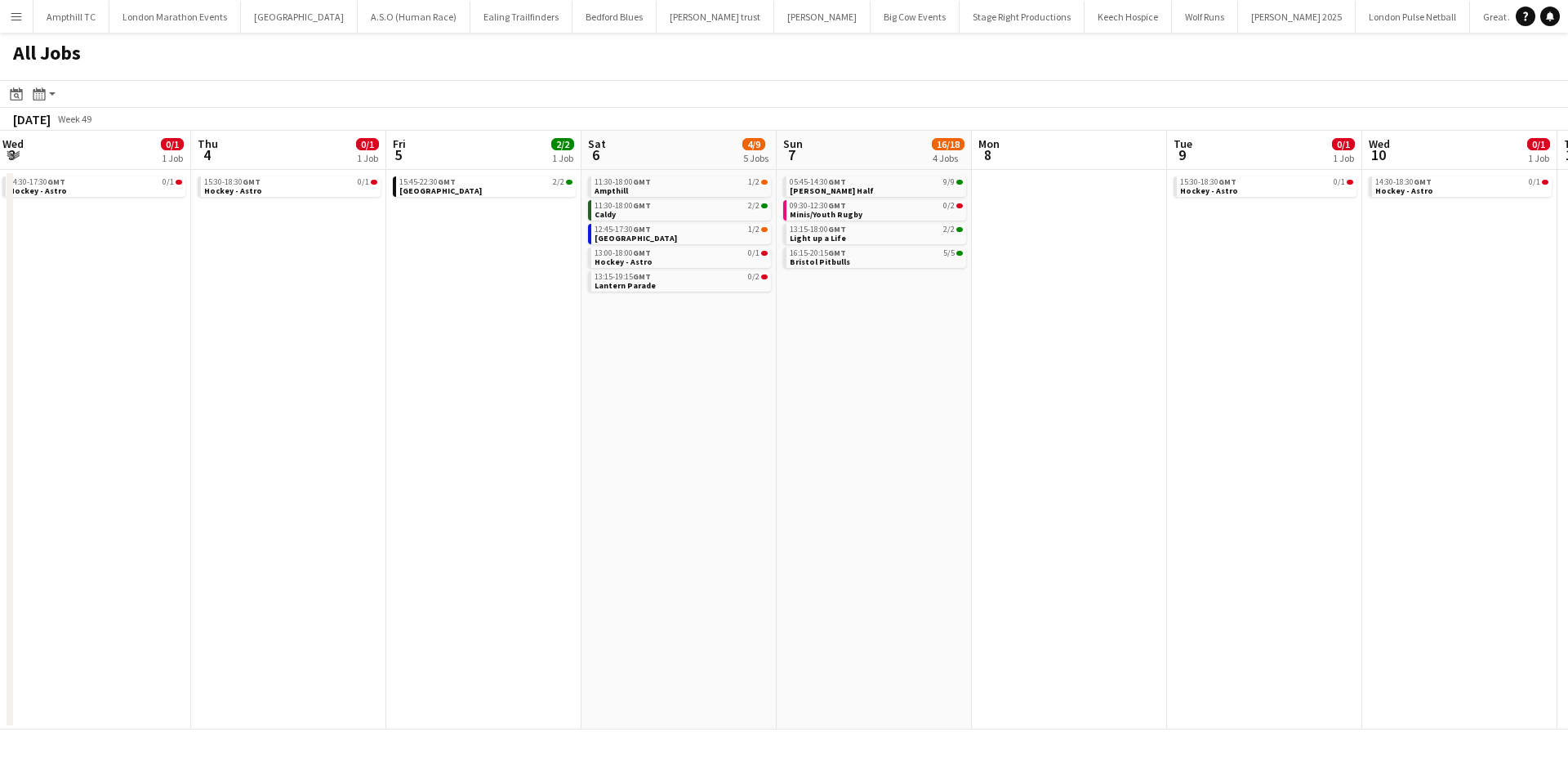
drag, startPoint x: 1294, startPoint y: 418, endPoint x: 550, endPoint y: 474, distance: 746.1
click at [712, 474] on app-calendar-viewport "Sat 29 8/8 3 Jobs Sun 30 0/2 1 Job Mon 1 Tue 2 0/1 1 Job Wed 3 0/1 1 Job Thu 4 …" at bounding box center [784, 430] width 1568 height 599
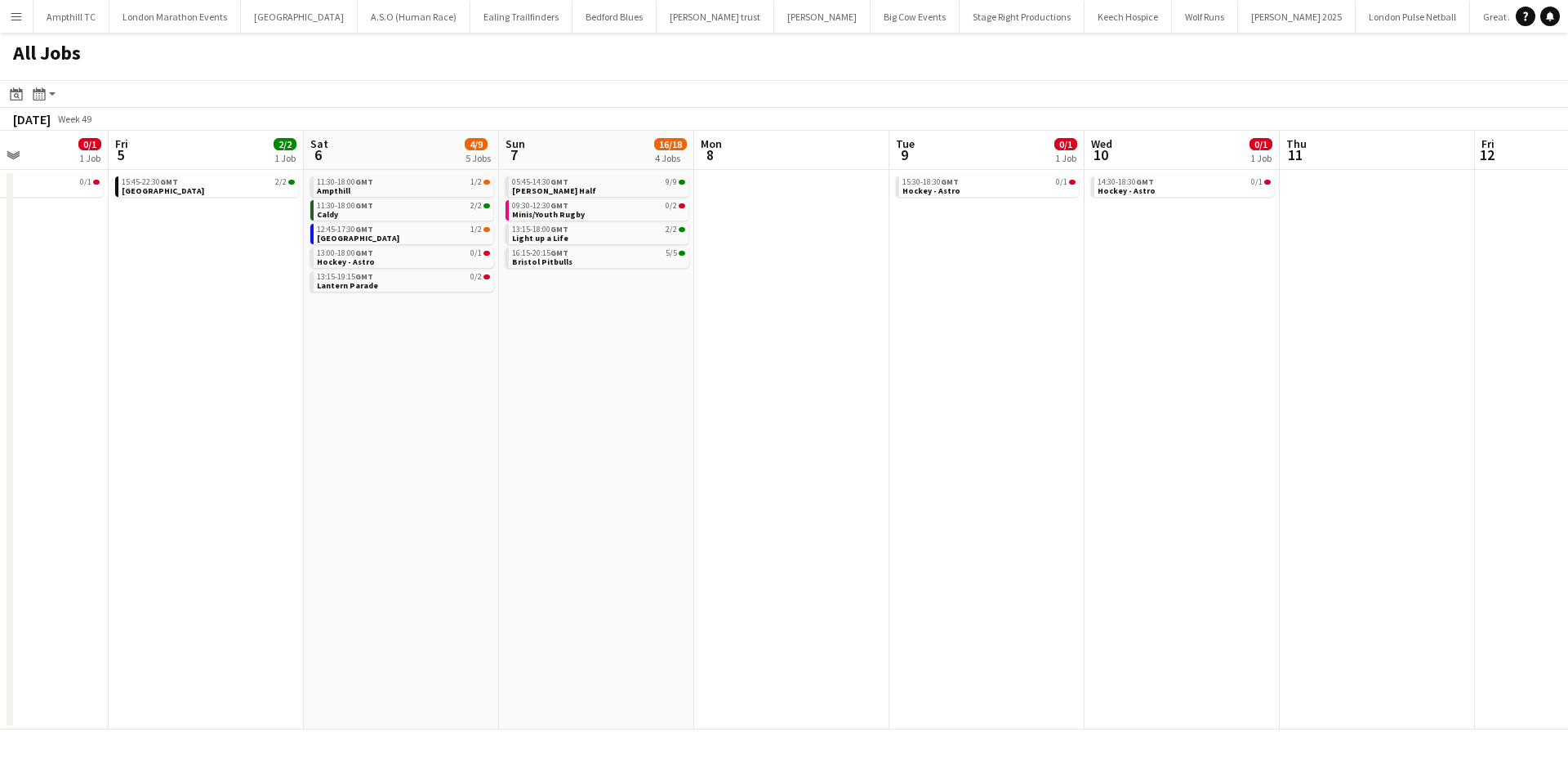
click at [491, 446] on app-all-jobs "All Jobs Date picker SEP 2025 SEP 2025 Monday M Tuesday T Wednesday W Thursday …" at bounding box center [784, 381] width 1568 height 697
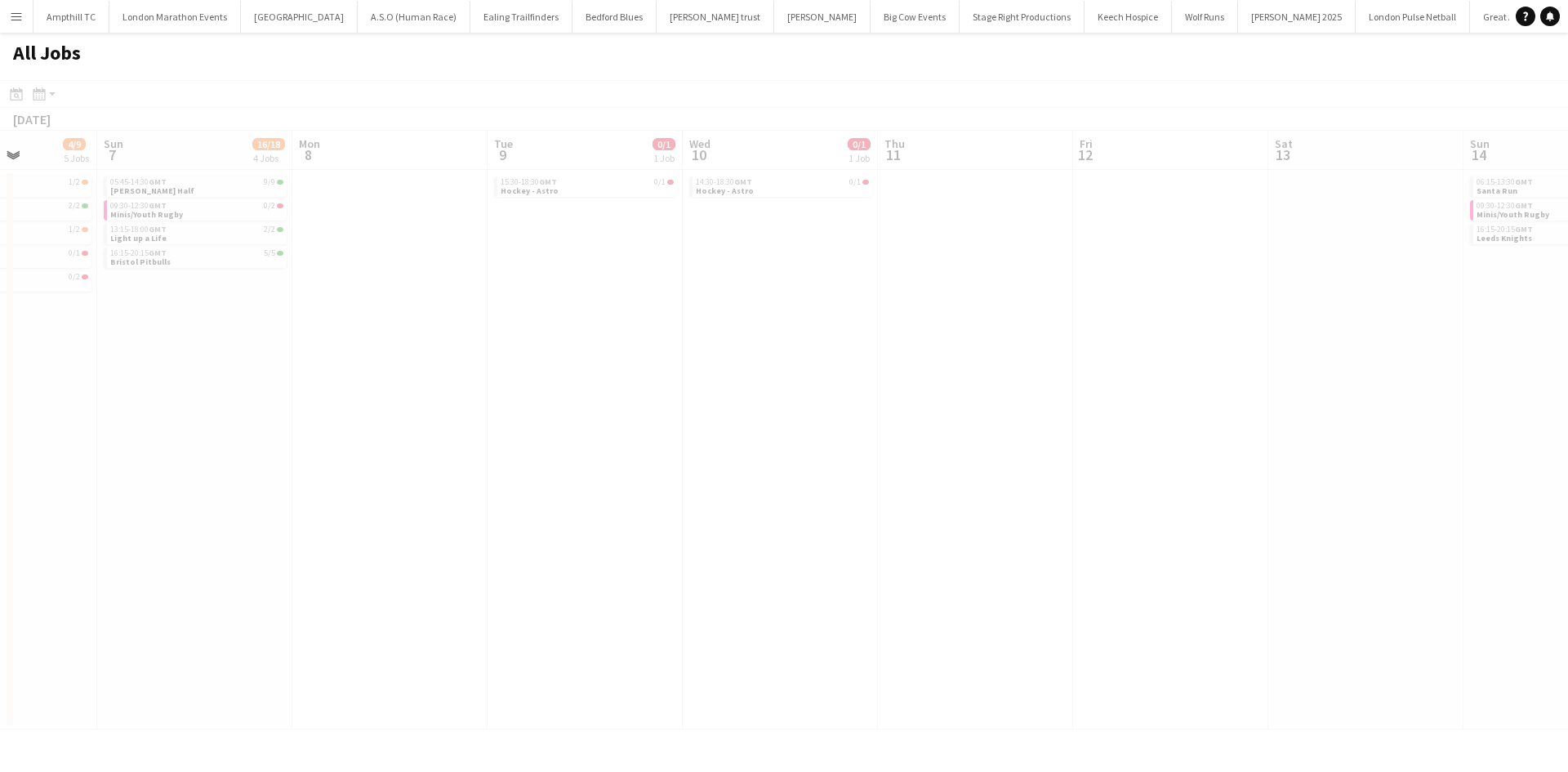
click at [85, 419] on app-all-jobs "All Jobs Date picker SEP 2025 SEP 2025 Monday M Tuesday T Wednesday W Thursday …" at bounding box center [784, 381] width 1568 height 697
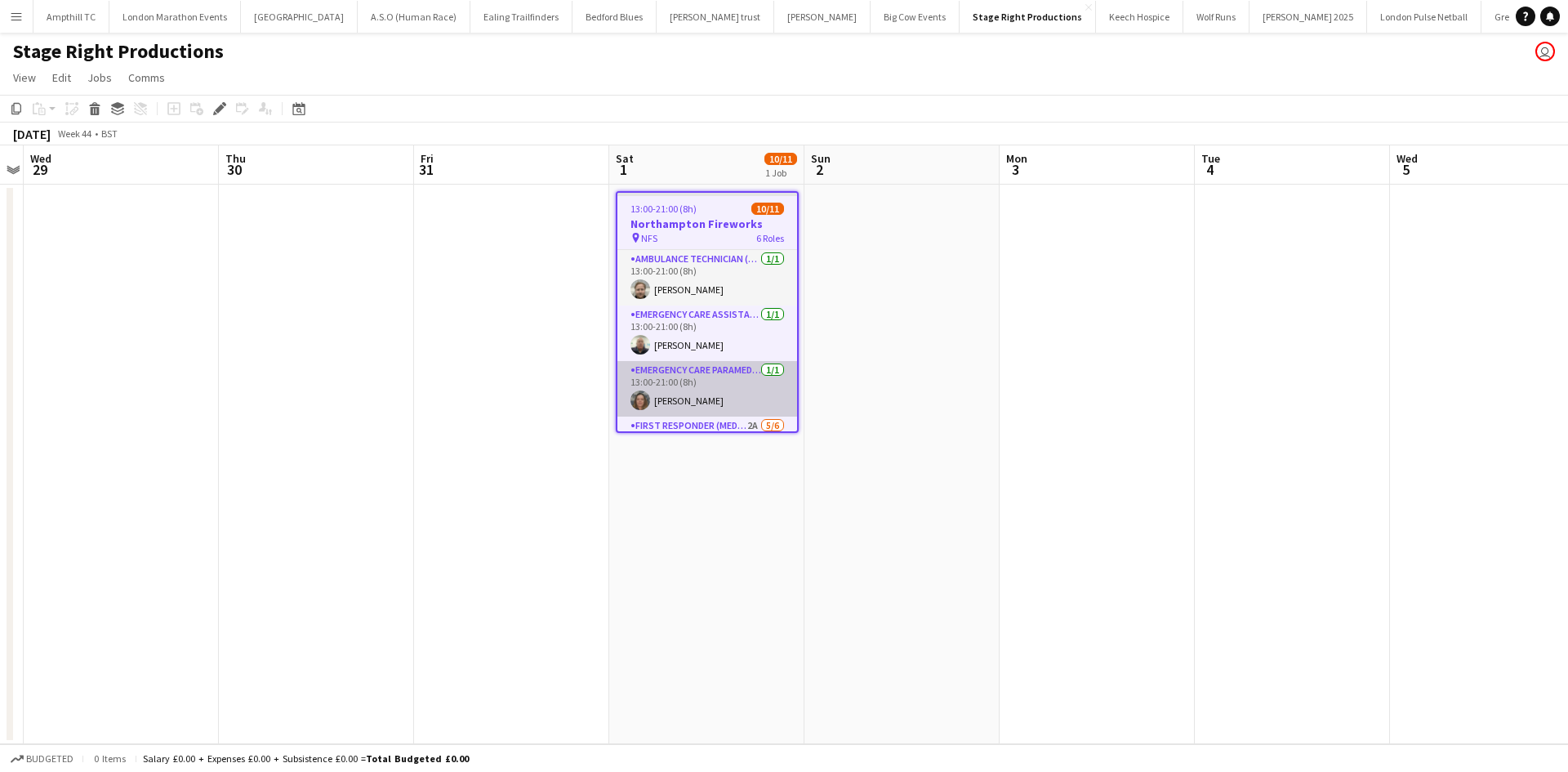
scroll to position [81, 0]
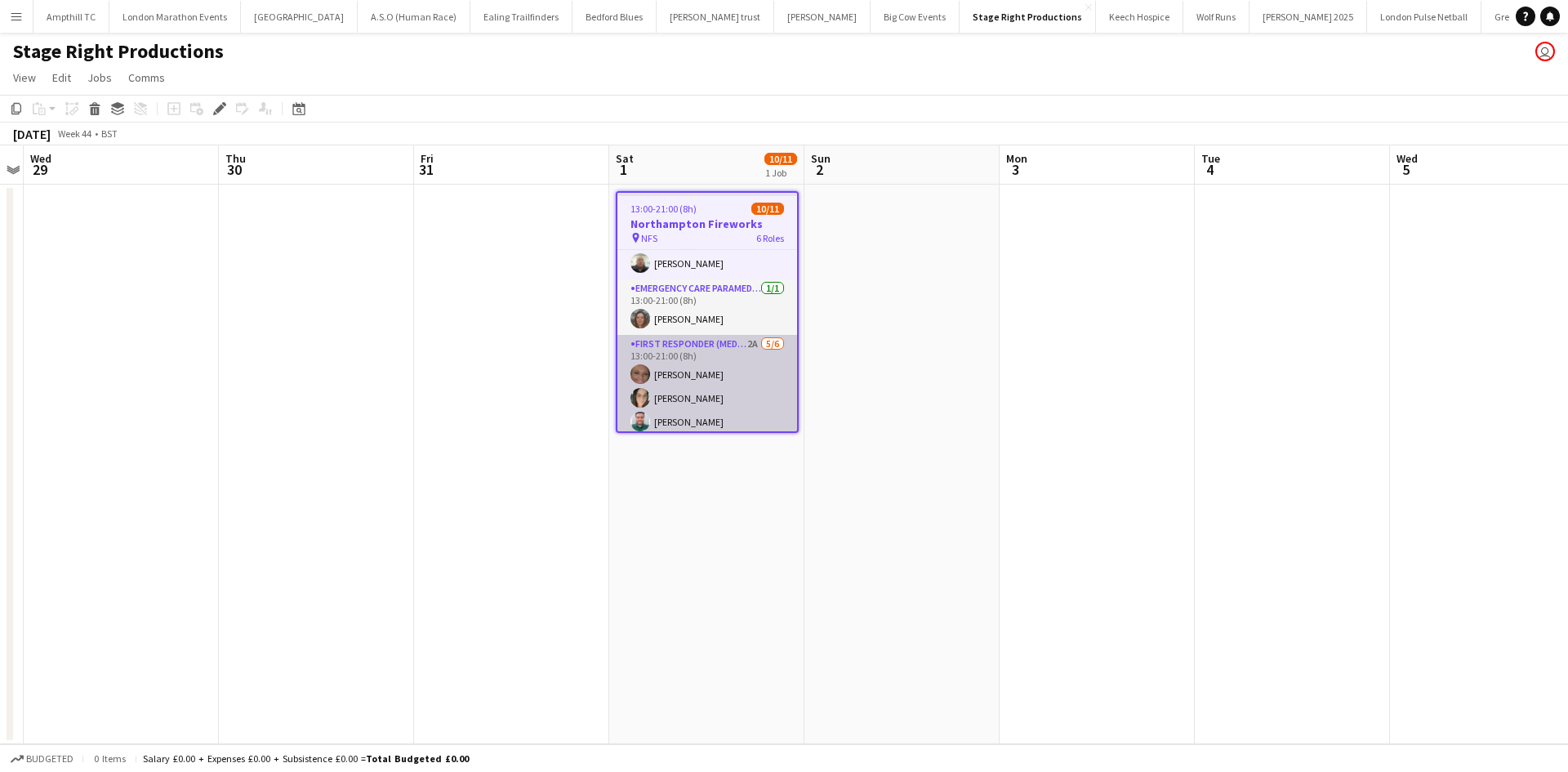
click at [718, 355] on app-card-role "First Responder (Medical) 2A 5/6 13:00-21:00 (8h) Charlotte Barrow Natasha Evan…" at bounding box center [707, 422] width 179 height 174
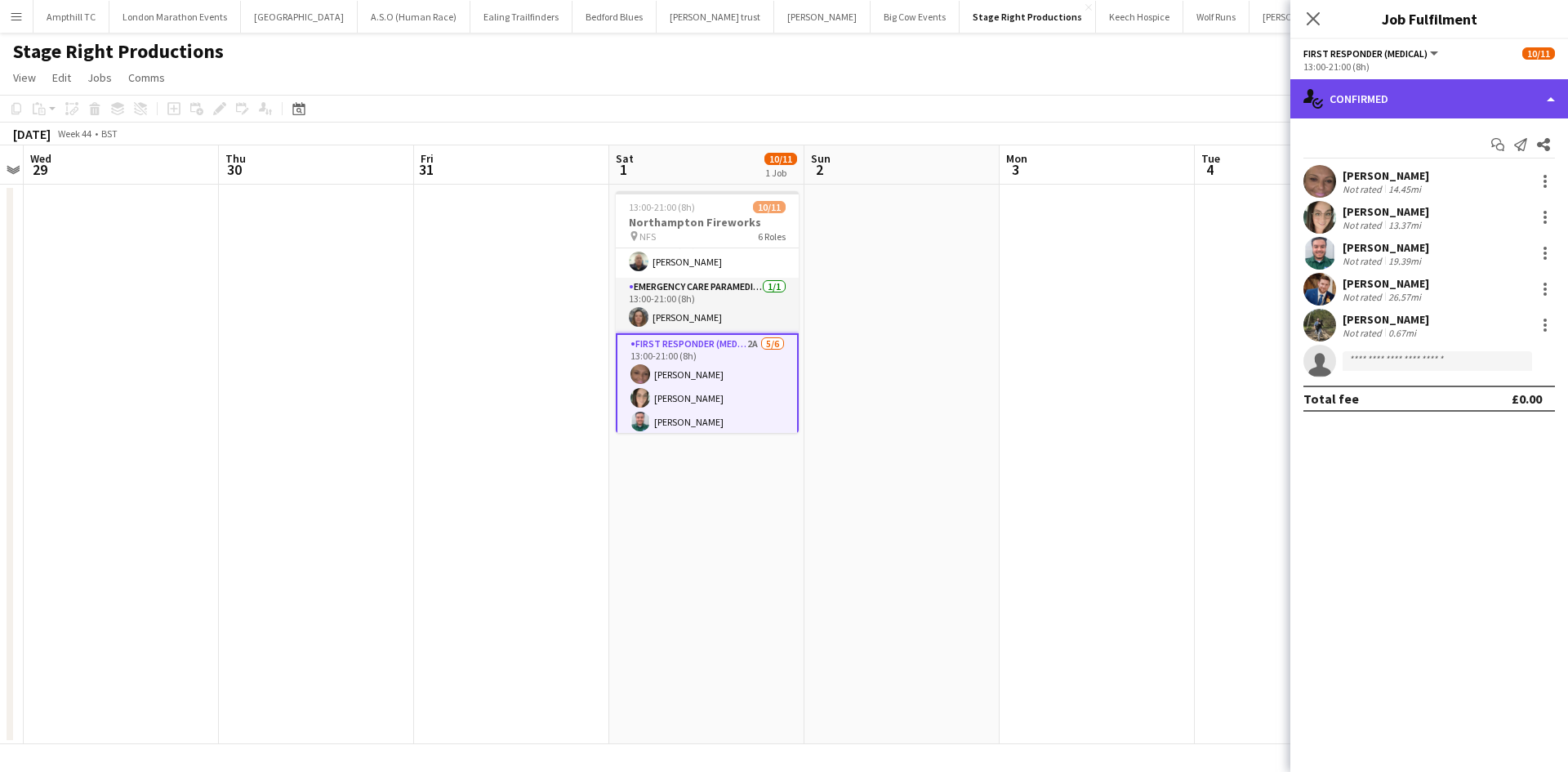
drag, startPoint x: 1436, startPoint y: 100, endPoint x: 1474, endPoint y: 110, distance: 39.3
click at [1437, 100] on div "single-neutral-actions-check-2 Confirmed" at bounding box center [1429, 99] width 278 height 39
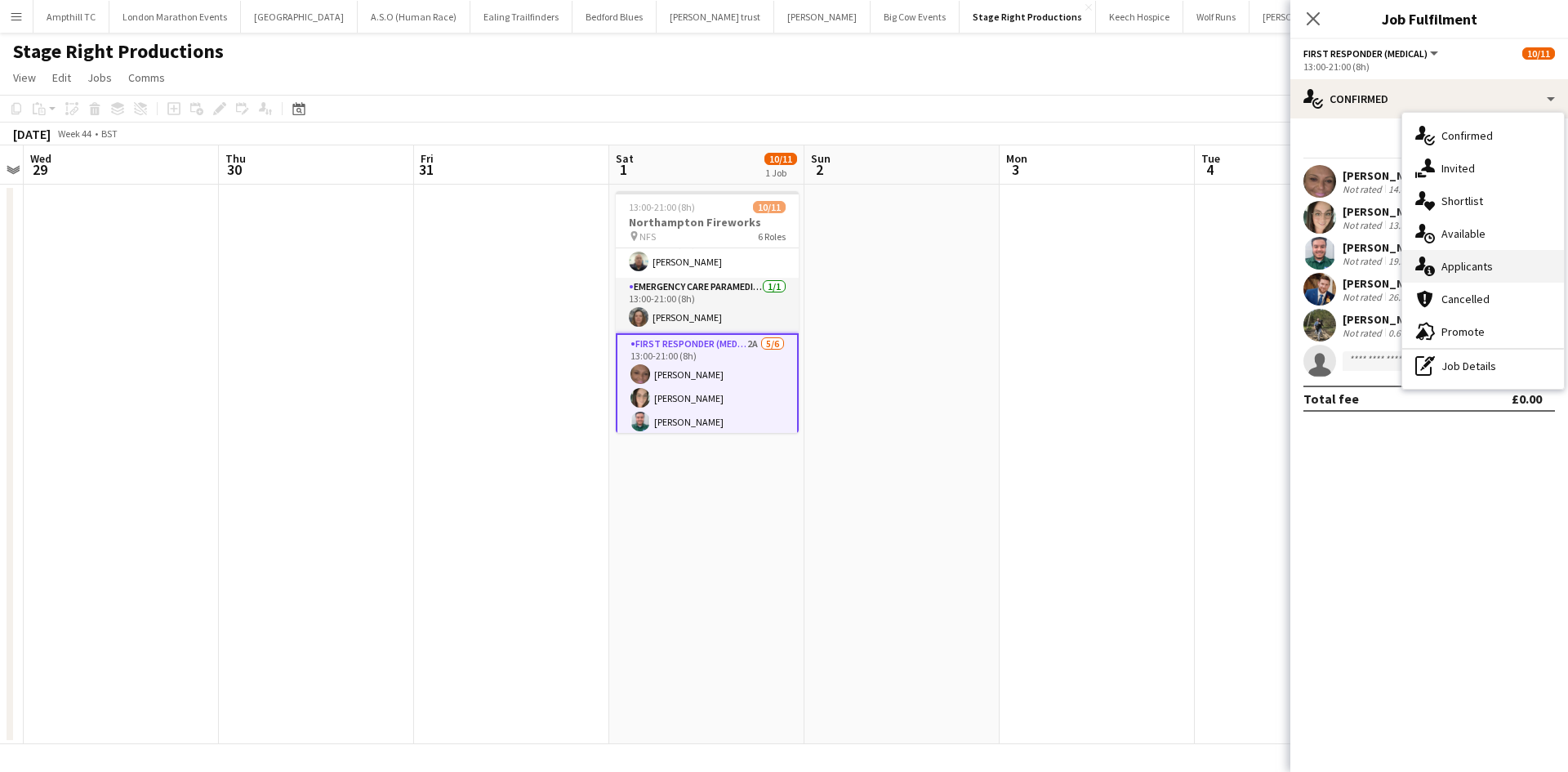
click at [1531, 269] on div "single-neutral-actions-information Applicants" at bounding box center [1483, 266] width 162 height 32
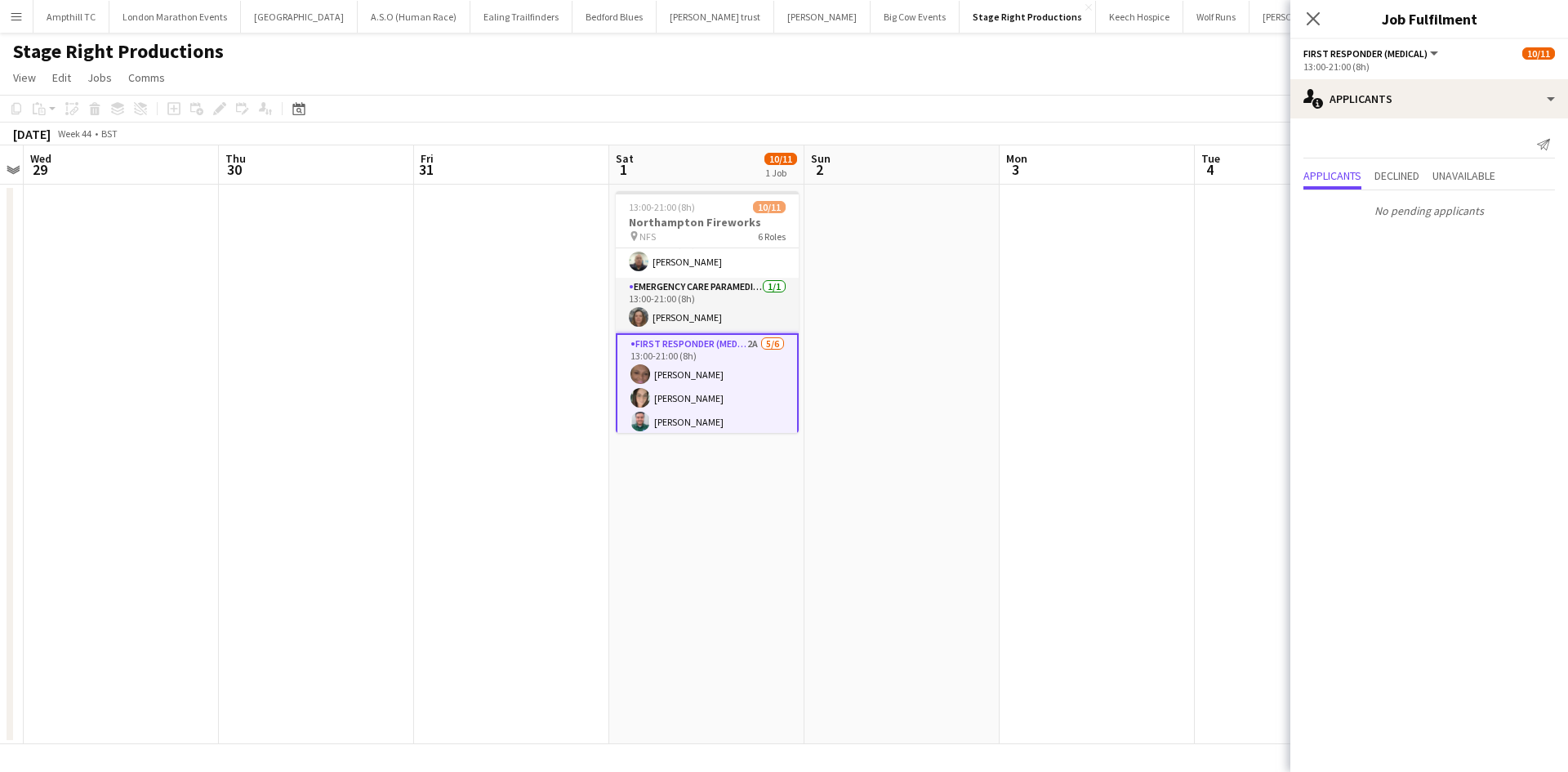
drag, startPoint x: 1407, startPoint y: 178, endPoint x: 1423, endPoint y: 177, distance: 16.0
click at [1406, 178] on span "Declined" at bounding box center [1397, 176] width 45 height 12
drag, startPoint x: 1485, startPoint y: 145, endPoint x: 1490, endPoint y: 157, distance: 13.0
click at [1485, 144] on span "Unavailable" at bounding box center [1464, 142] width 63 height 12
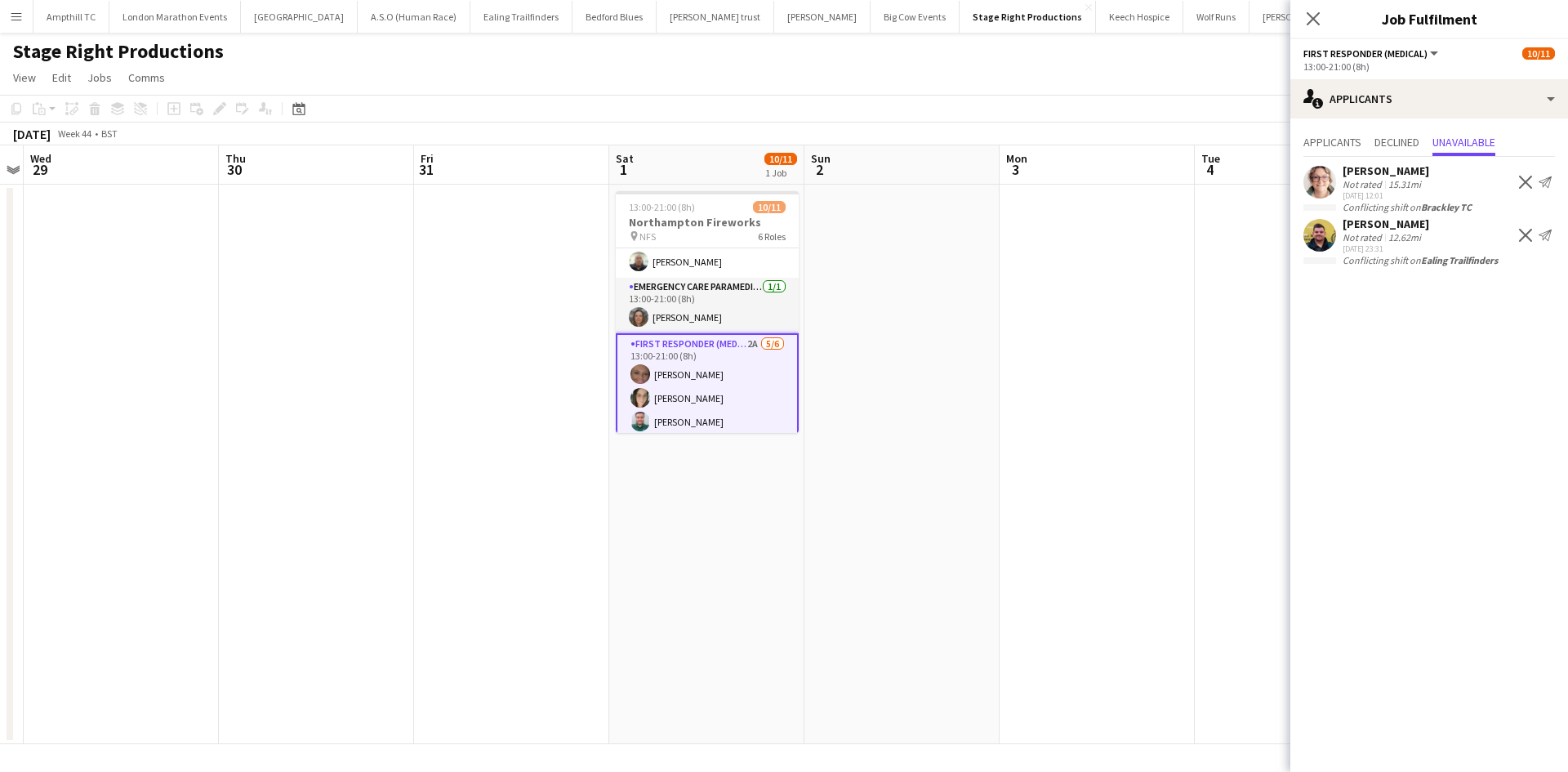
click at [1526, 236] on app-icon "Decline" at bounding box center [1525, 234] width 13 height 13
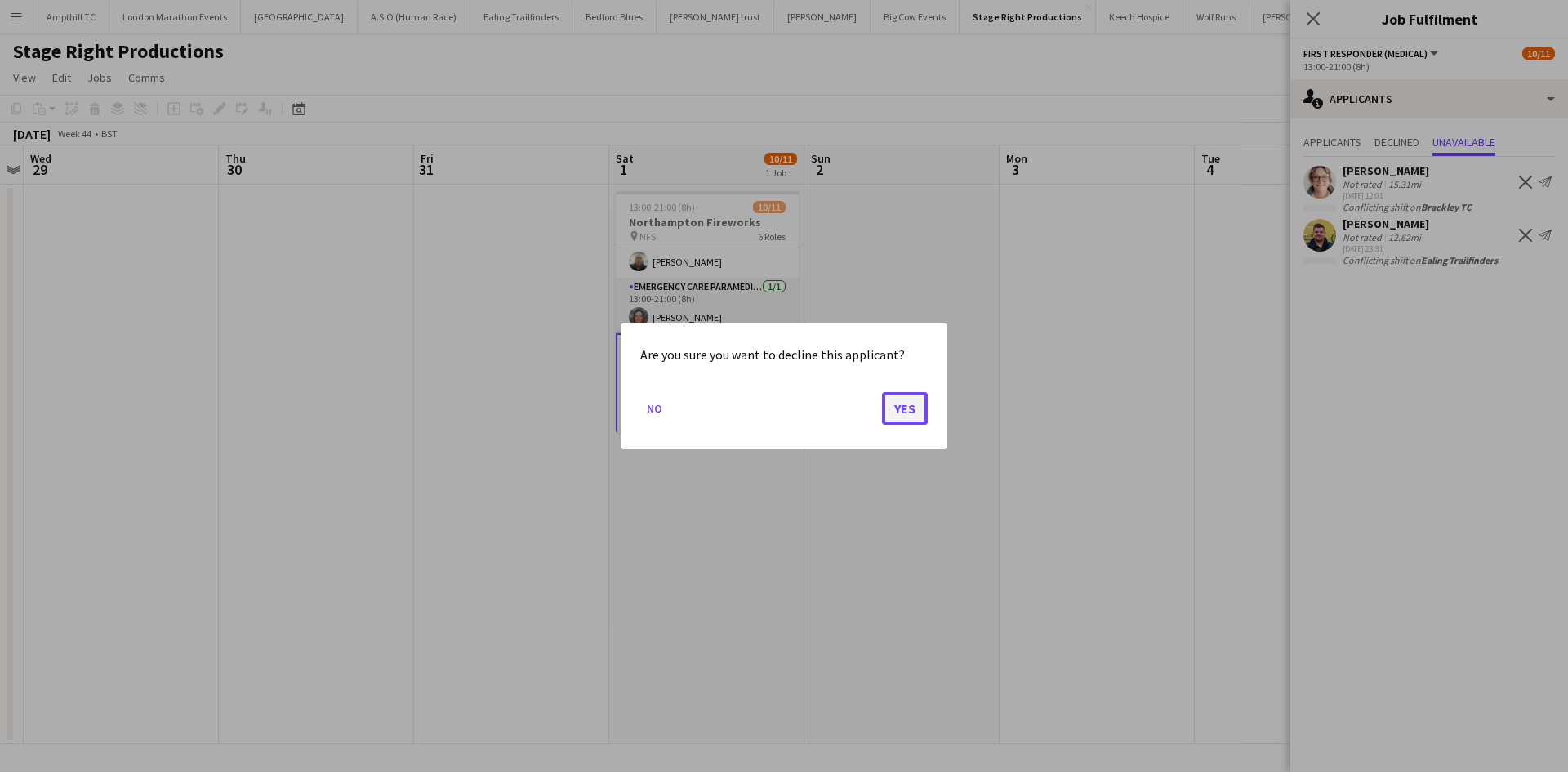
drag, startPoint x: 885, startPoint y: 414, endPoint x: 895, endPoint y: 414, distance: 10.0
click at [886, 414] on button "Yes" at bounding box center [905, 408] width 46 height 32
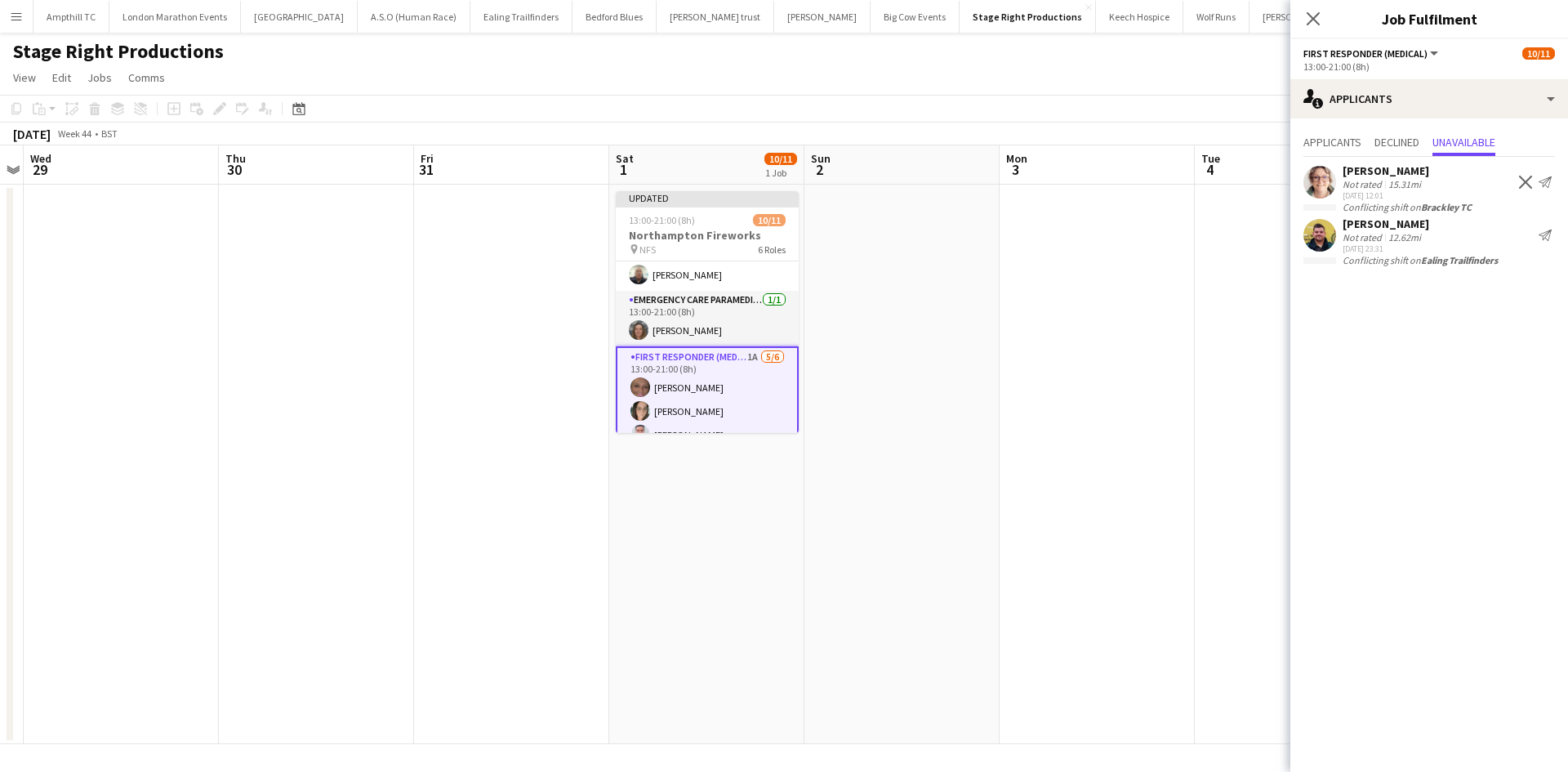
click at [1521, 182] on app-icon "Decline" at bounding box center [1525, 181] width 13 height 13
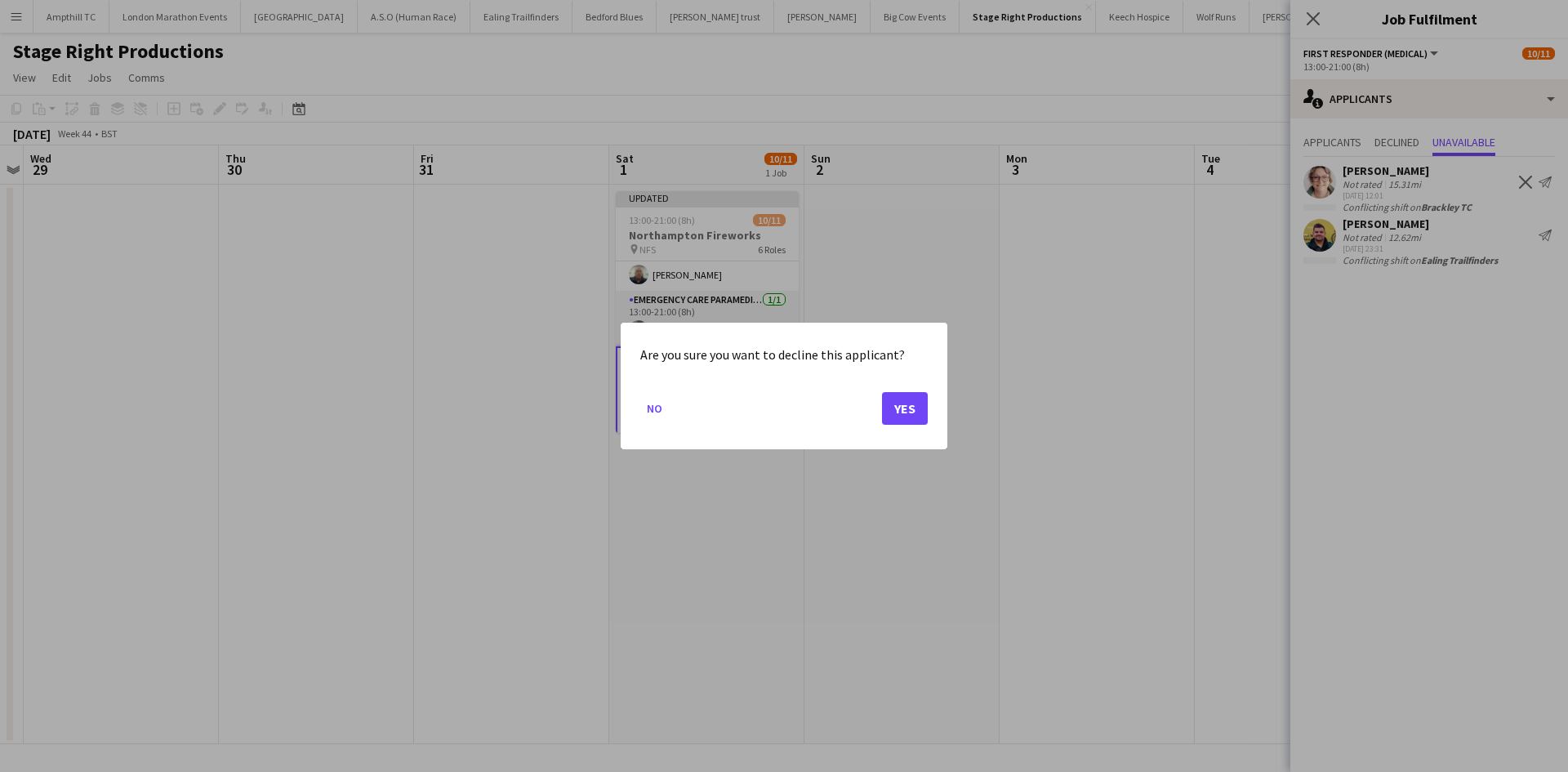
drag, startPoint x: 882, startPoint y: 407, endPoint x: 910, endPoint y: 407, distance: 28.0
click at [883, 407] on mat-dialog-actions "No Yes" at bounding box center [784, 414] width 287 height 70
click at [914, 403] on button "Yes" at bounding box center [905, 408] width 46 height 32
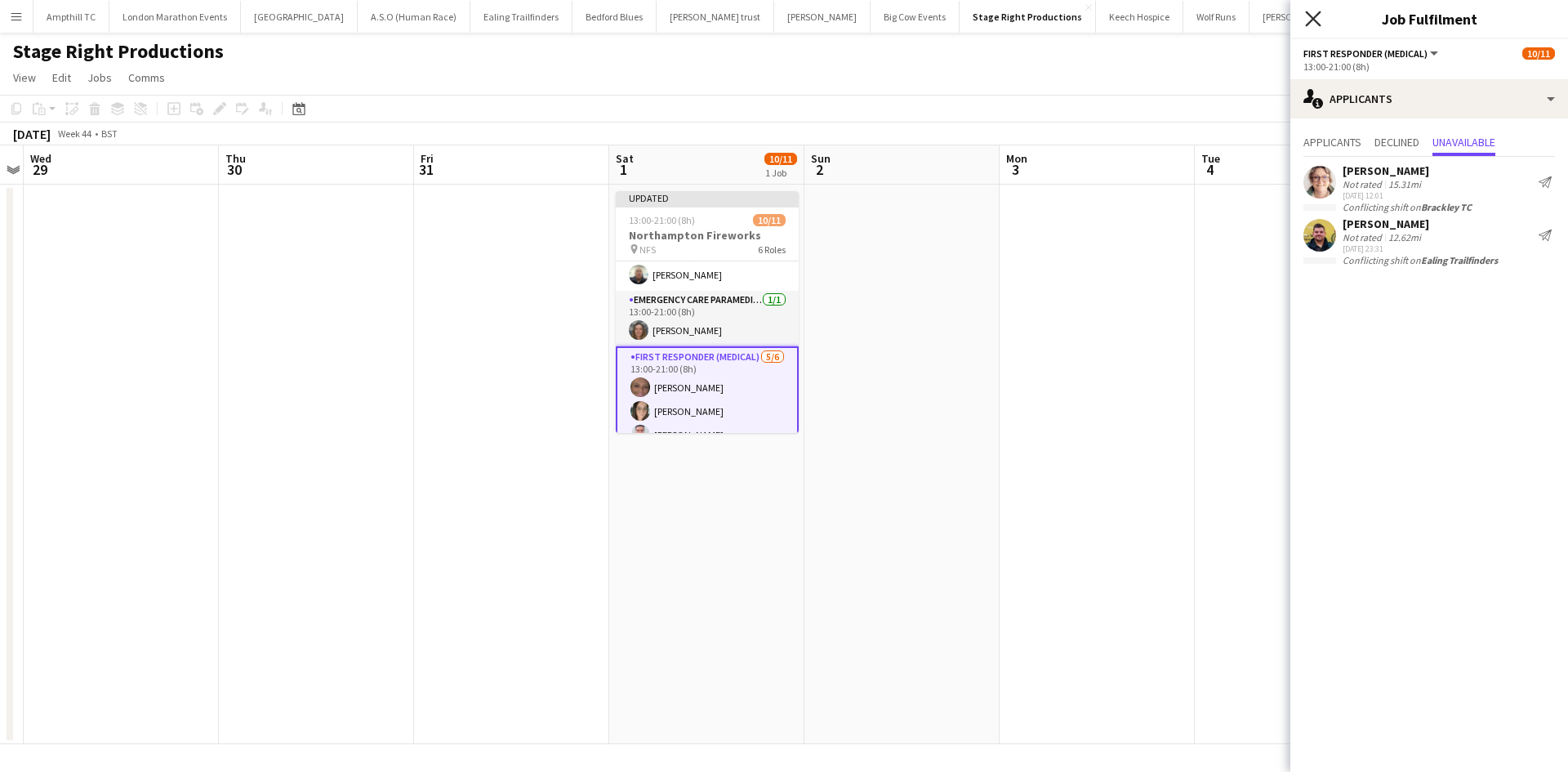
click at [1316, 17] on icon at bounding box center [1313, 19] width 16 height 16
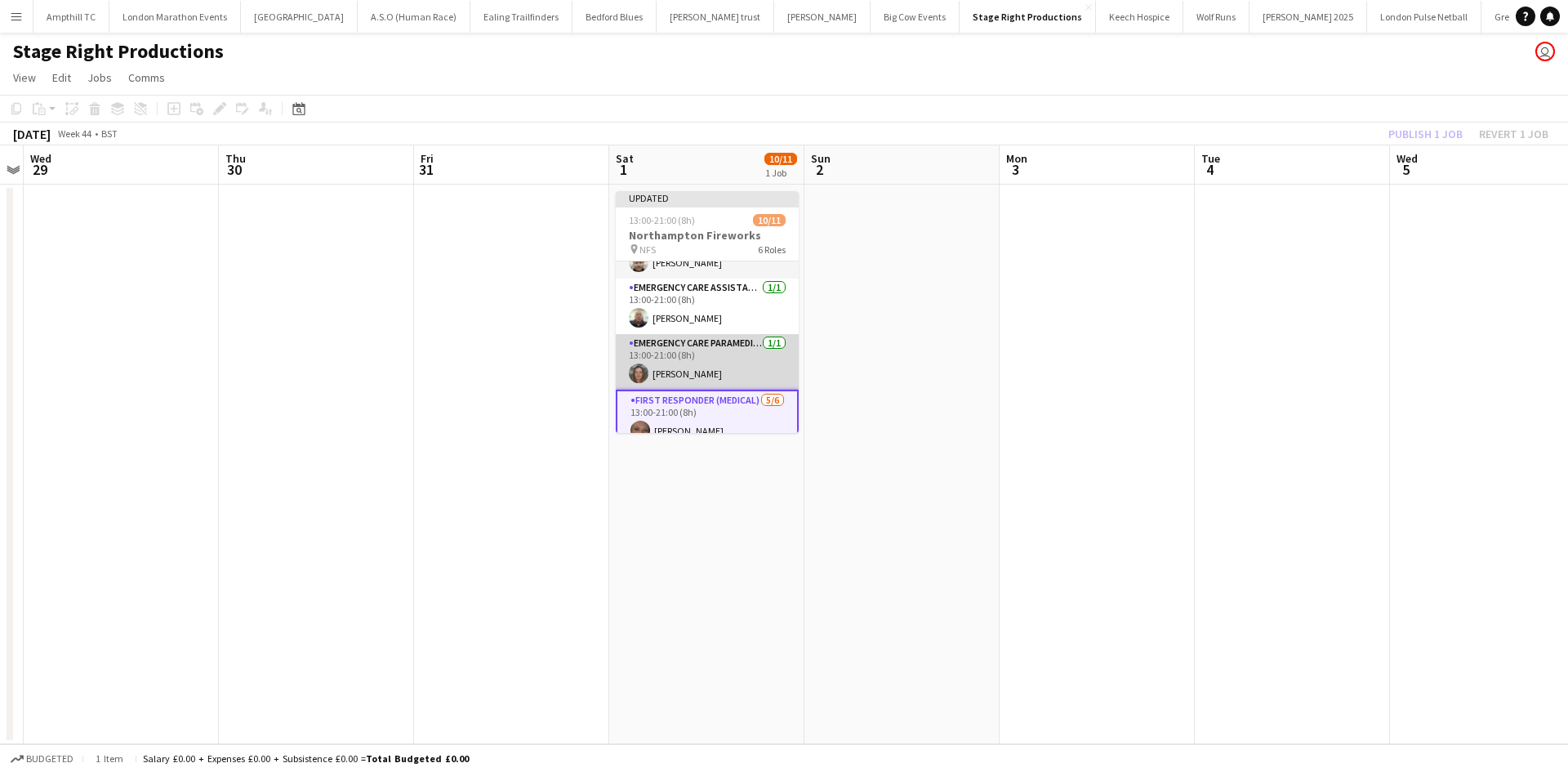
scroll to position [0, 0]
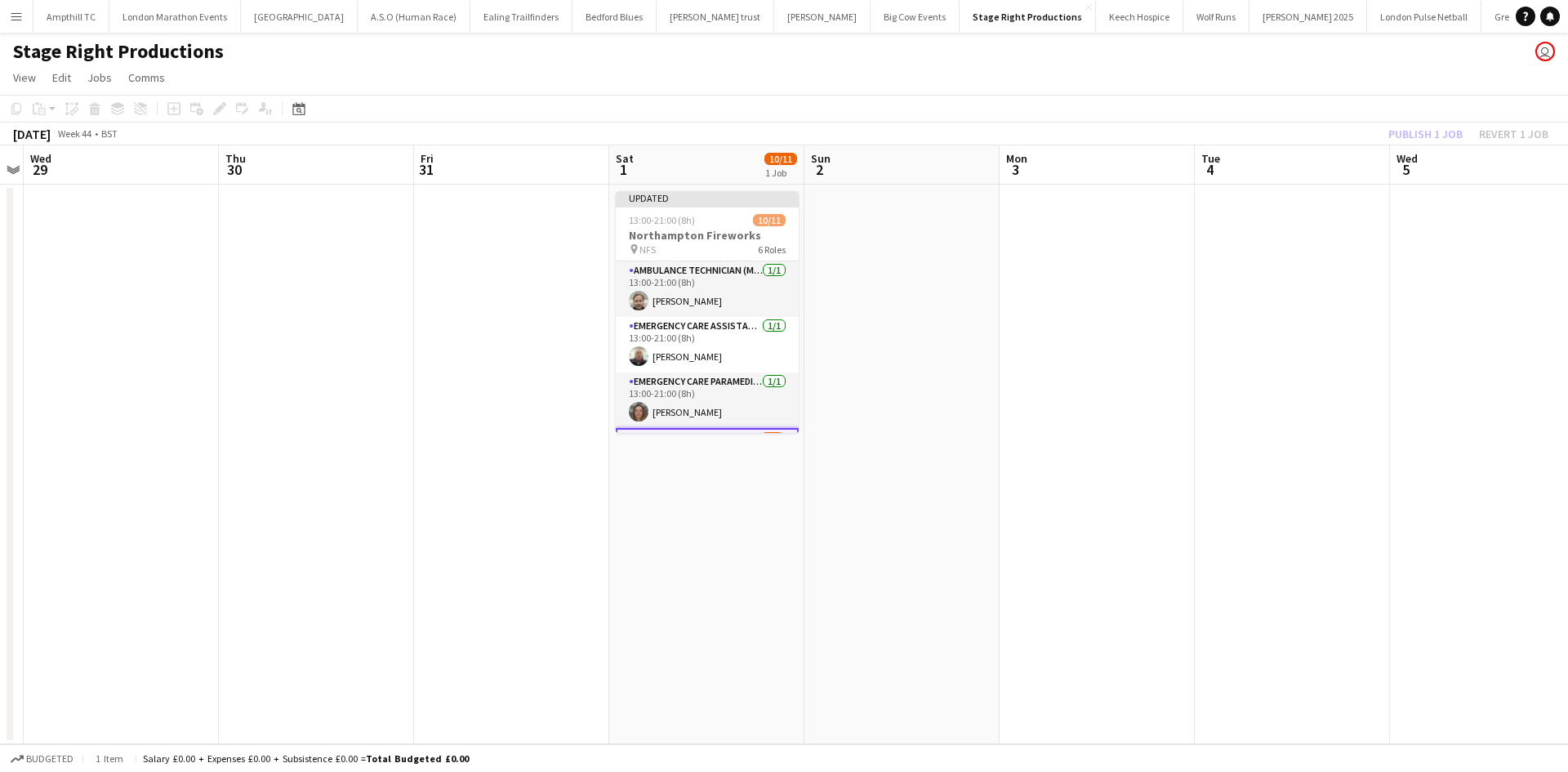
click at [1420, 134] on div "Publish 1 job Revert 1 job" at bounding box center [1468, 134] width 199 height 22
click at [1420, 131] on button "Publish 1 job" at bounding box center [1425, 134] width 87 height 22
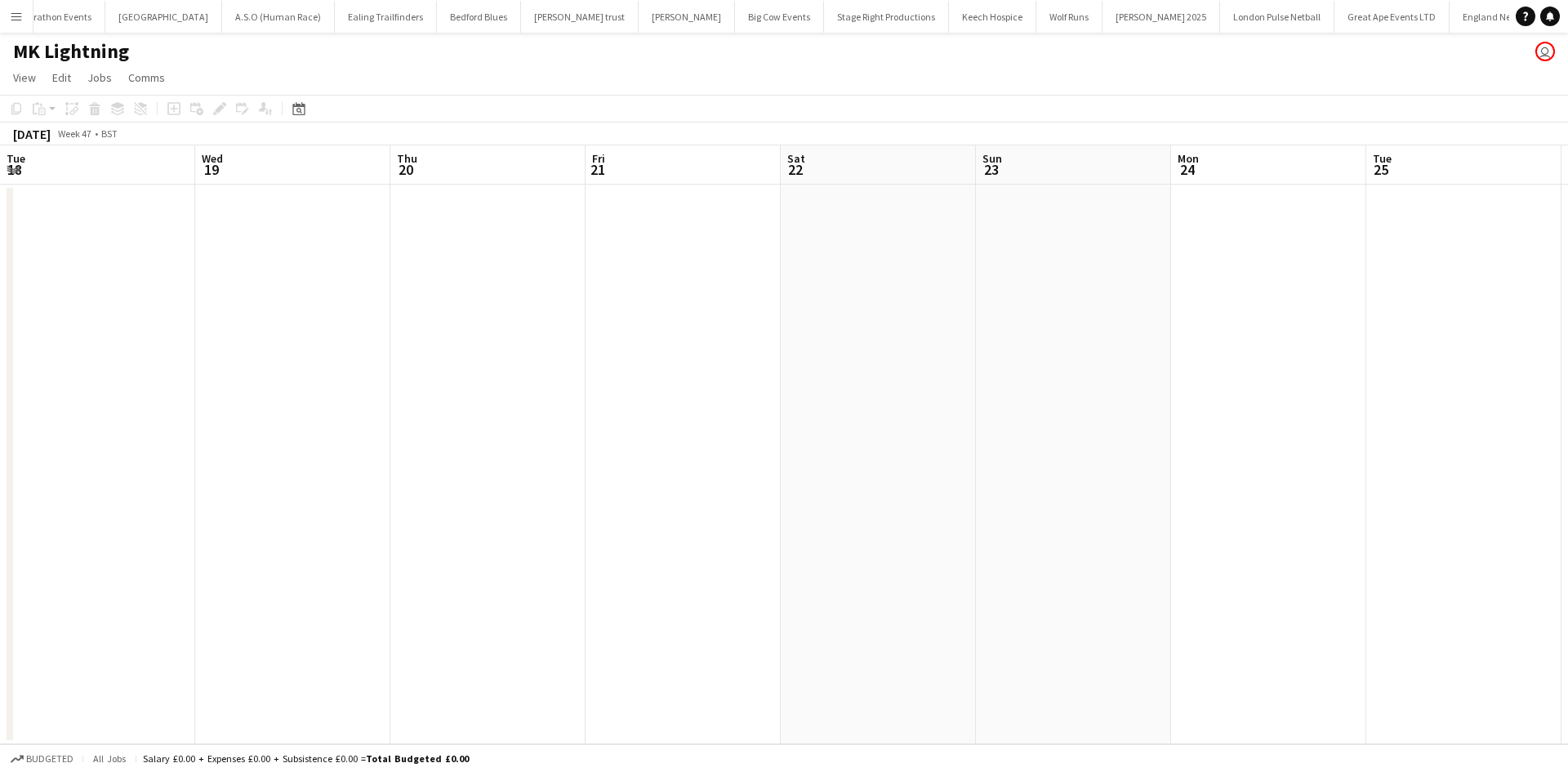
scroll to position [0, 562]
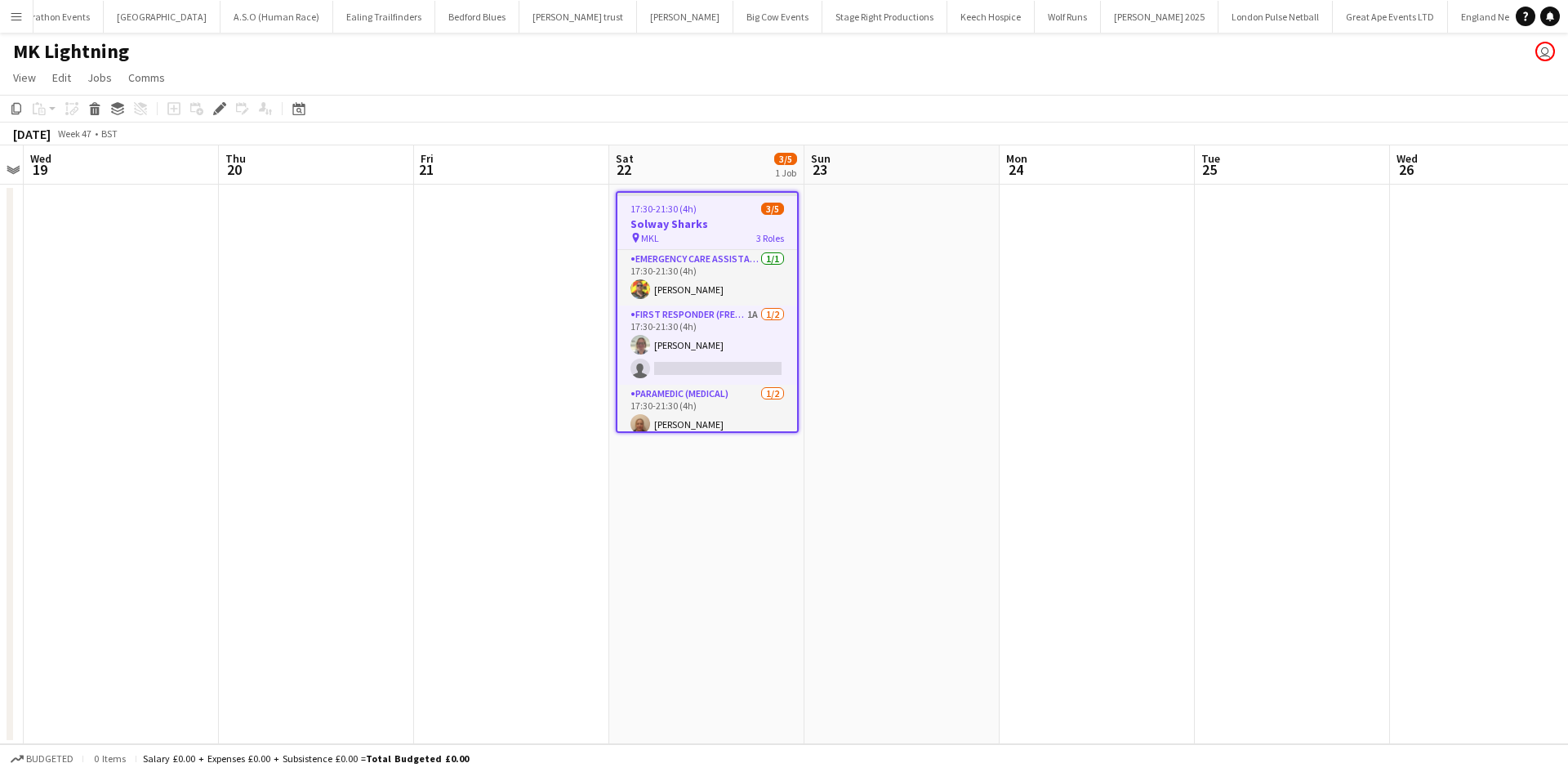
drag, startPoint x: 738, startPoint y: 318, endPoint x: 909, endPoint y: 309, distance: 171.2
click at [738, 317] on app-card-role "First Responder (FREC 3) 1A 1/2 17:30-21:30 (4h) Lorna Millar single-neutral-ac…" at bounding box center [707, 345] width 179 height 79
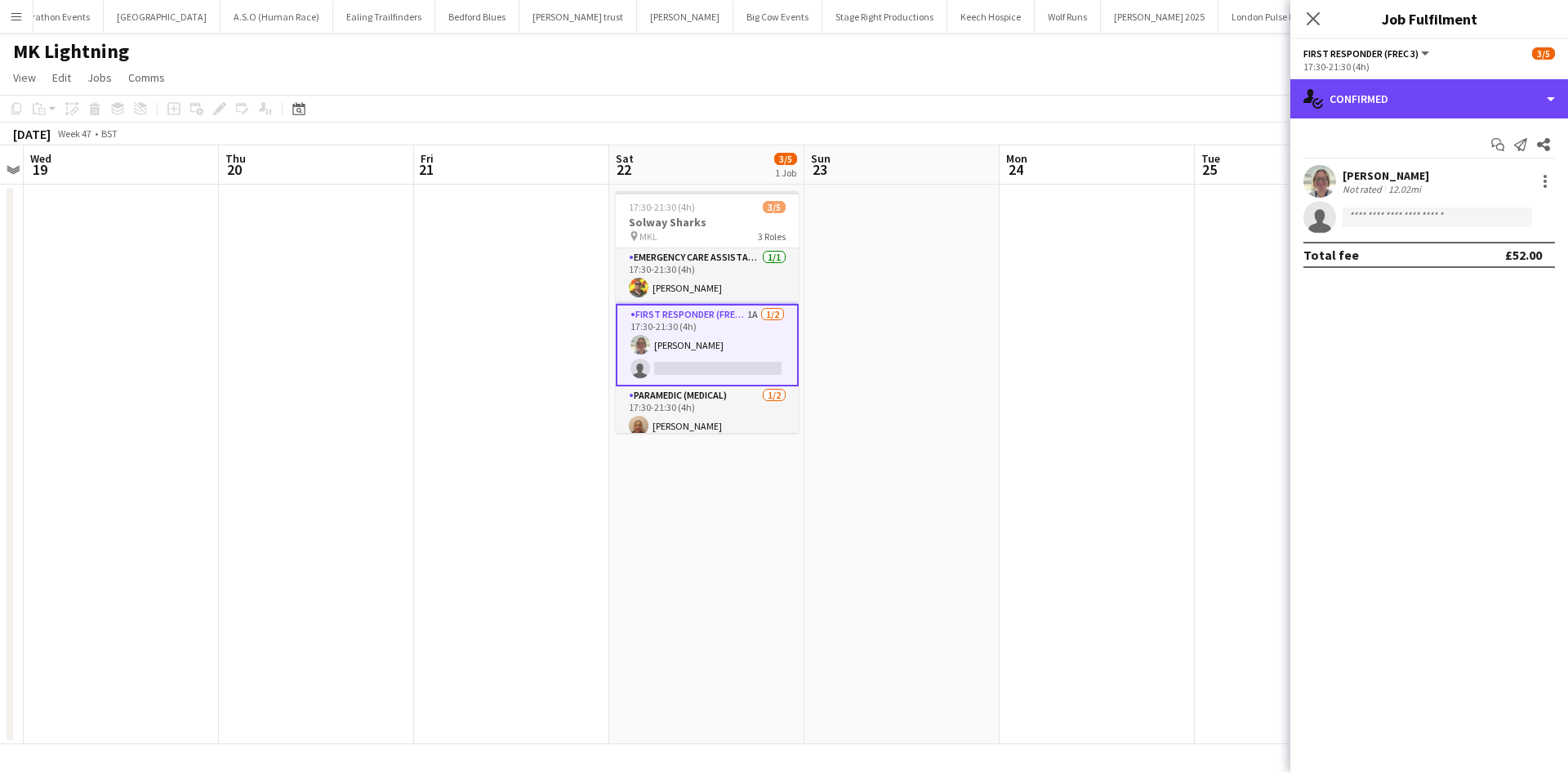
click at [1457, 116] on div "single-neutral-actions-check-2 Confirmed" at bounding box center [1429, 99] width 278 height 39
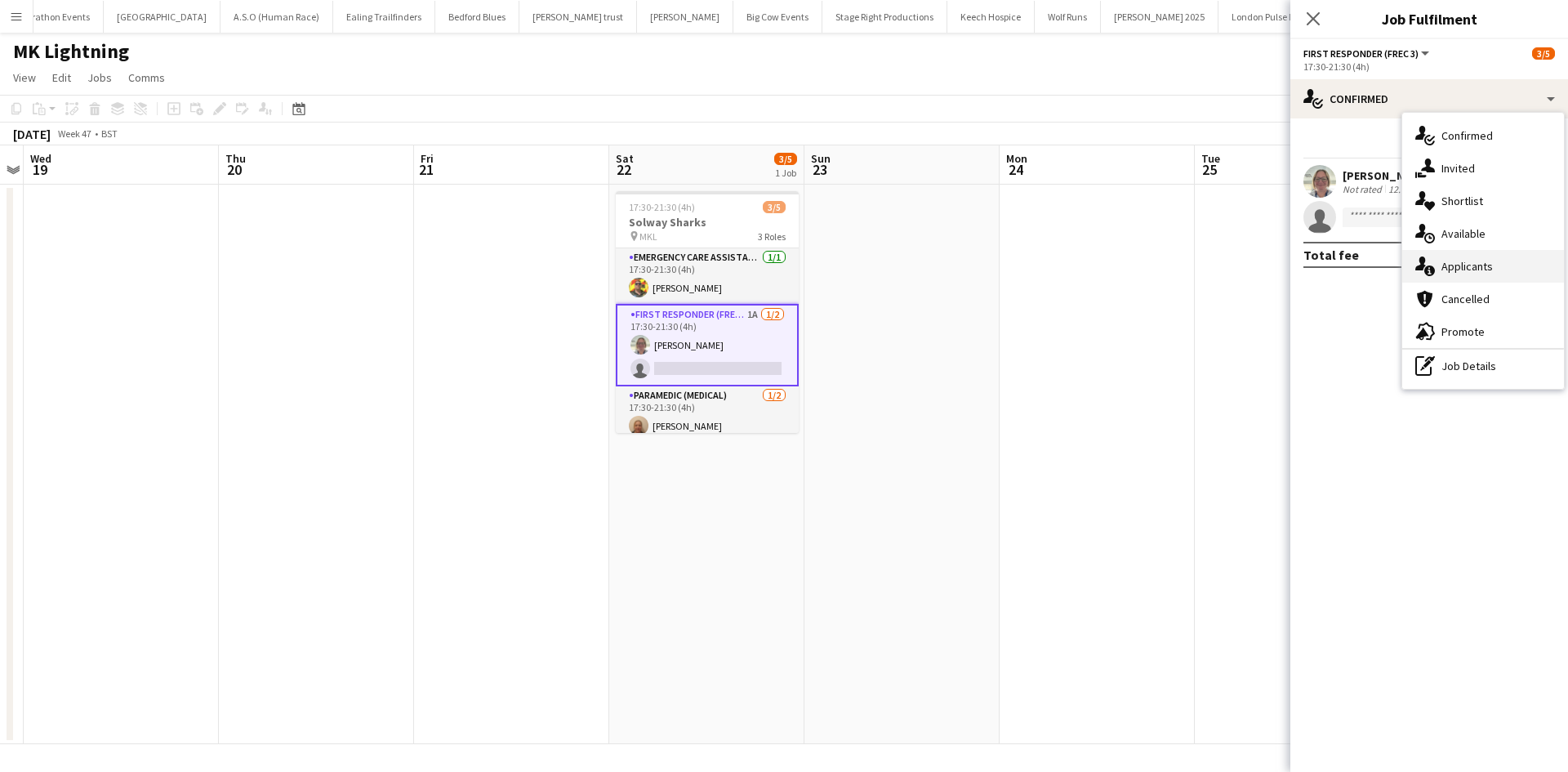
click at [1471, 263] on span "Applicants" at bounding box center [1467, 266] width 51 height 15
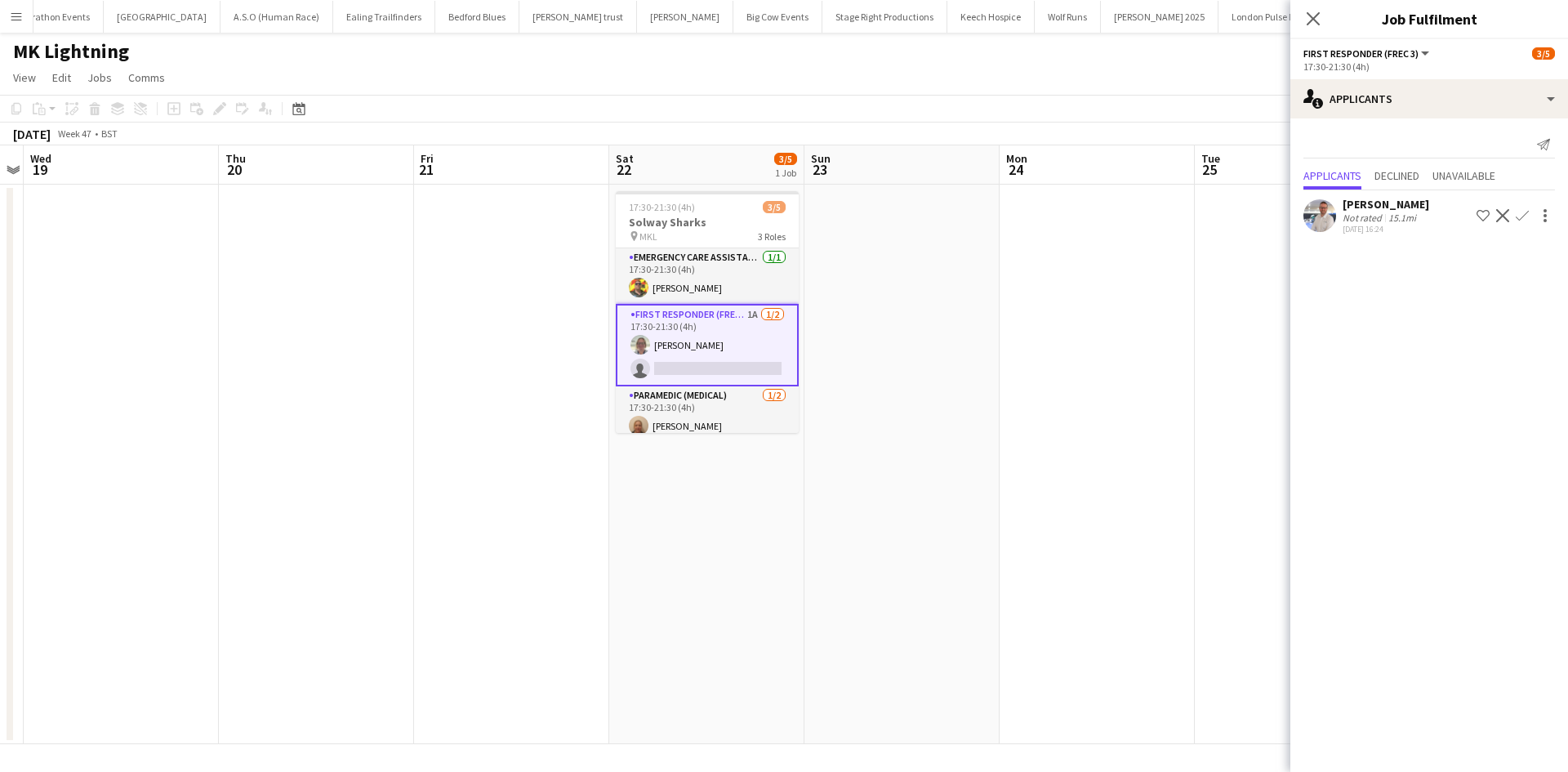
click at [1514, 217] on button "Confirm" at bounding box center [1523, 216] width 20 height 20
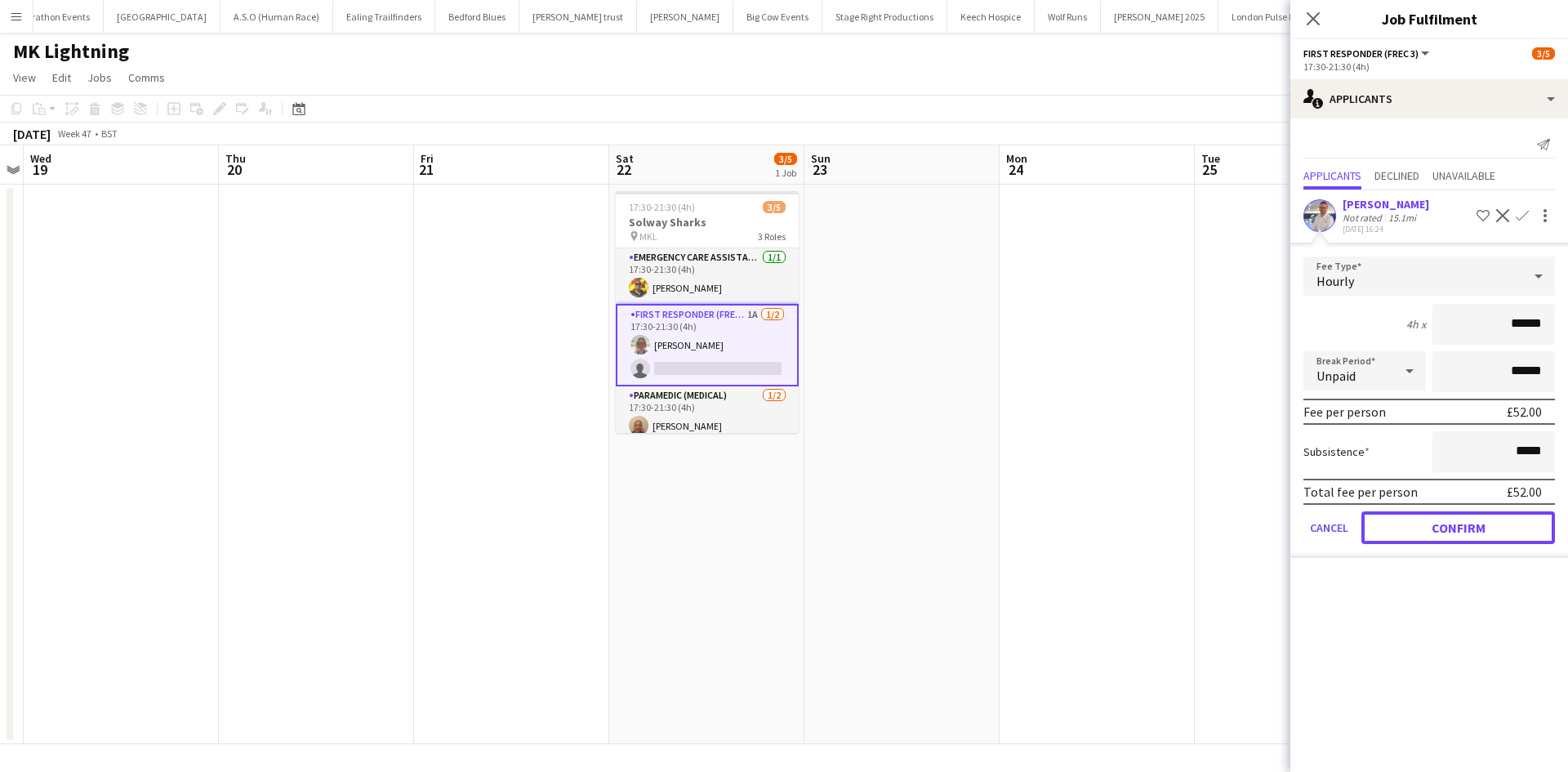
click at [1431, 521] on button "Confirm" at bounding box center [1458, 527] width 193 height 32
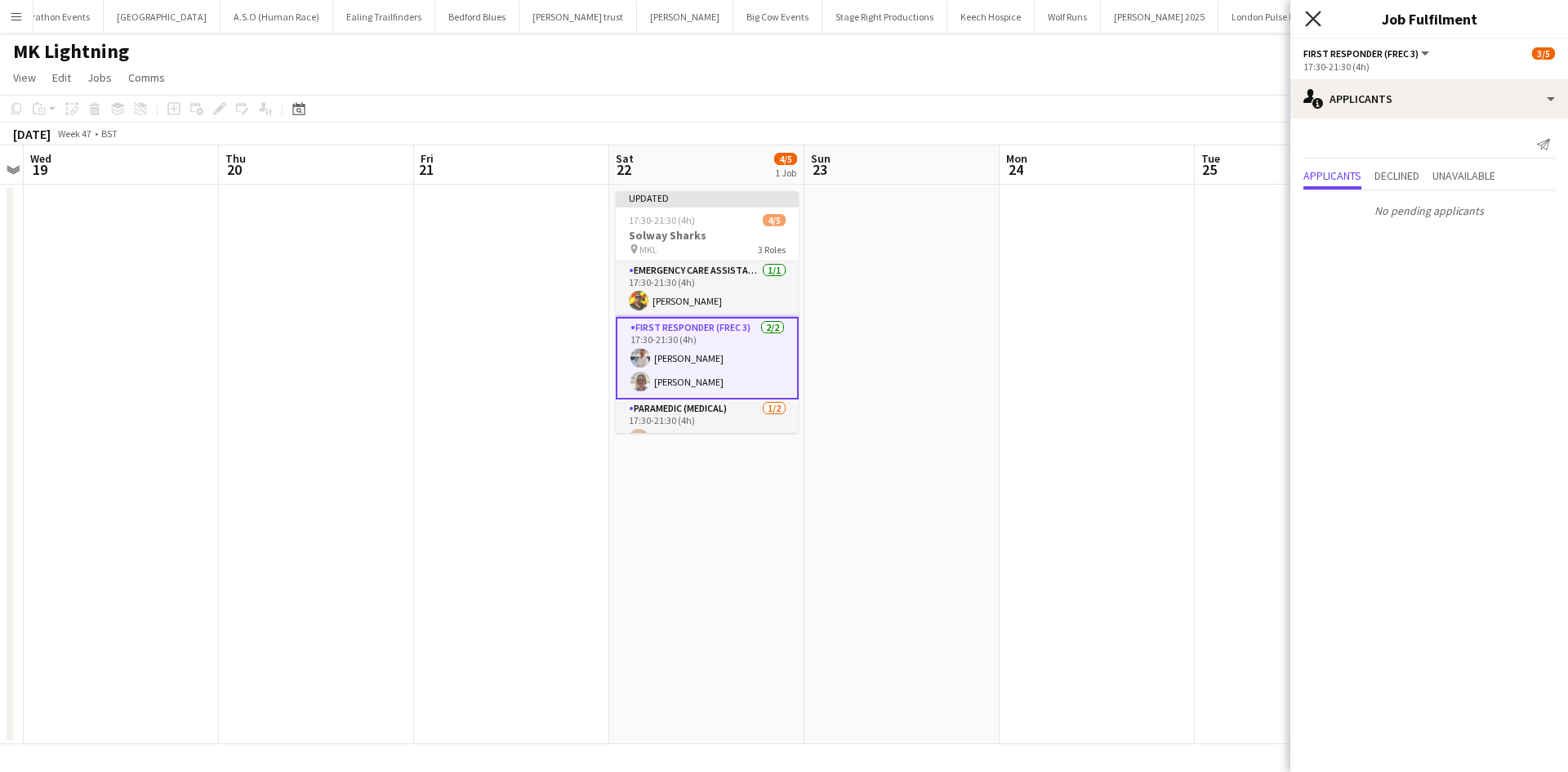
click at [1309, 12] on icon "Close pop-in" at bounding box center [1313, 19] width 16 height 16
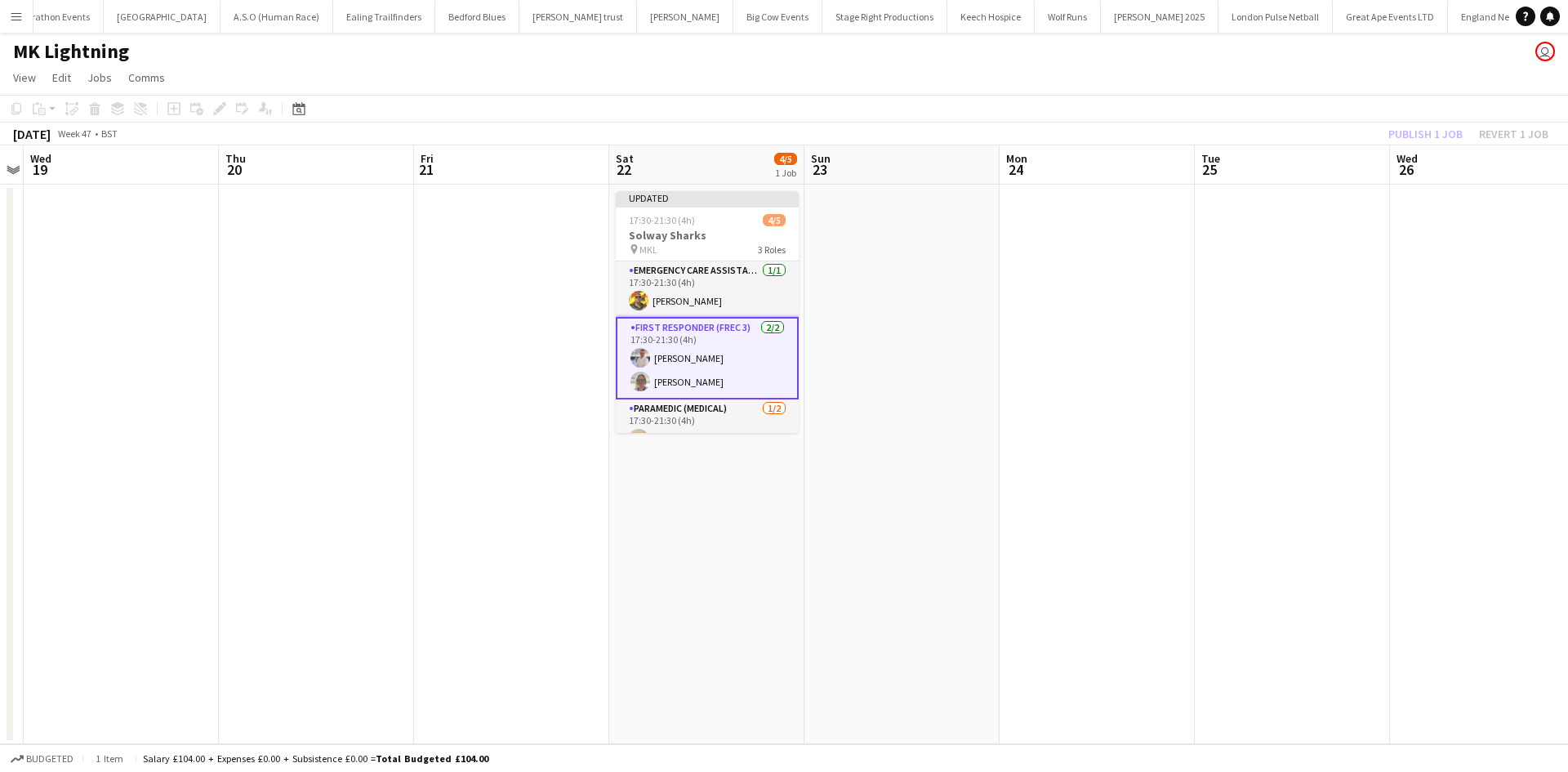
click at [888, 296] on app-date-cell at bounding box center [902, 464] width 195 height 560
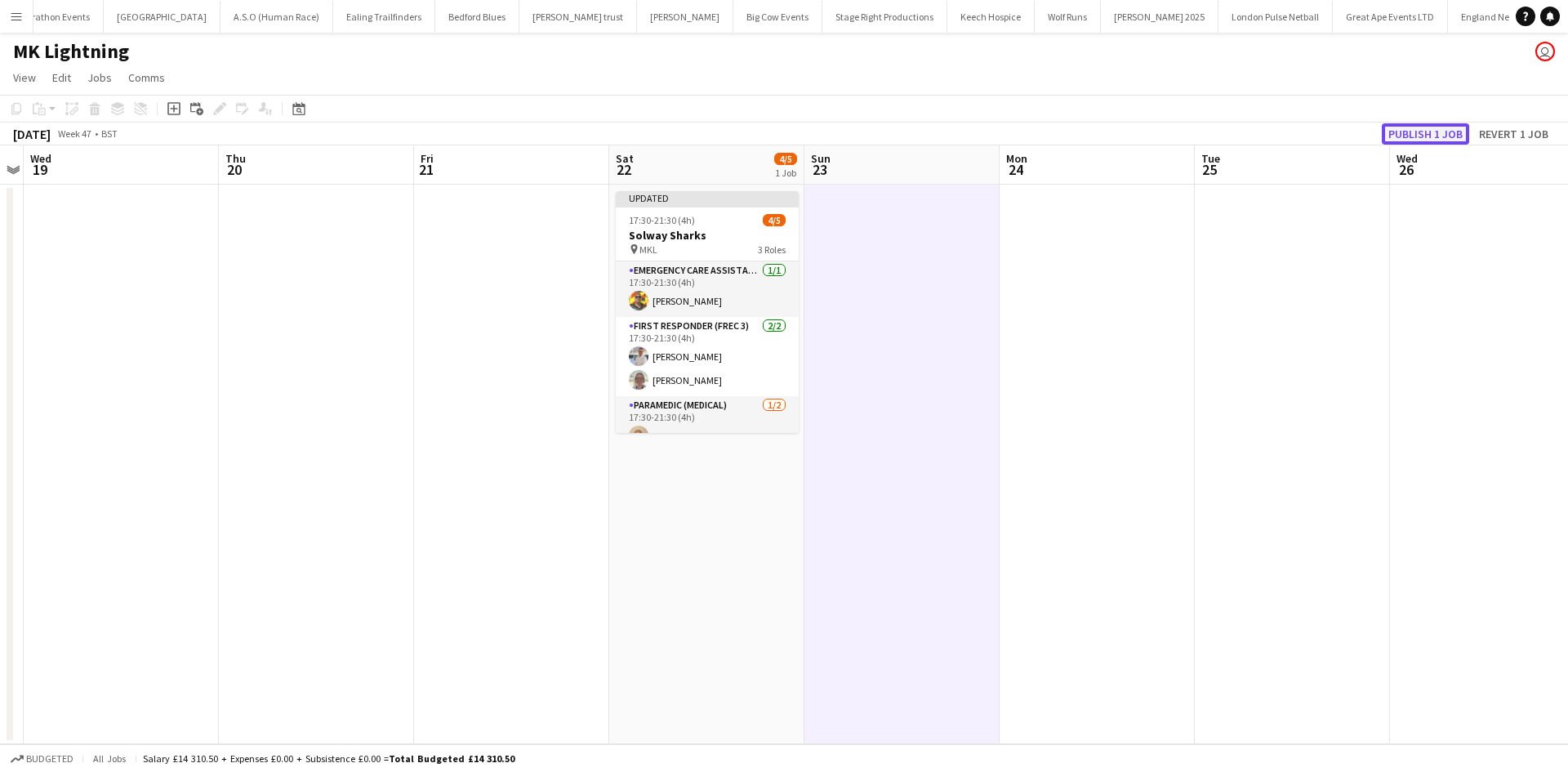
drag, startPoint x: 1395, startPoint y: 138, endPoint x: 1251, endPoint y: 208, distance: 160.1
click at [1396, 139] on button "Publish 1 job" at bounding box center [1425, 134] width 87 height 22
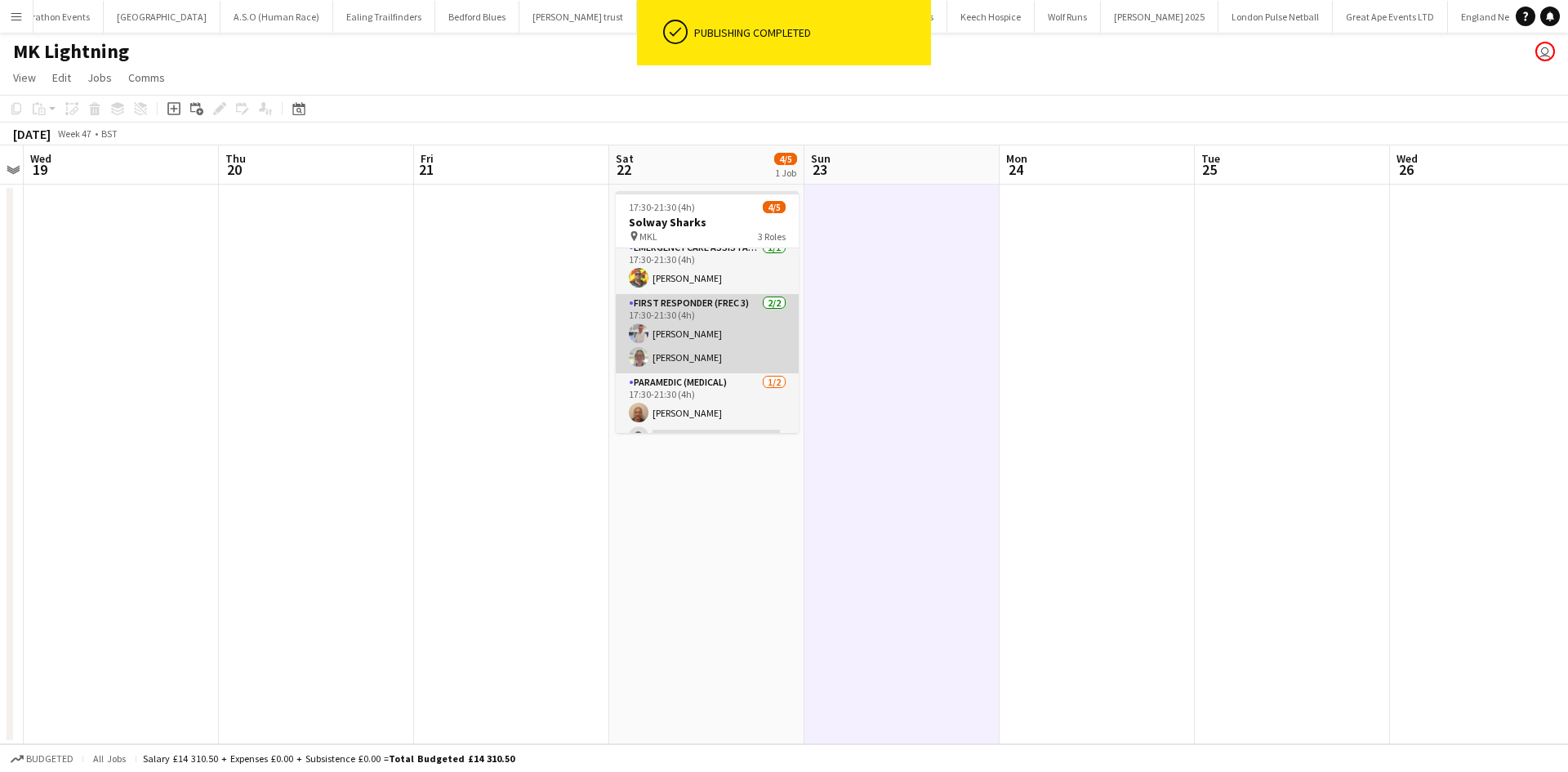
scroll to position [0, 0]
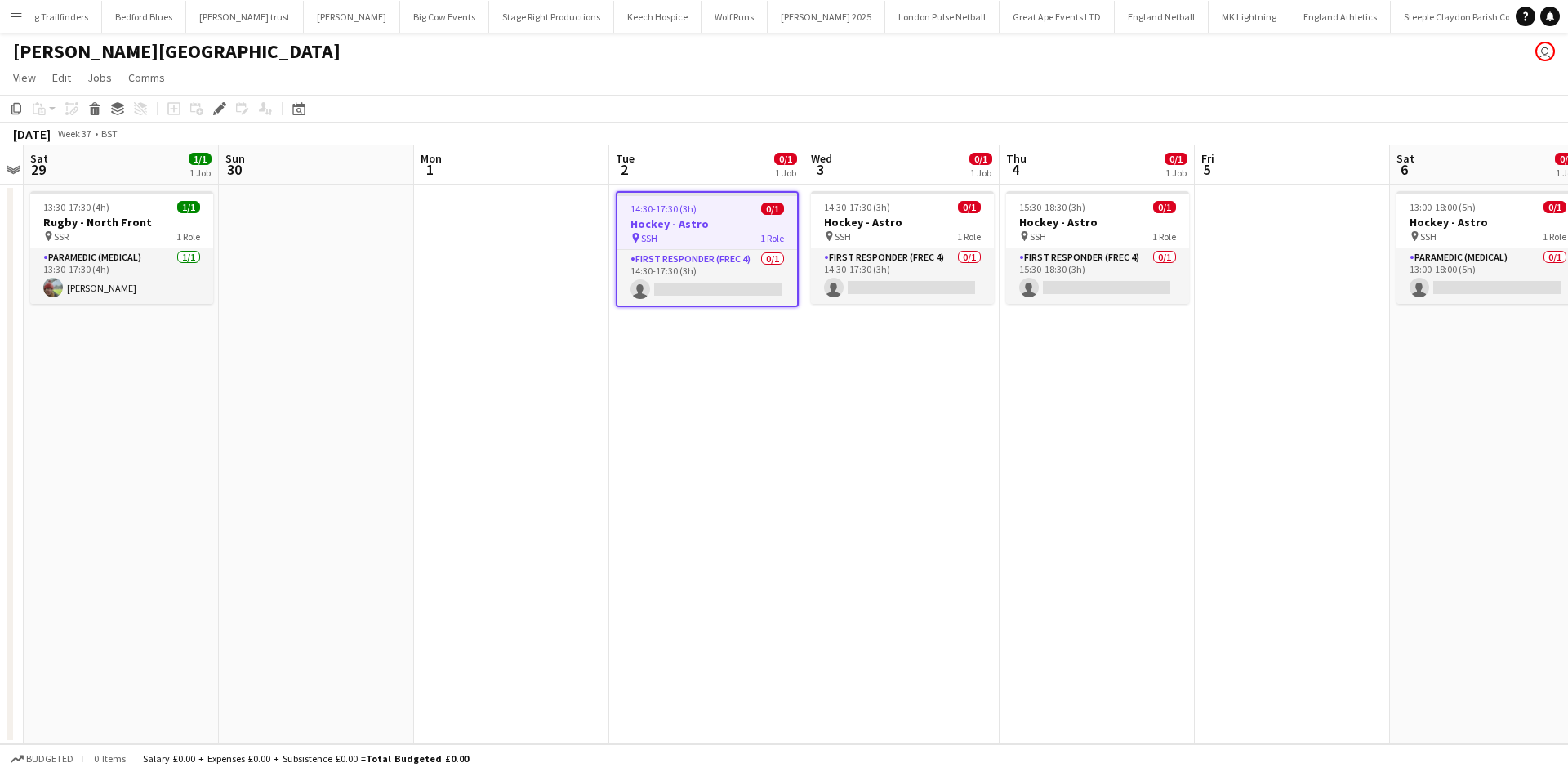
scroll to position [0, 643]
click at [753, 284] on app-card-role "First Responder (FREC 4) 0/1 14:30-17:30 (3h) single-neutral-actions" at bounding box center [707, 278] width 179 height 56
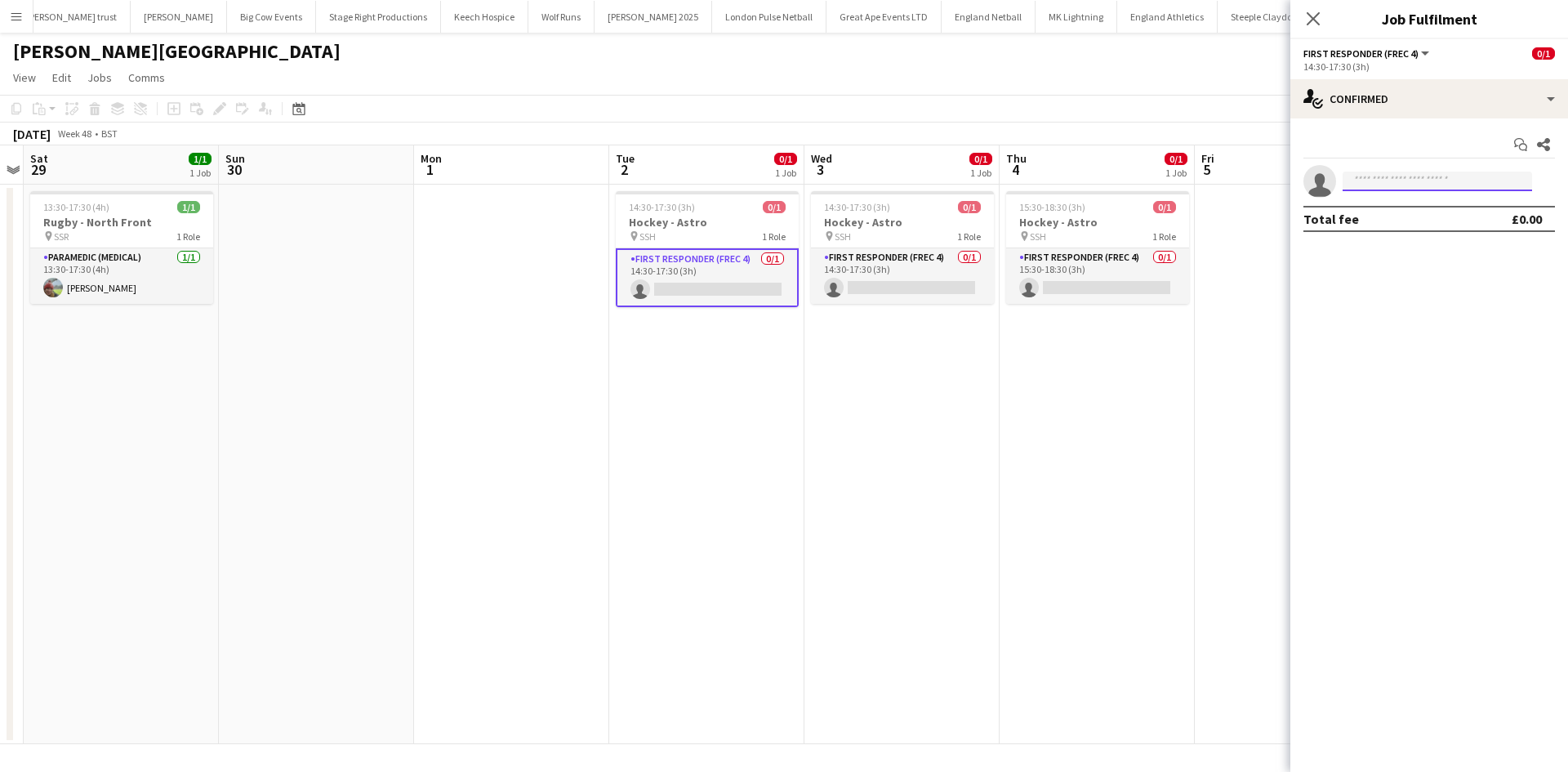
click at [1391, 180] on input at bounding box center [1437, 181] width 189 height 20
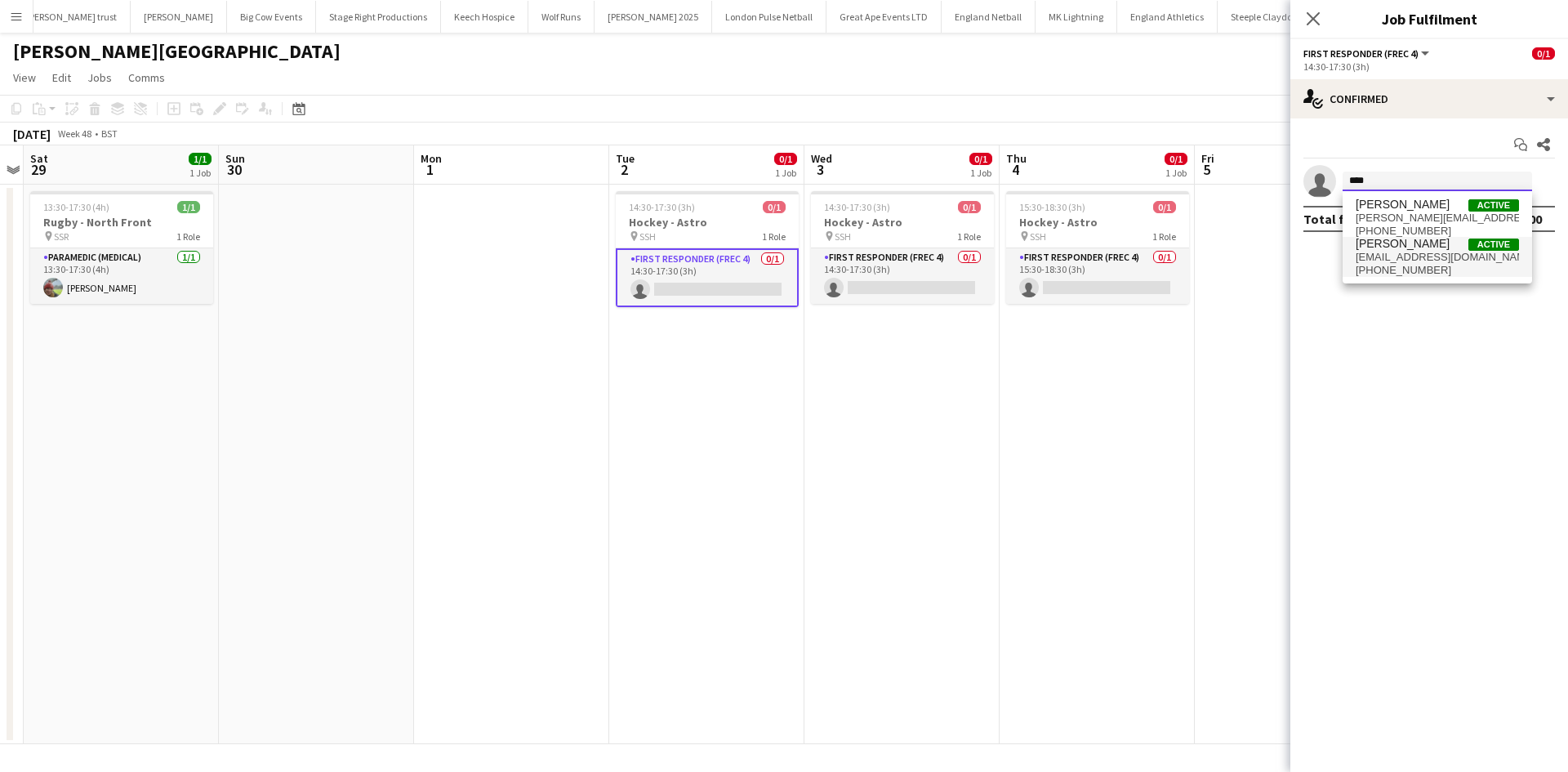
type input "****"
click at [1396, 253] on span "darren_clarke44@yahoo.co.uk" at bounding box center [1438, 257] width 164 height 13
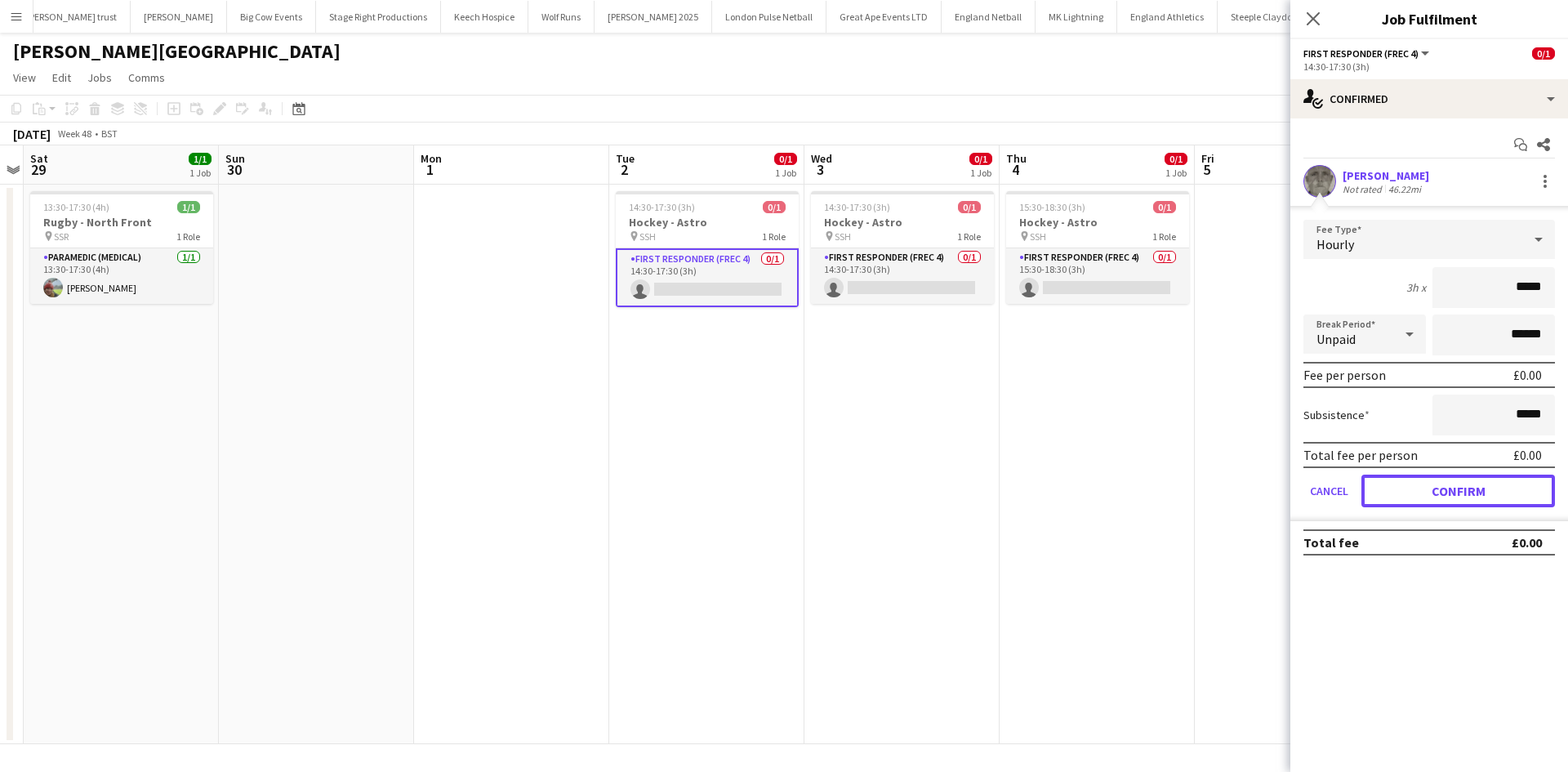
drag, startPoint x: 1421, startPoint y: 483, endPoint x: 1373, endPoint y: 471, distance: 49.5
click at [1421, 484] on button "Confirm" at bounding box center [1458, 490] width 193 height 32
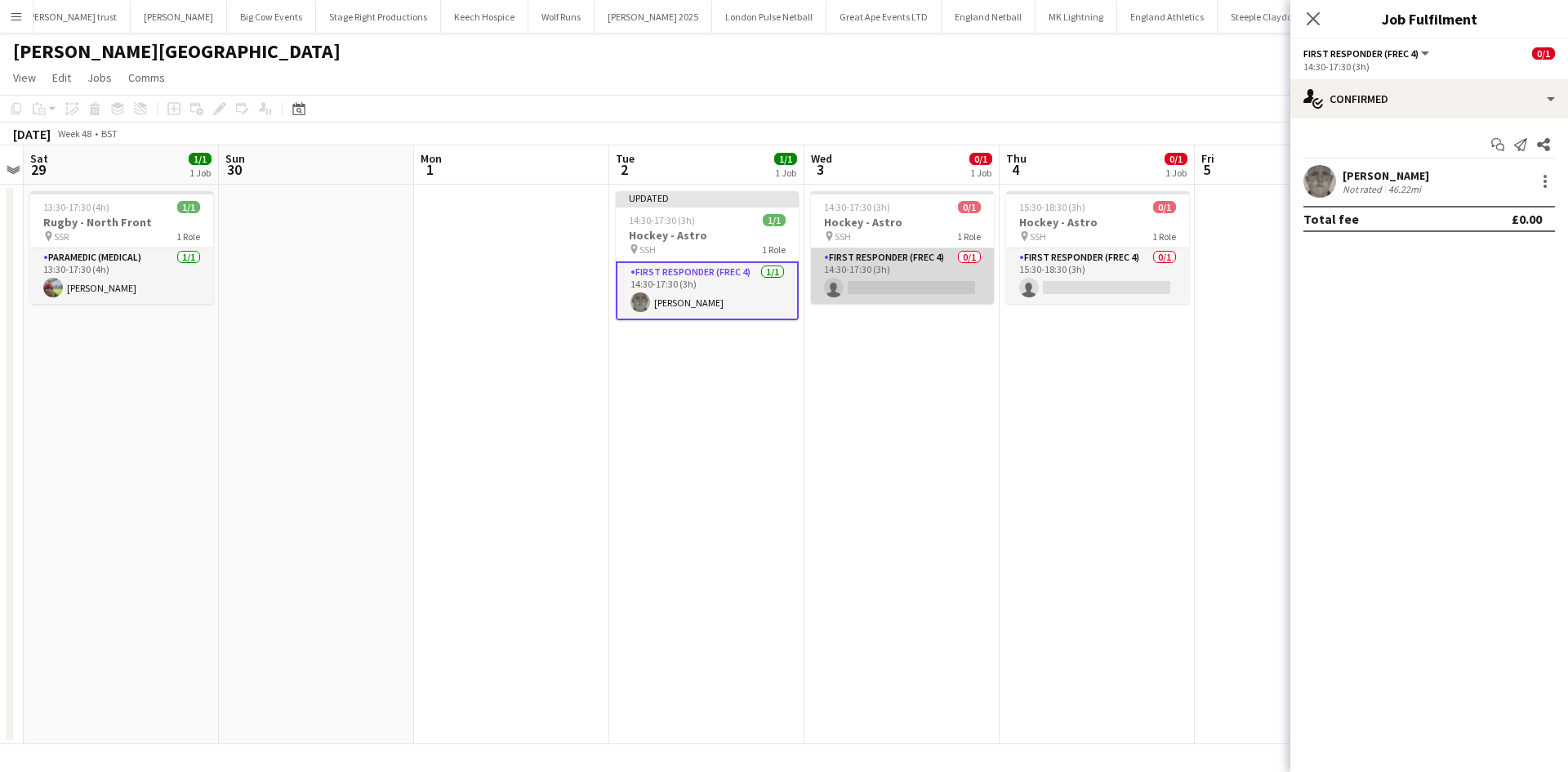
drag, startPoint x: 880, startPoint y: 268, endPoint x: 930, endPoint y: 271, distance: 50.1
click at [881, 268] on app-card-role "First Responder (FREC 4) 0/1 14:30-17:30 (3h) single-neutral-actions" at bounding box center [902, 276] width 183 height 56
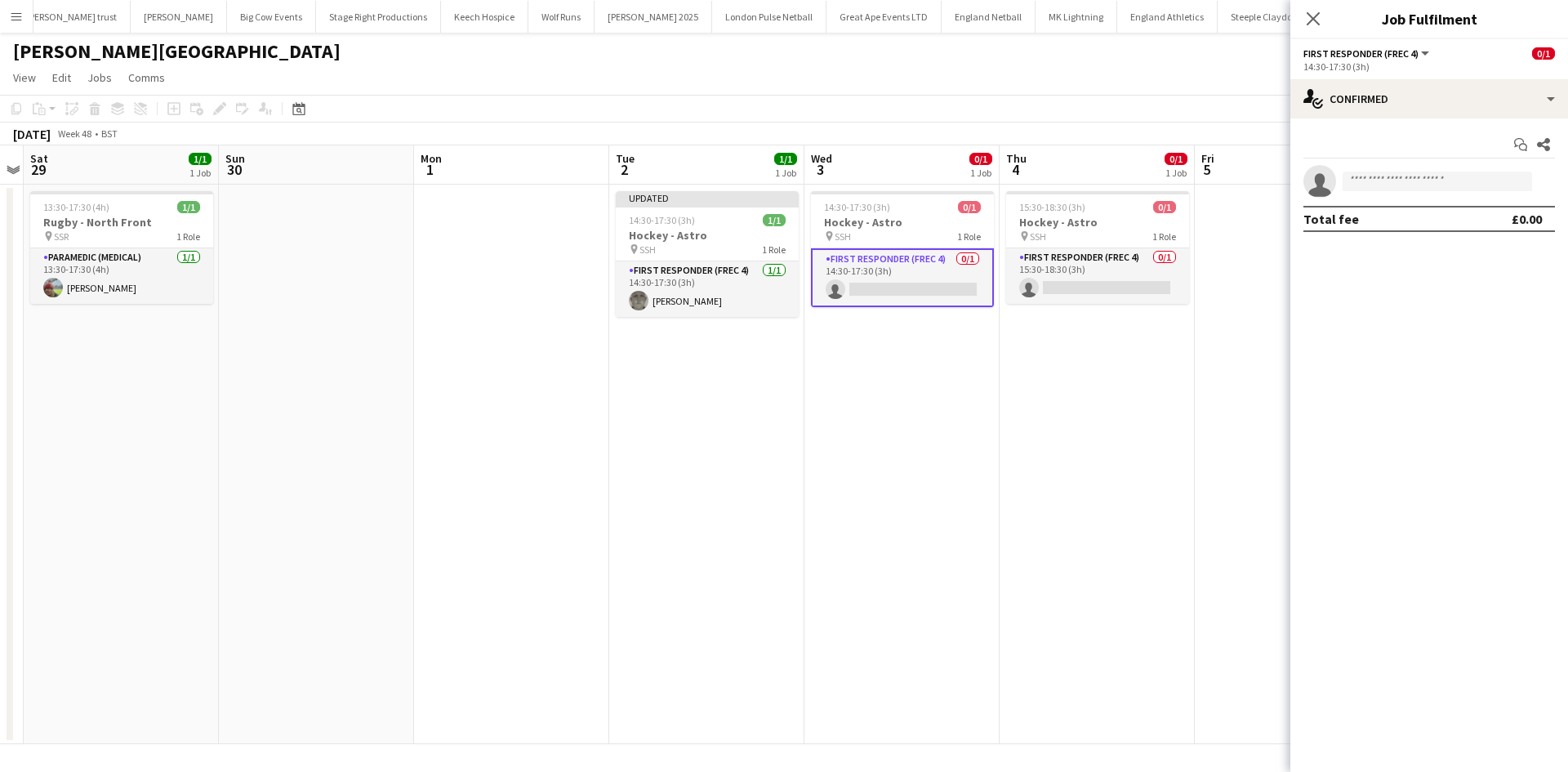
scroll to position [0, 561]
click at [1416, 188] on input at bounding box center [1437, 181] width 189 height 20
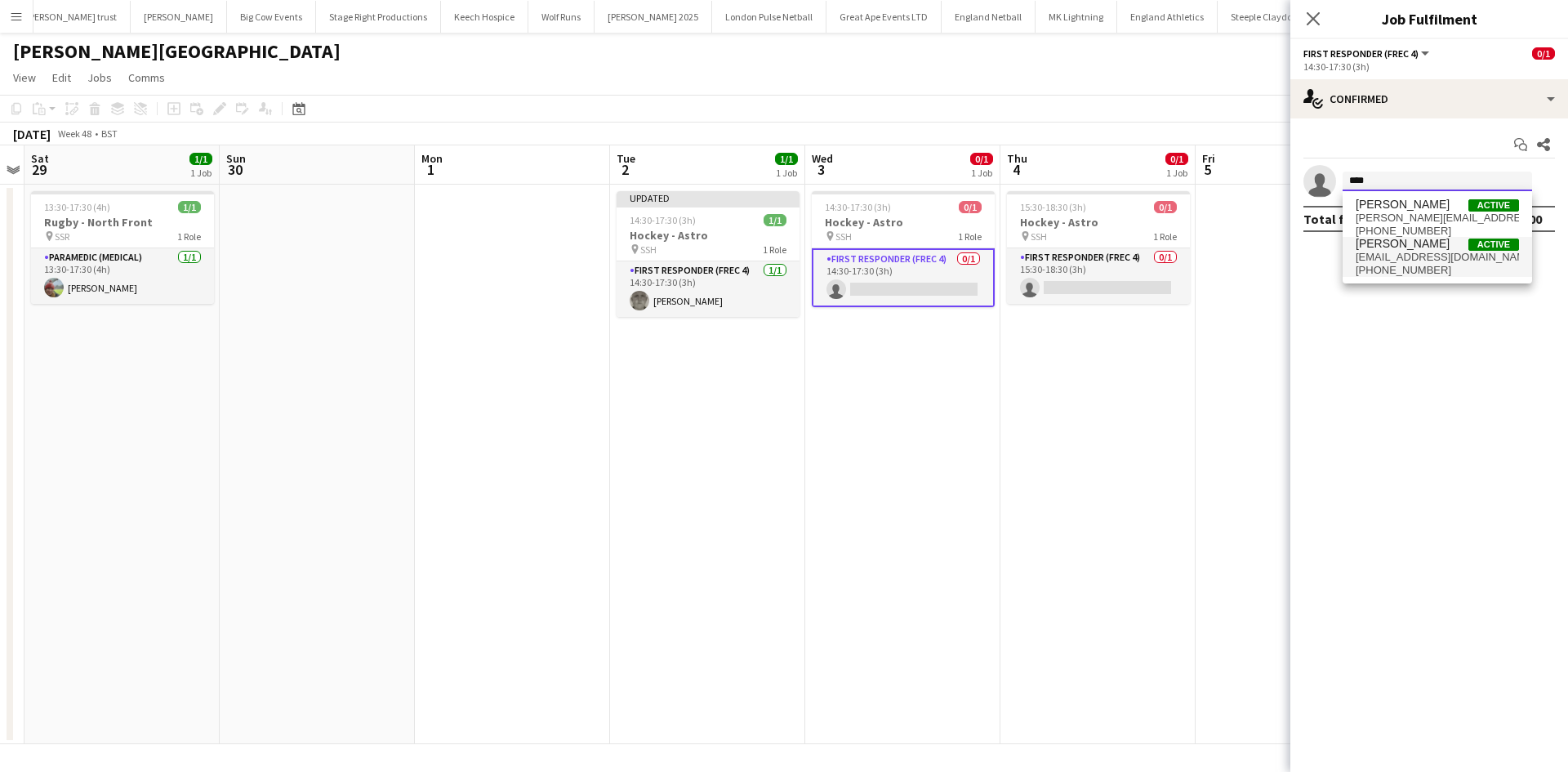
type input "****"
click at [1416, 265] on span "+4407525351502" at bounding box center [1438, 270] width 164 height 13
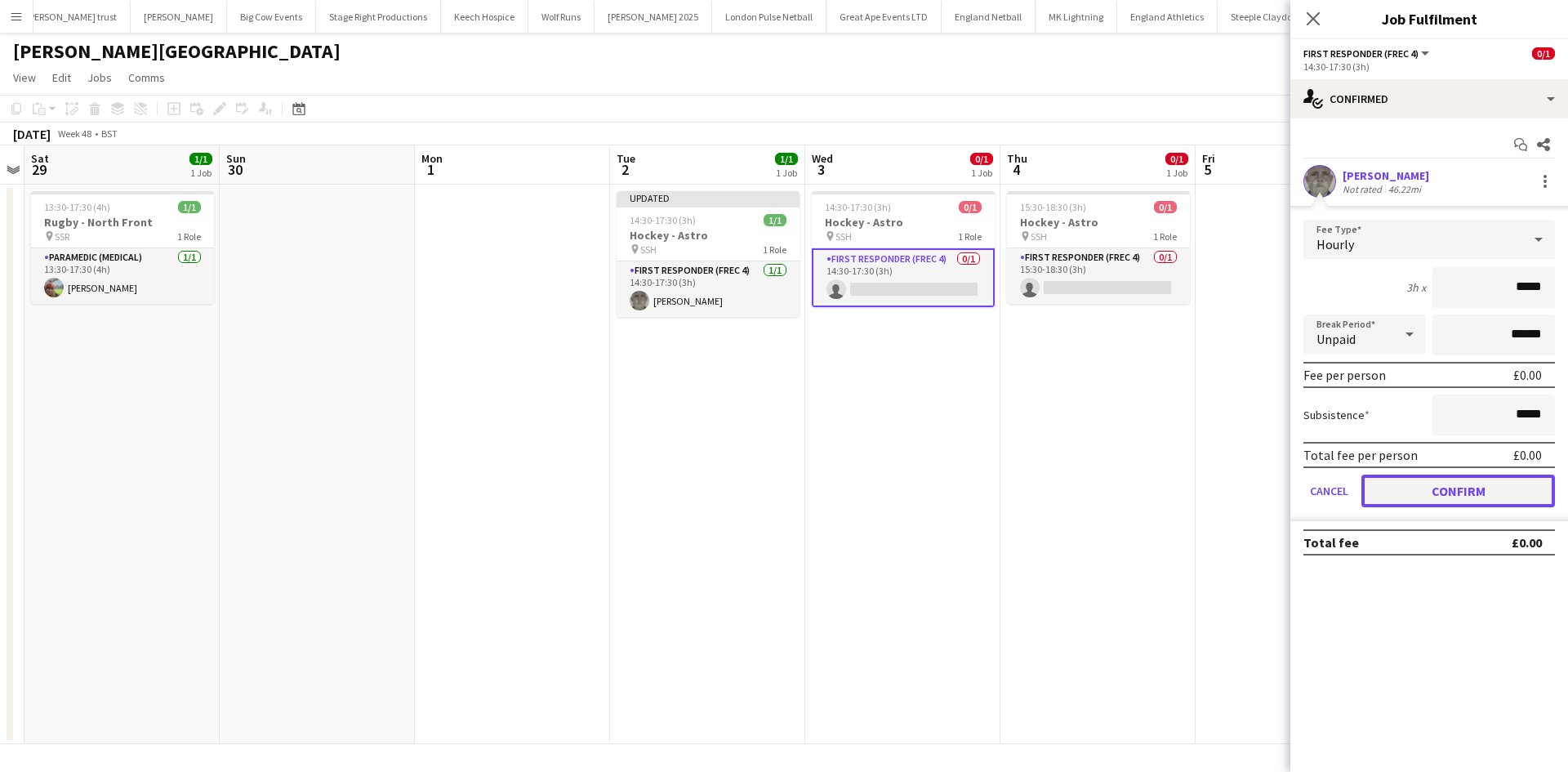
click at [1428, 496] on button "Confirm" at bounding box center [1458, 490] width 193 height 32
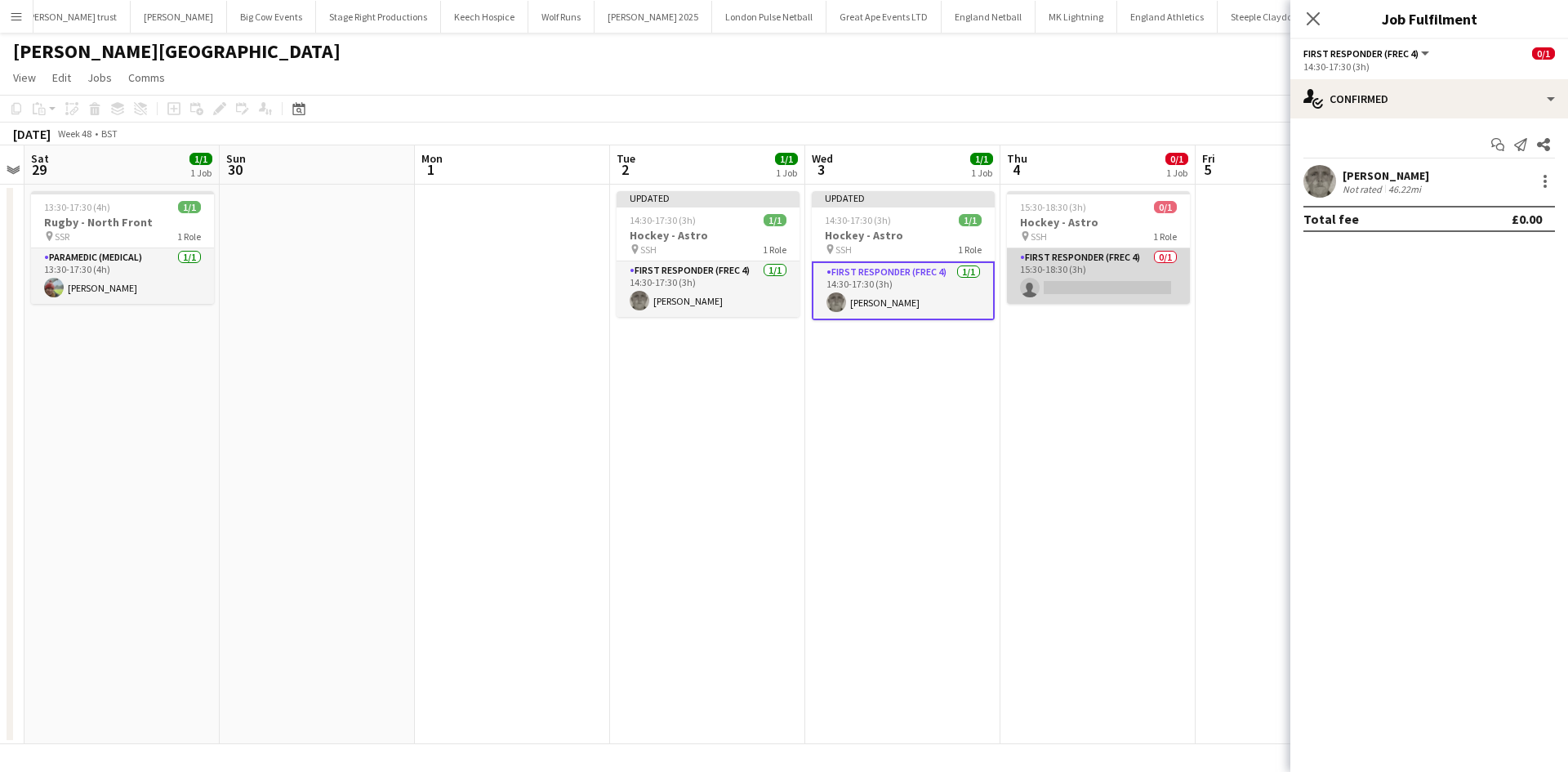
drag, startPoint x: 1133, startPoint y: 294, endPoint x: 1152, endPoint y: 287, distance: 20.2
click at [1137, 293] on app-card-role "First Responder (FREC 4) 0/1 15:30-18:30 (3h) single-neutral-actions" at bounding box center [1098, 276] width 183 height 56
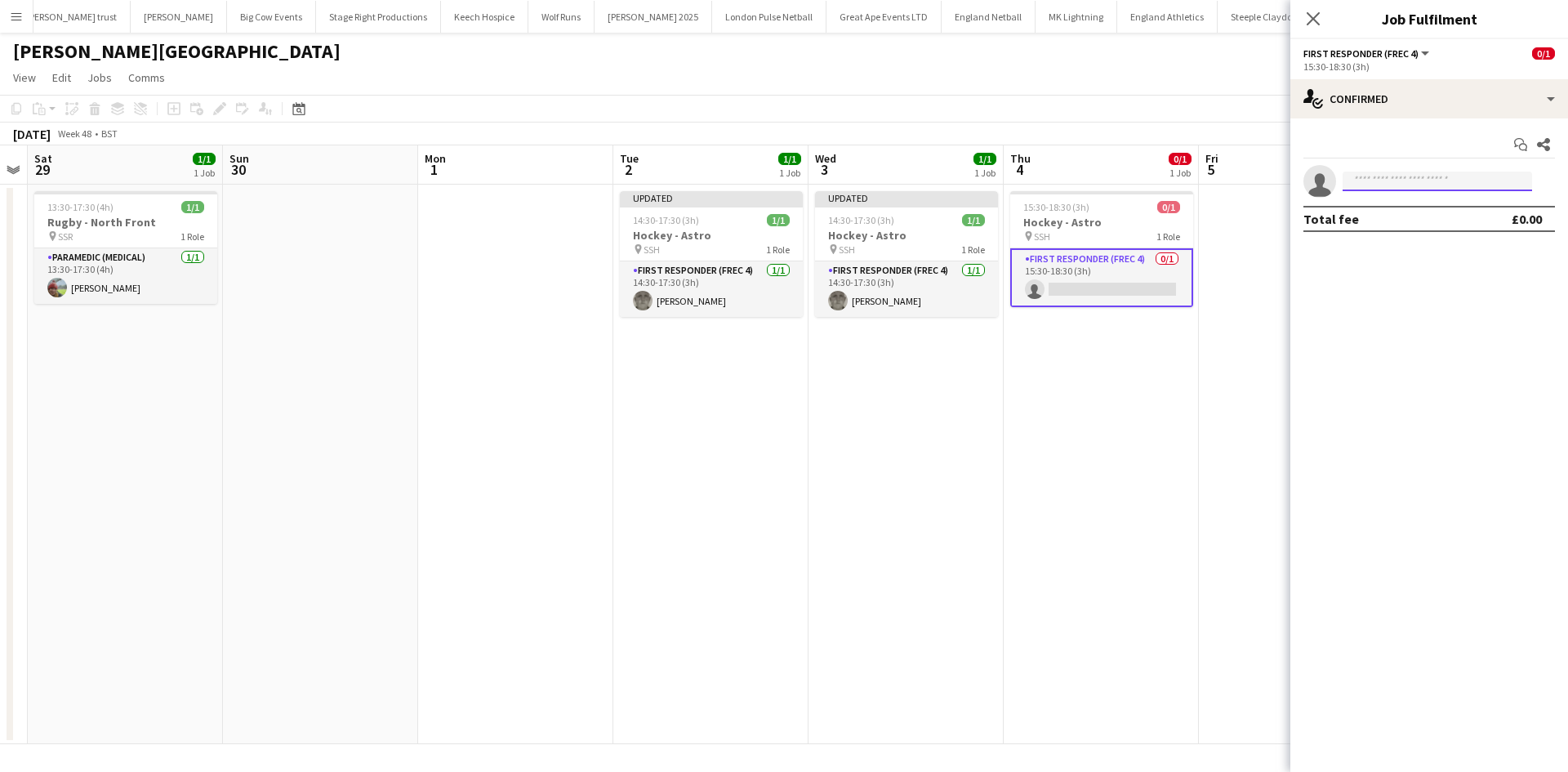
click at [1410, 188] on input at bounding box center [1437, 181] width 189 height 20
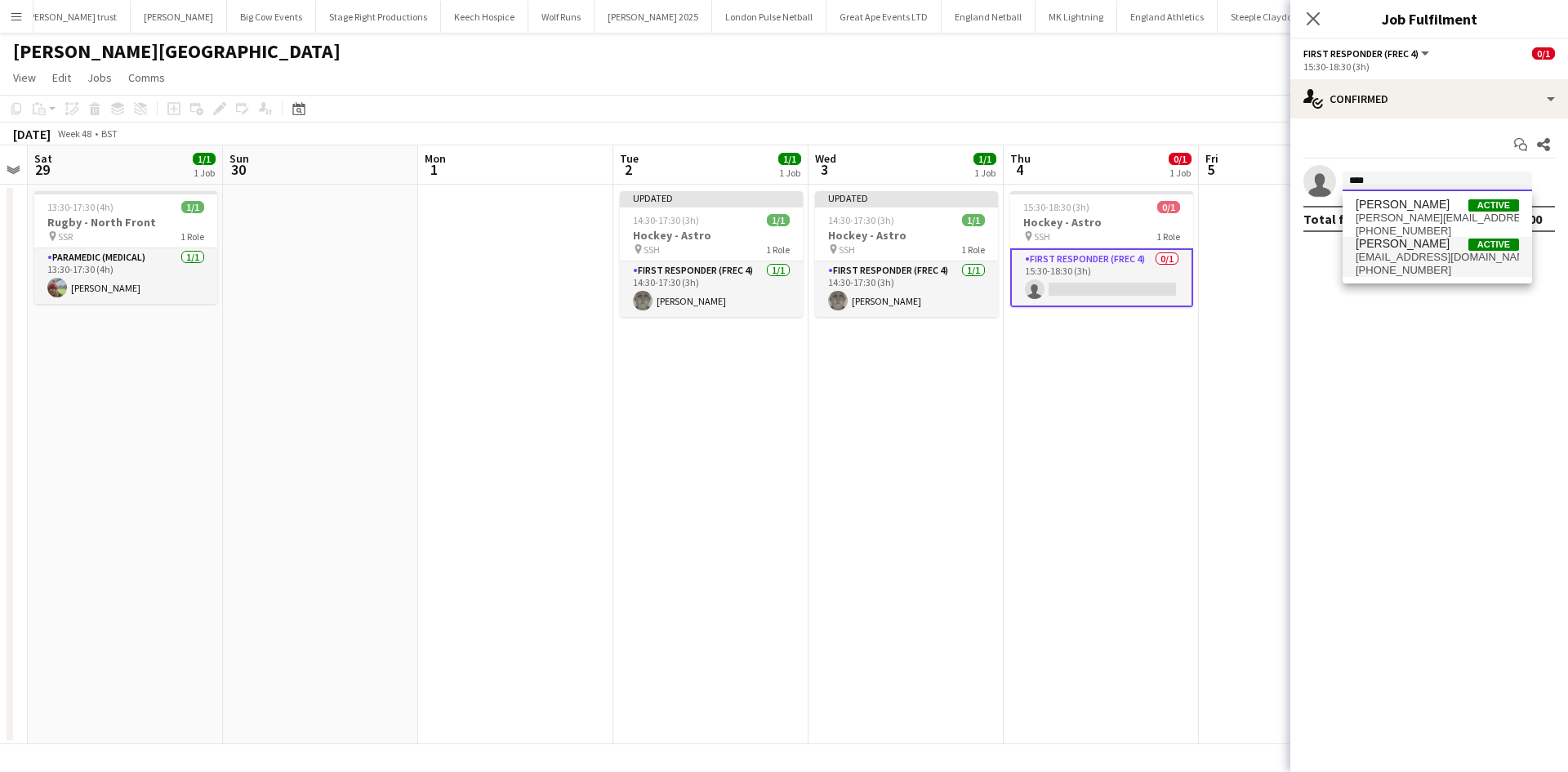
type input "****"
click at [1404, 255] on span "darren_clarke44@yahoo.co.uk" at bounding box center [1438, 257] width 164 height 13
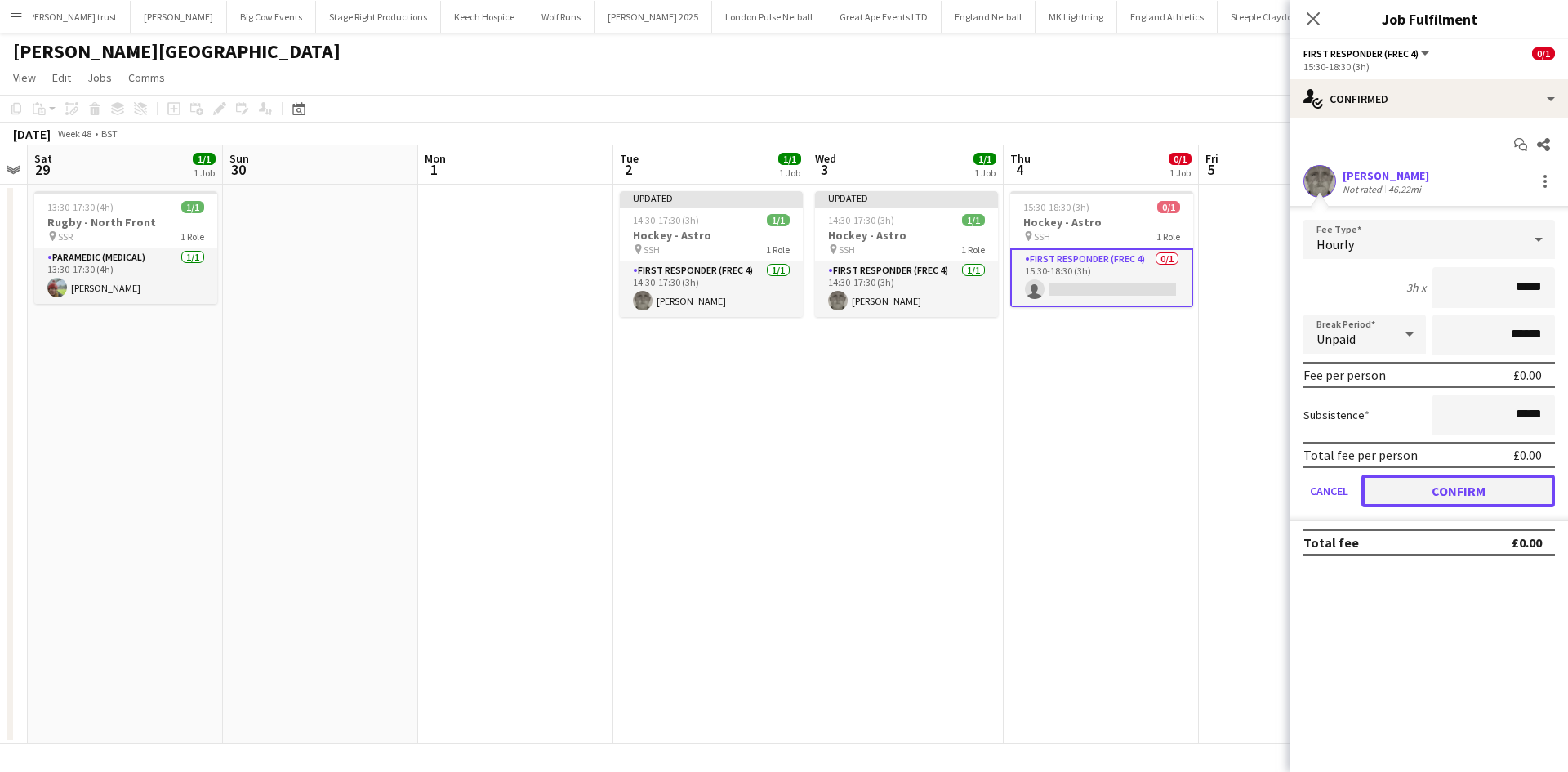
click at [1403, 484] on button "Confirm" at bounding box center [1458, 490] width 193 height 32
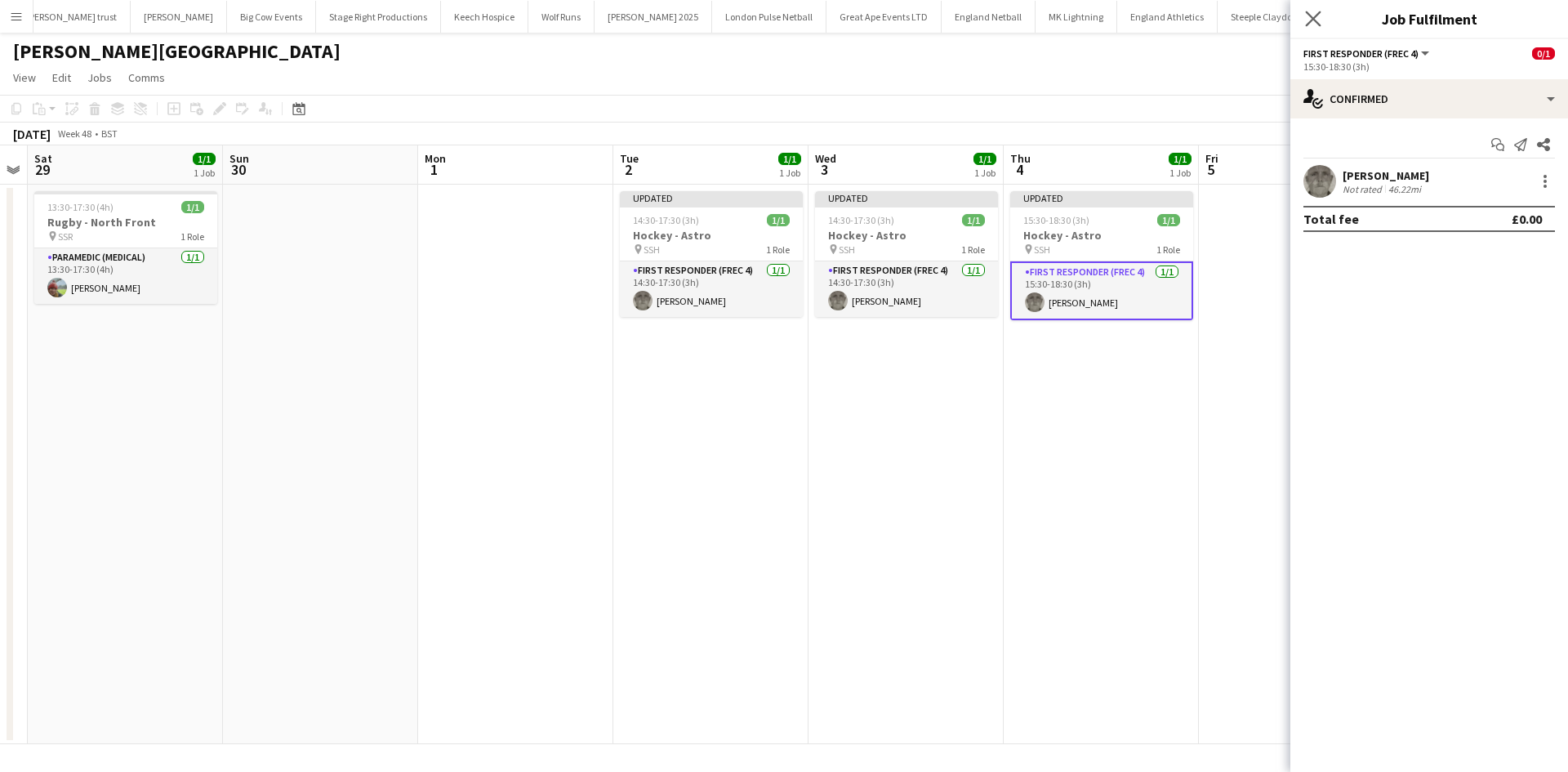
click at [1304, 22] on app-icon "Close pop-in" at bounding box center [1314, 19] width 24 height 24
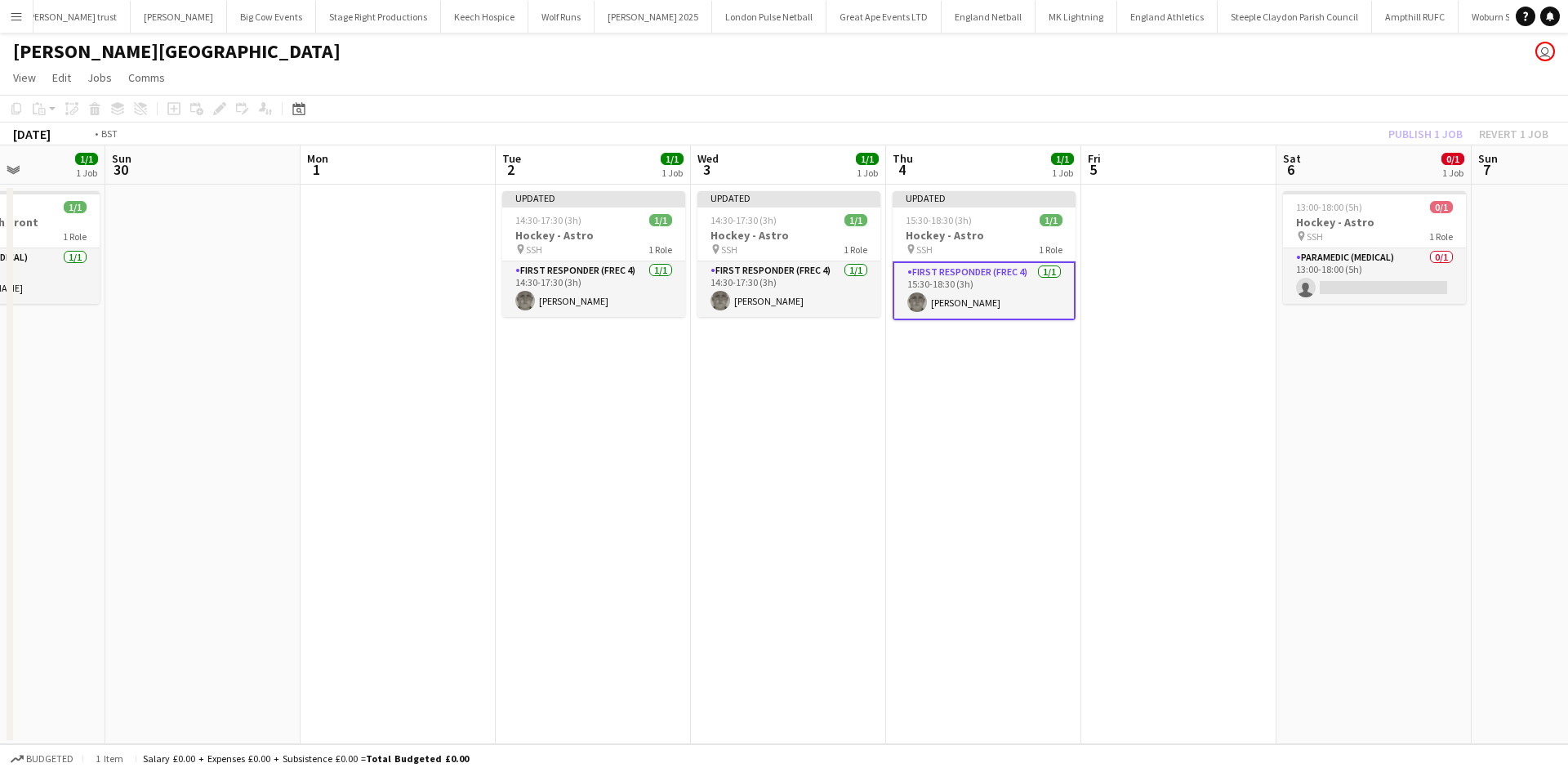
drag, startPoint x: 1262, startPoint y: 429, endPoint x: 750, endPoint y: 420, distance: 512.1
click at [754, 420] on app-calendar-viewport "Wed 26 Thu 27 0/1 1 Job Fri 28 Sat 29 1/1 1 Job Sun 30 Mon 1 Tue 2 1/1 1 Job We…" at bounding box center [784, 444] width 1568 height 599
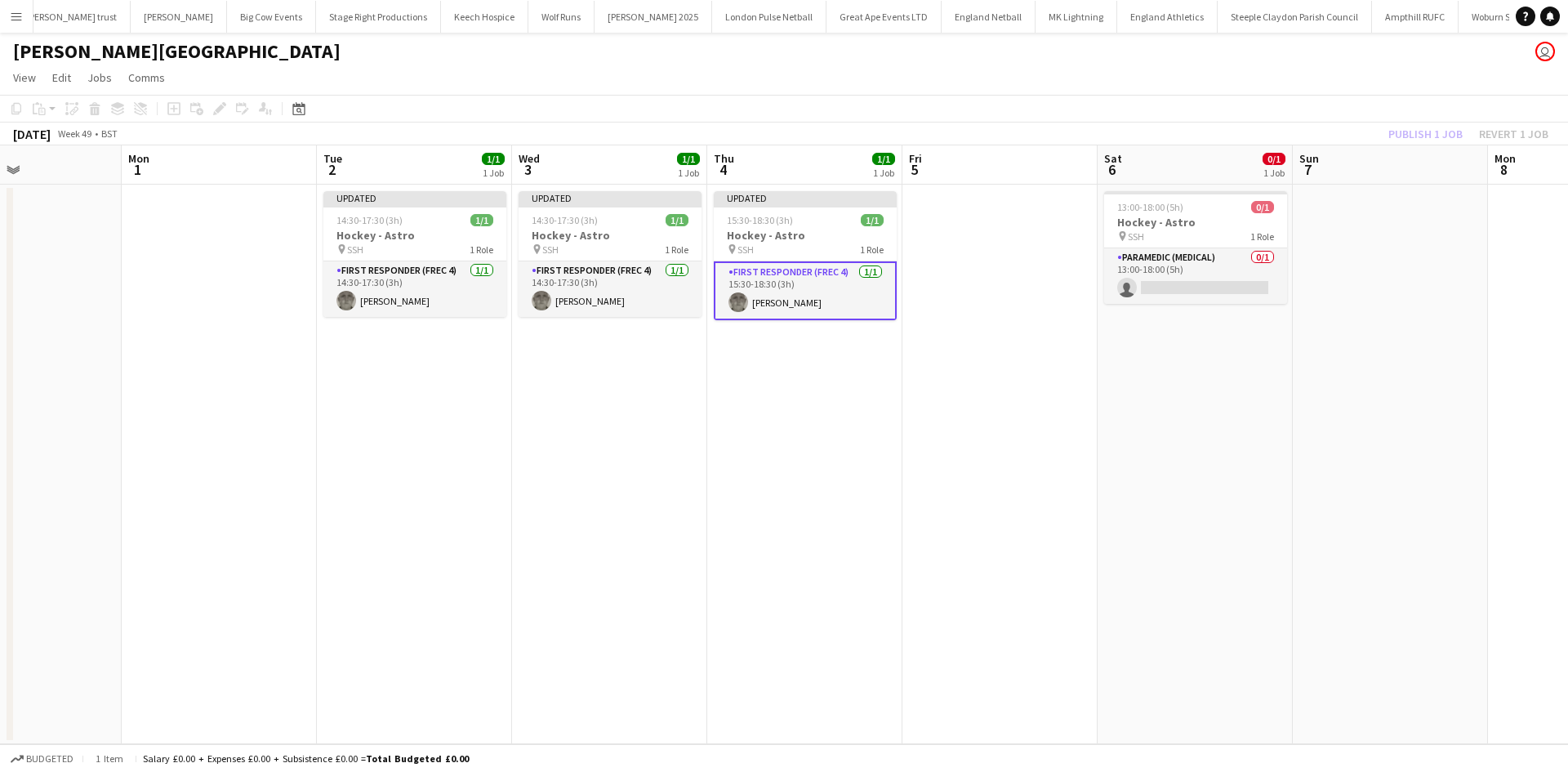
drag, startPoint x: 1040, startPoint y: 333, endPoint x: 676, endPoint y: 341, distance: 364.1
click at [579, 347] on app-calendar-viewport "Fri 28 Sat 29 1/1 1 Job Sun 30 Mon 1 Tue 2 1/1 1 Job Wed 3 1/1 1 Job Thu 4 1/1 …" at bounding box center [784, 444] width 1568 height 599
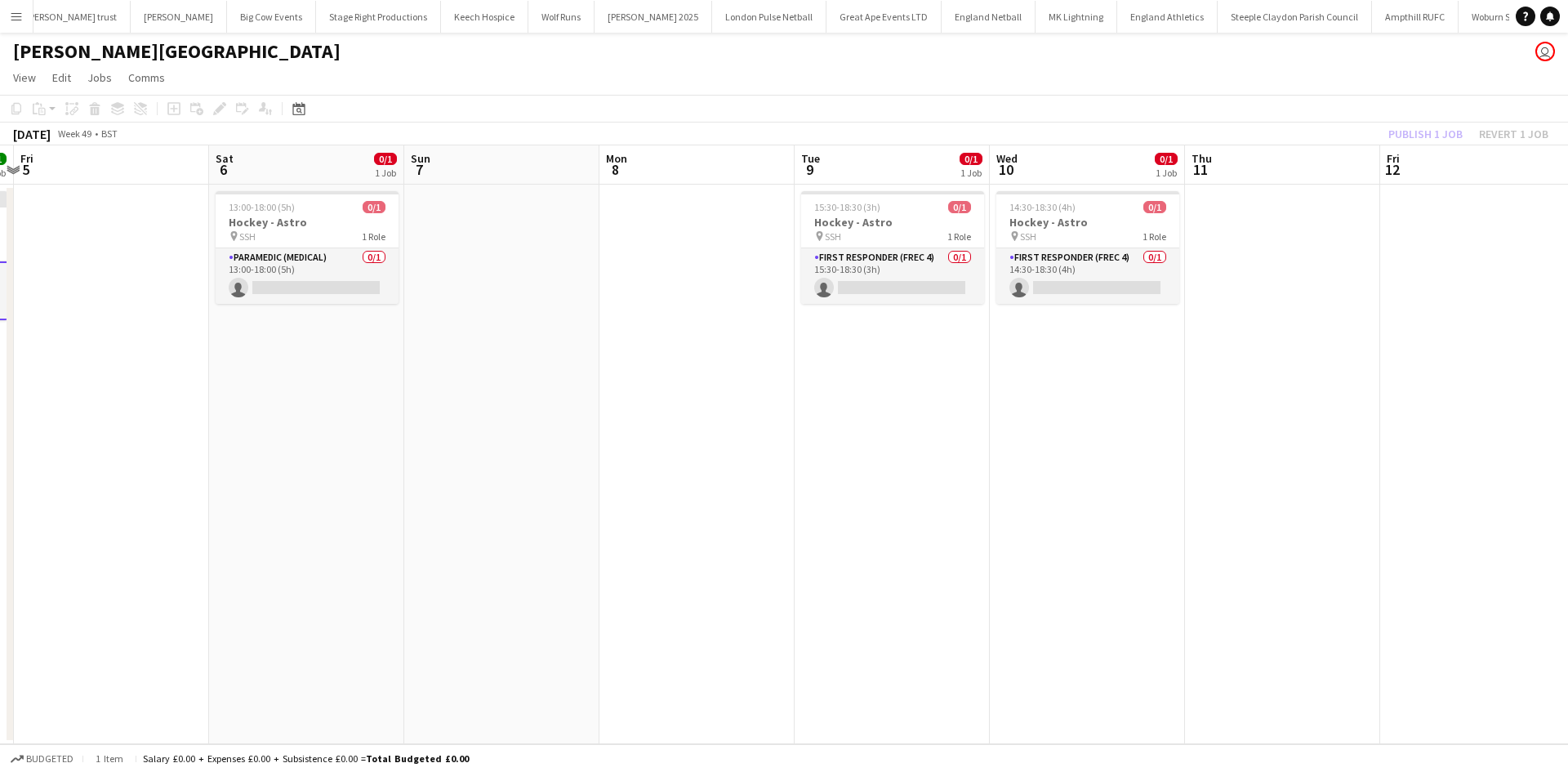
drag, startPoint x: 1025, startPoint y: 364, endPoint x: 785, endPoint y: 370, distance: 240.1
click at [789, 370] on app-calendar-viewport "Mon 1 Tue 2 1/1 1 Job Wed 3 1/1 1 Job Thu 4 1/1 1 Job Fri 5 Sat 6 0/1 1 Job Sun…" at bounding box center [784, 444] width 1568 height 599
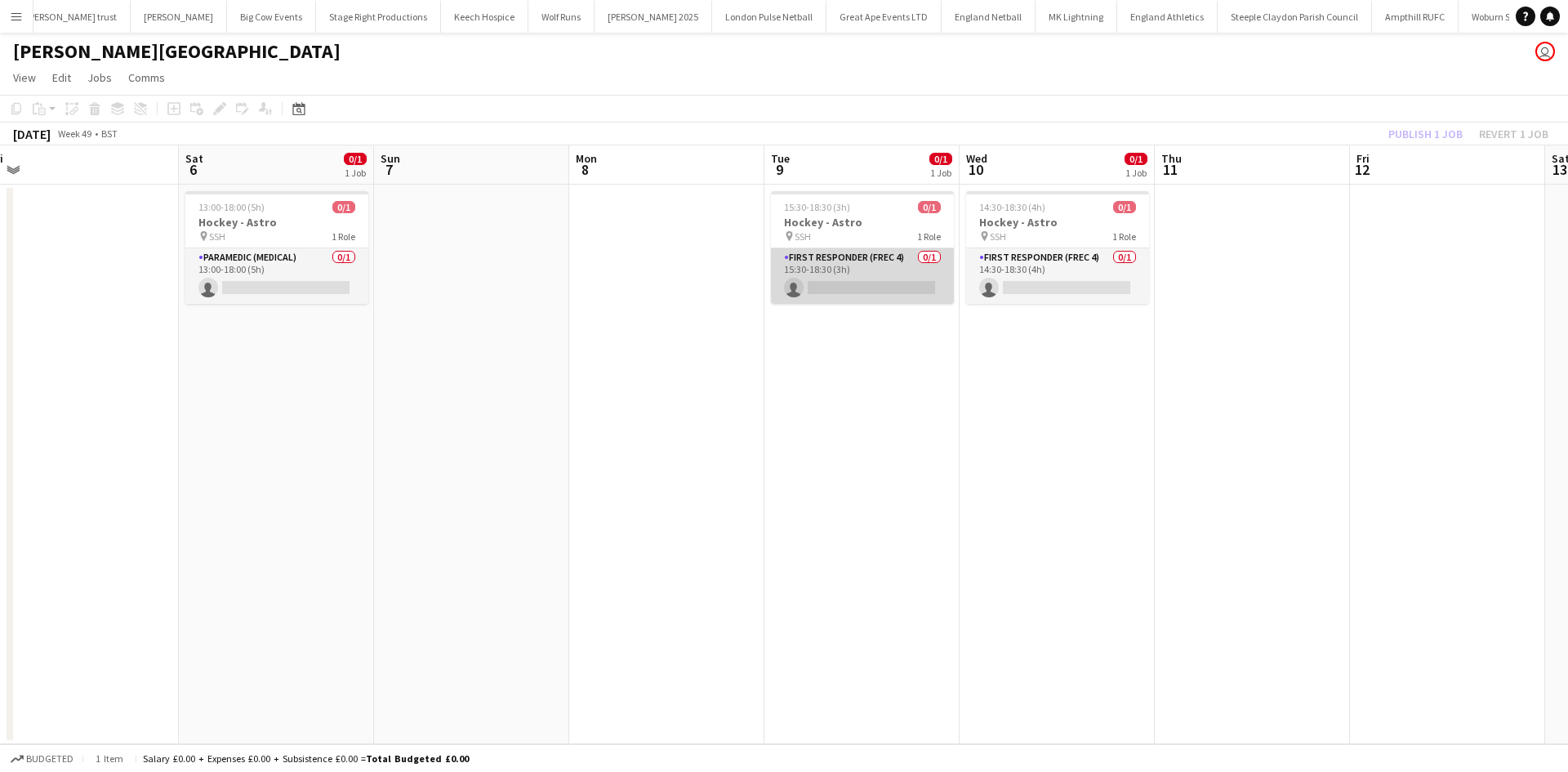
click at [871, 258] on app-card-role "First Responder (FREC 4) 0/1 15:30-18:30 (3h) single-neutral-actions" at bounding box center [862, 276] width 183 height 56
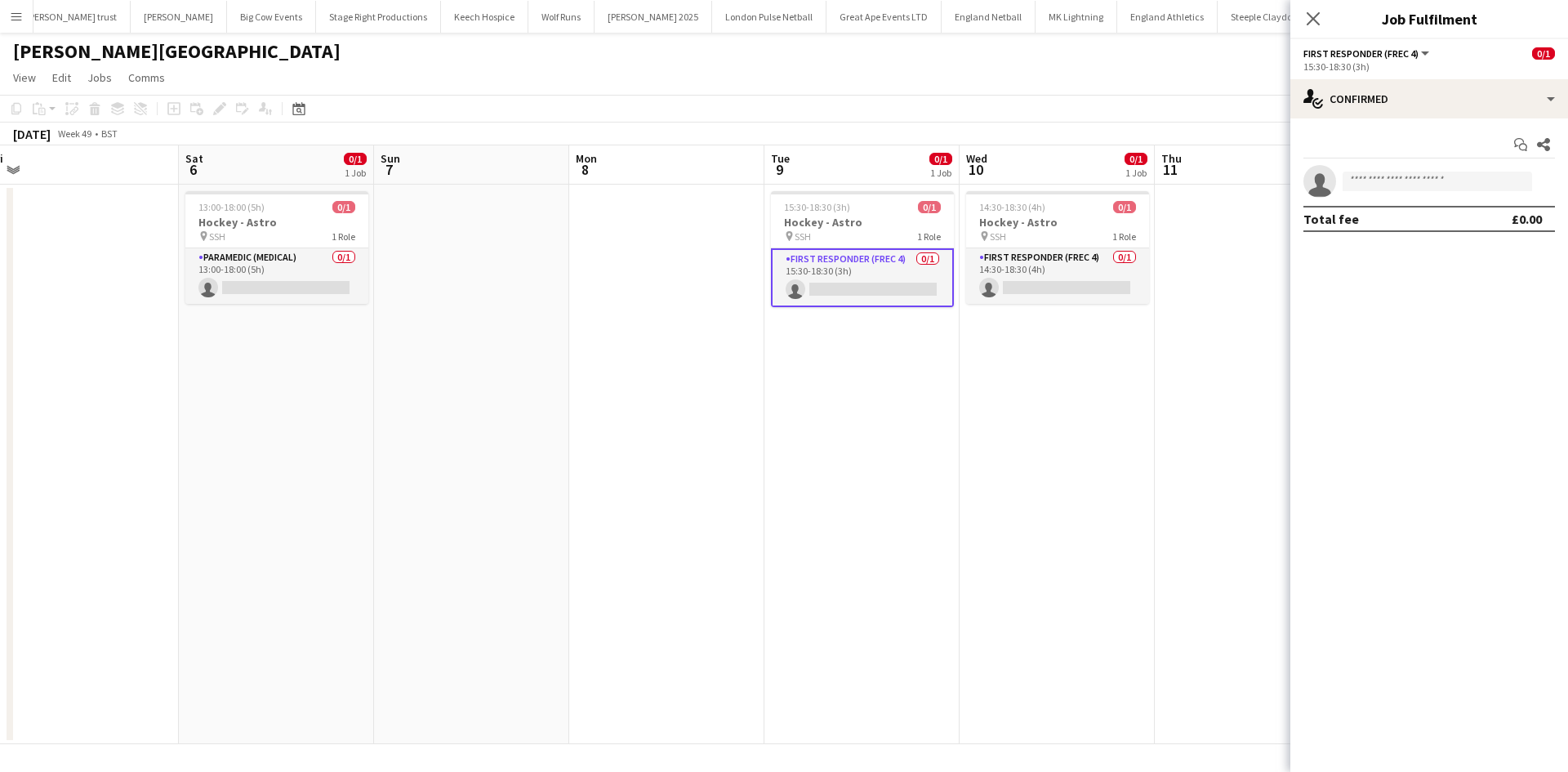
click at [1351, 199] on app-confirmed-crew "single-neutral-actions Total fee £0.00" at bounding box center [1429, 198] width 278 height 67
click at [1387, 180] on input at bounding box center [1437, 181] width 189 height 20
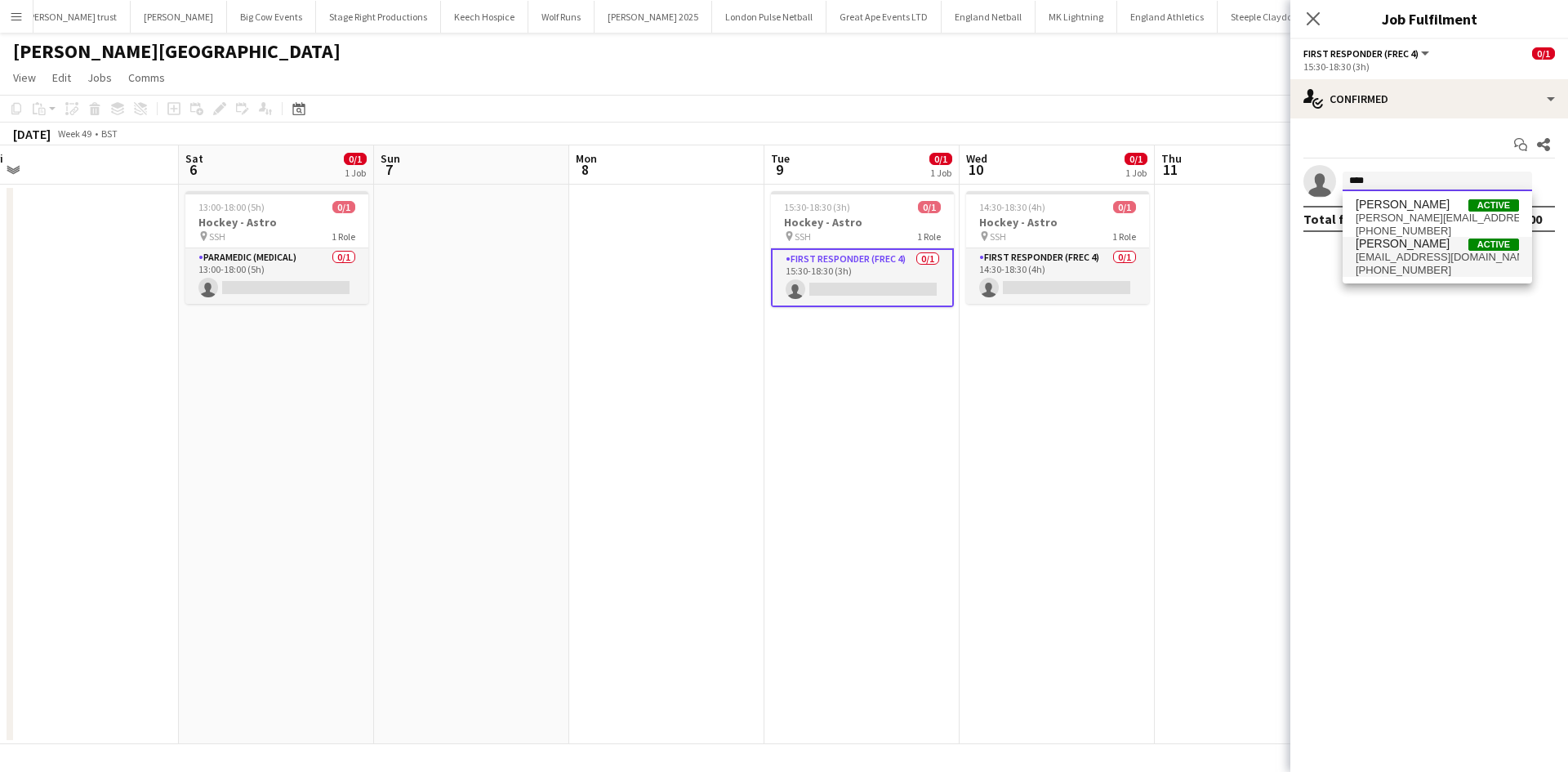
type input "****"
click at [1423, 252] on span "darren_clarke44@yahoo.co.uk" at bounding box center [1438, 257] width 164 height 13
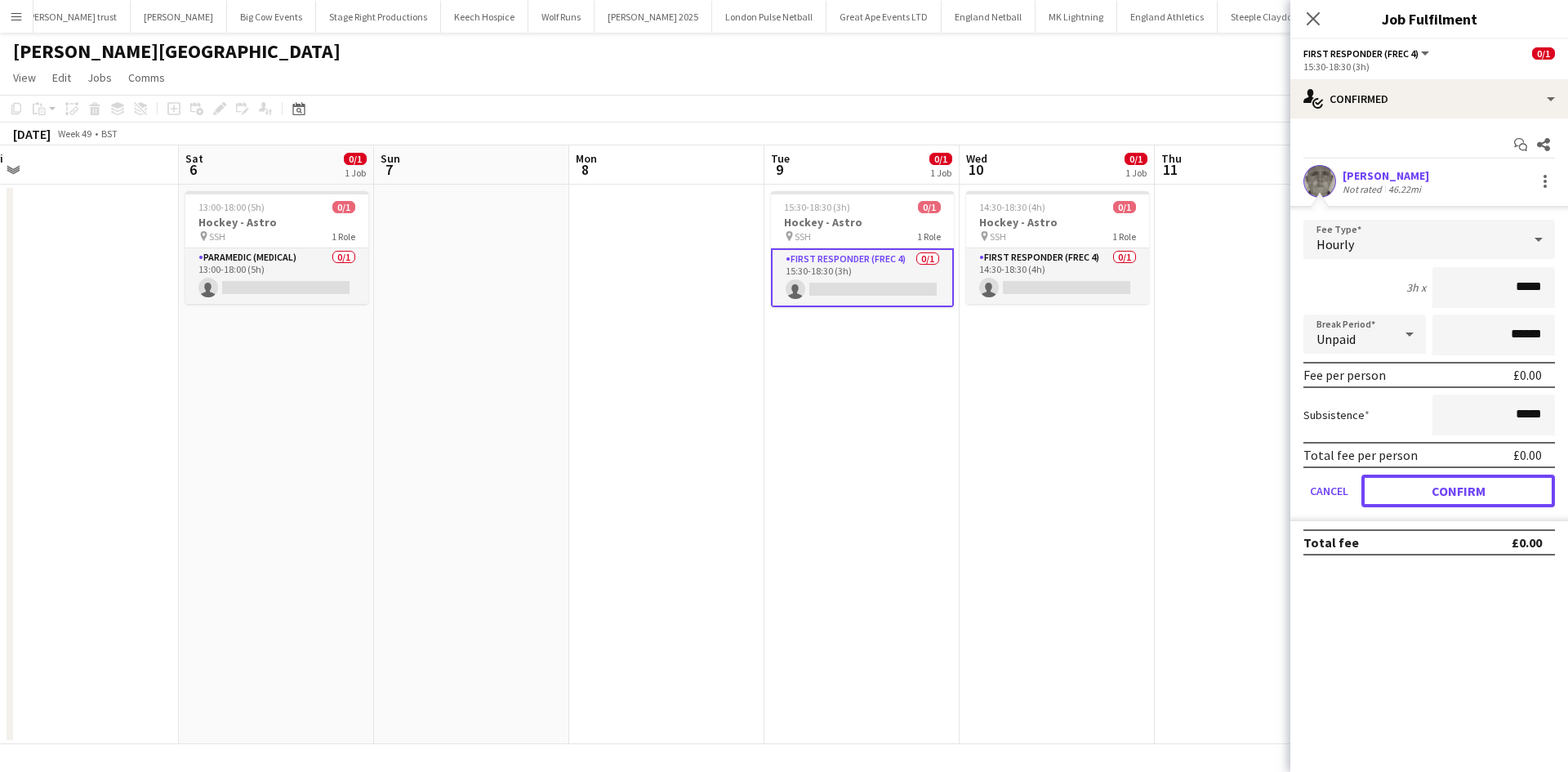
click at [1395, 490] on button "Confirm" at bounding box center [1458, 490] width 193 height 32
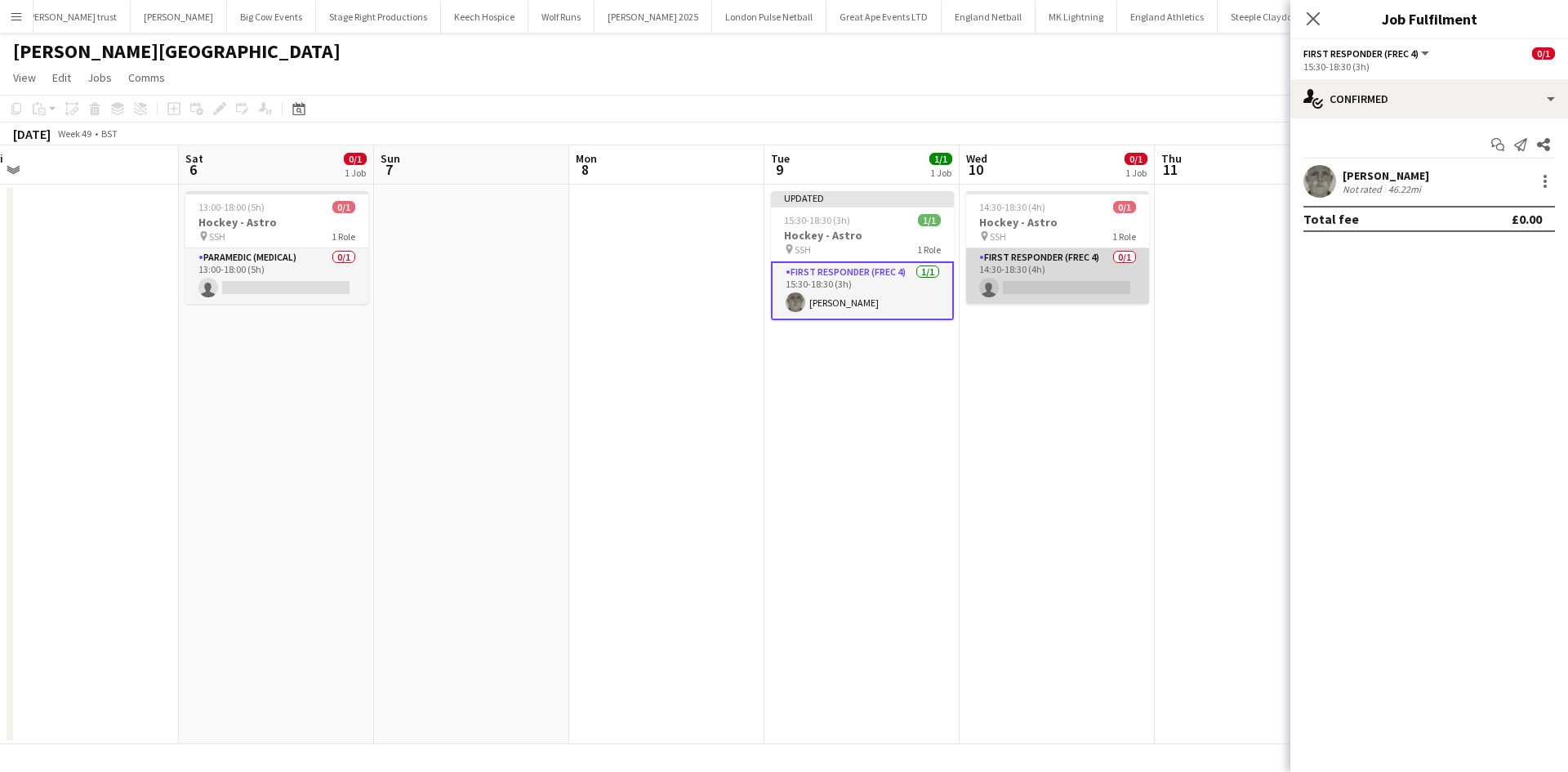
click at [1054, 283] on app-card-role "First Responder (FREC 4) 0/1 14:30-18:30 (4h) single-neutral-actions" at bounding box center [1057, 276] width 183 height 56
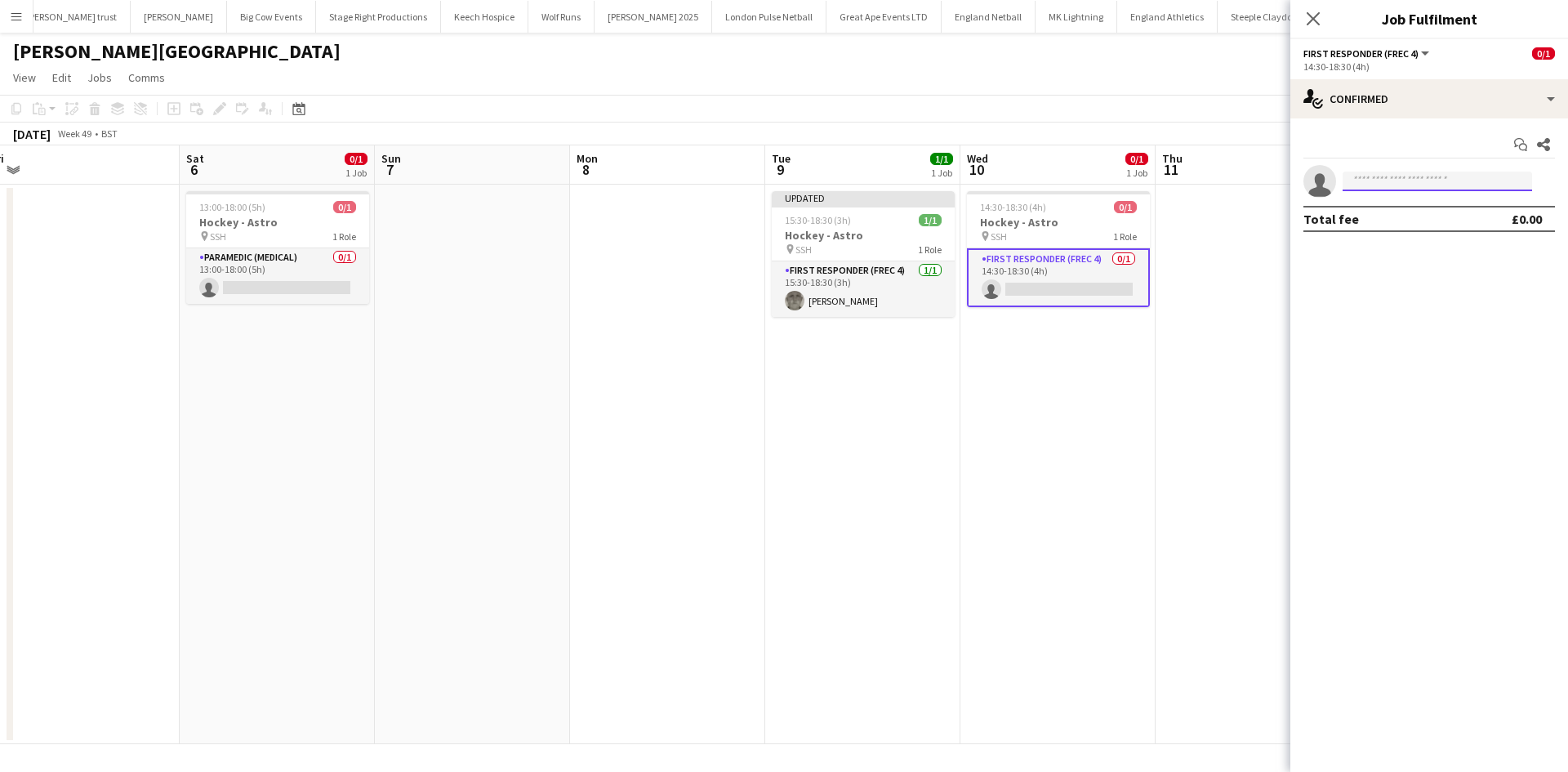
click at [1389, 191] on body "Menu Boards Boards Boards All jobs Status Workforce Workforce My Workforce Recr…" at bounding box center [784, 386] width 1568 height 772
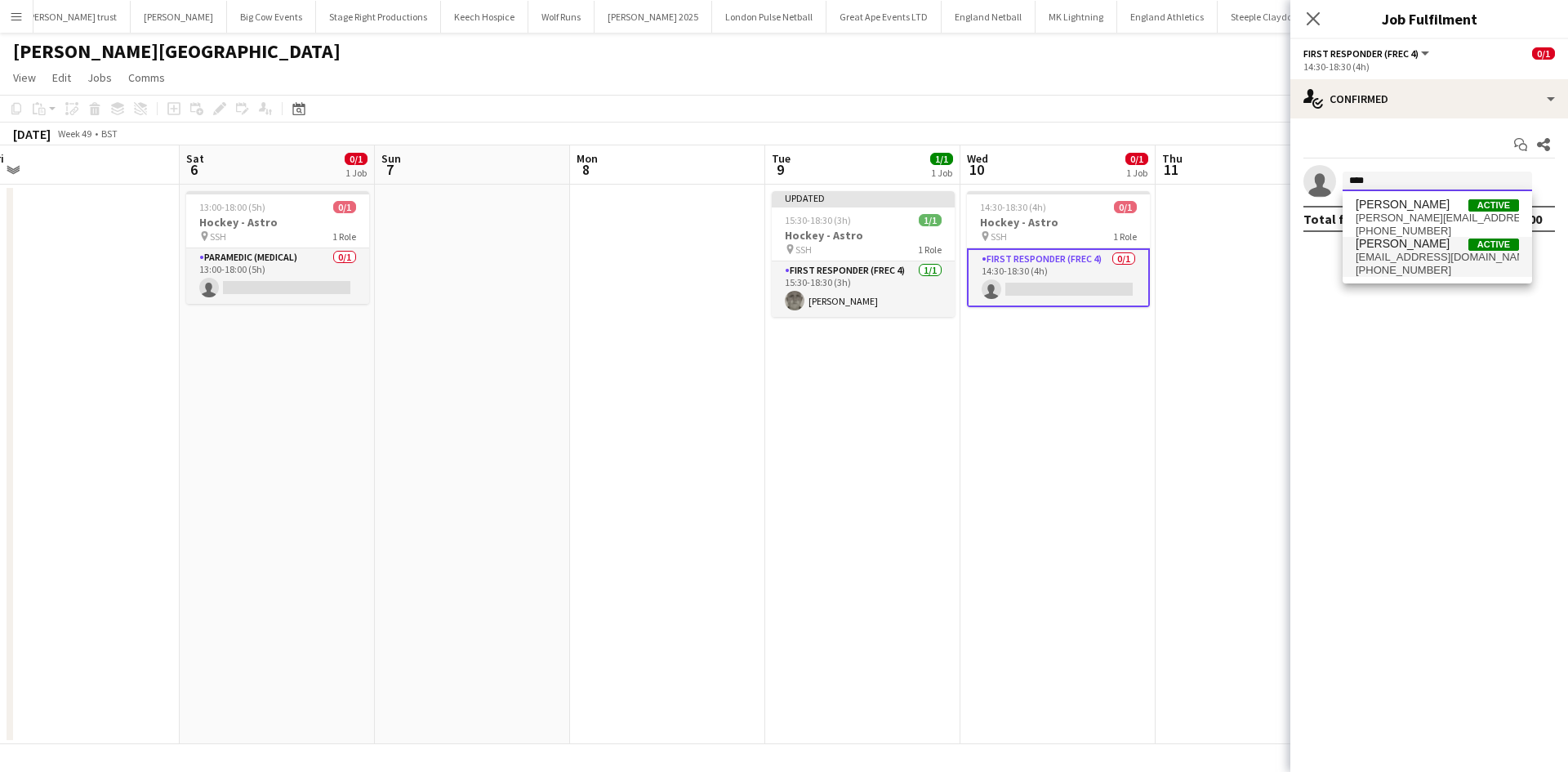
type input "****"
click at [1432, 252] on span "darren_clarke44@yahoo.co.uk" at bounding box center [1438, 257] width 164 height 13
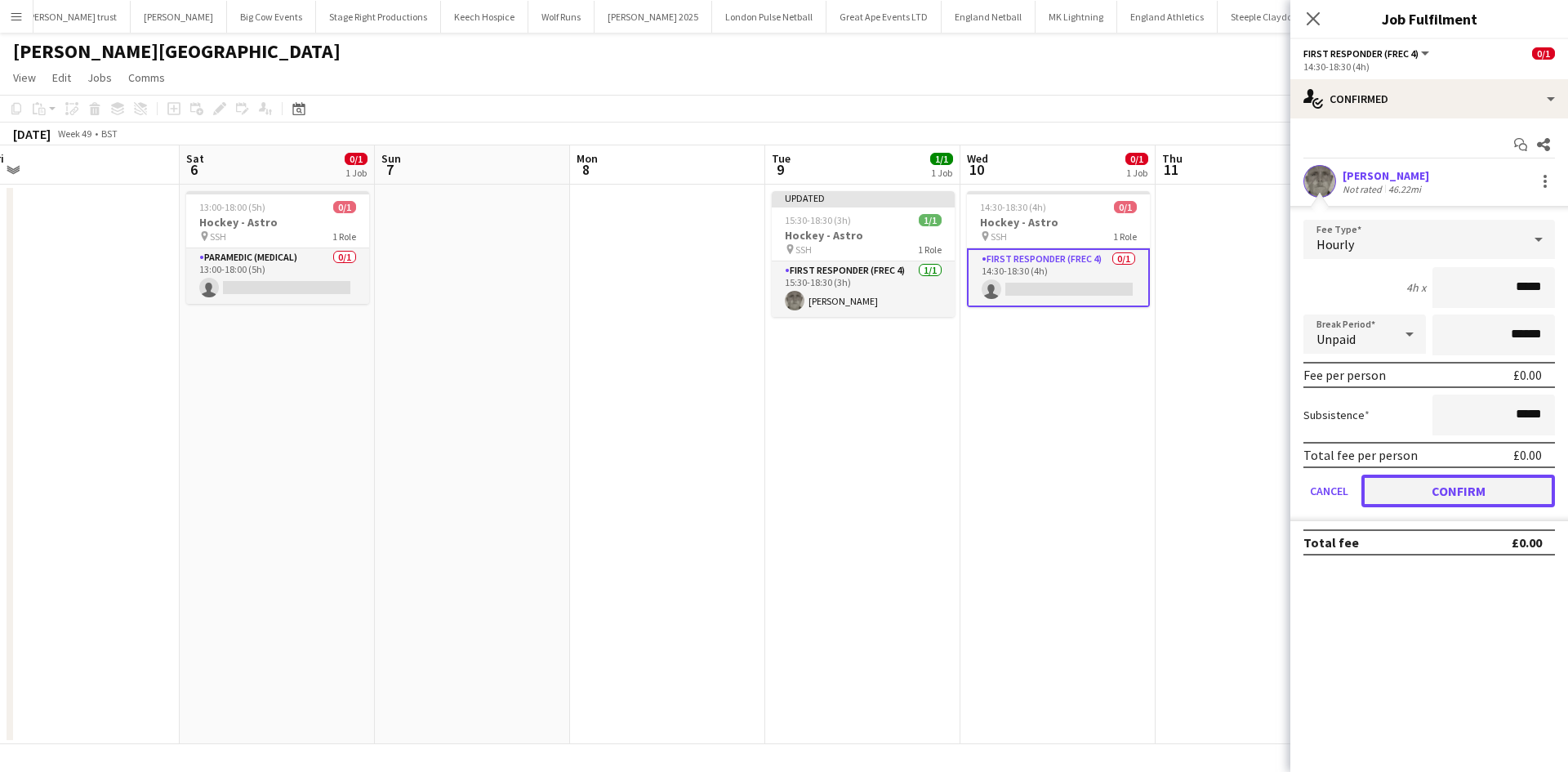
click at [1398, 486] on button "Confirm" at bounding box center [1458, 490] width 193 height 32
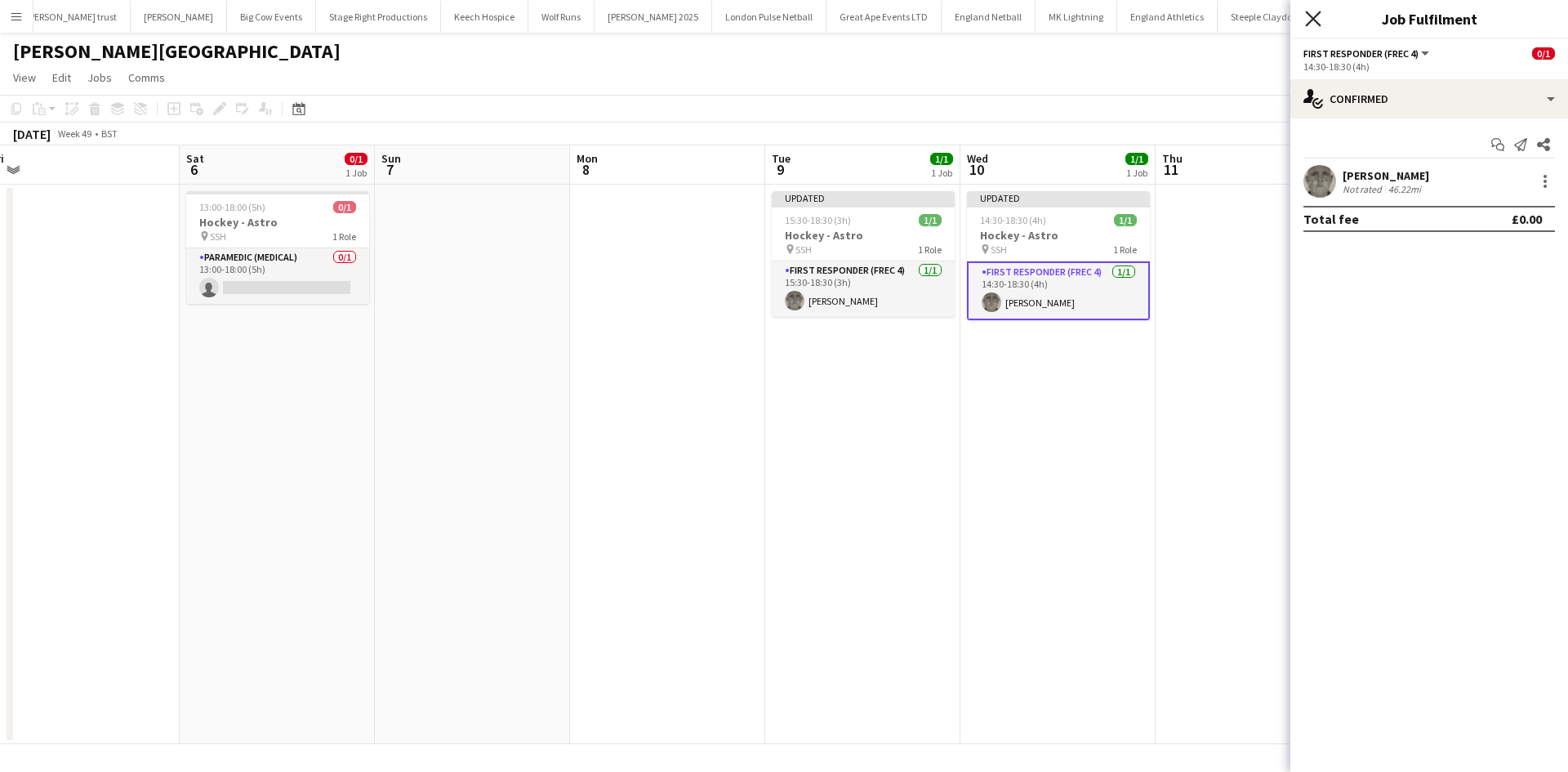
click at [1317, 25] on icon "Close pop-in" at bounding box center [1313, 19] width 16 height 16
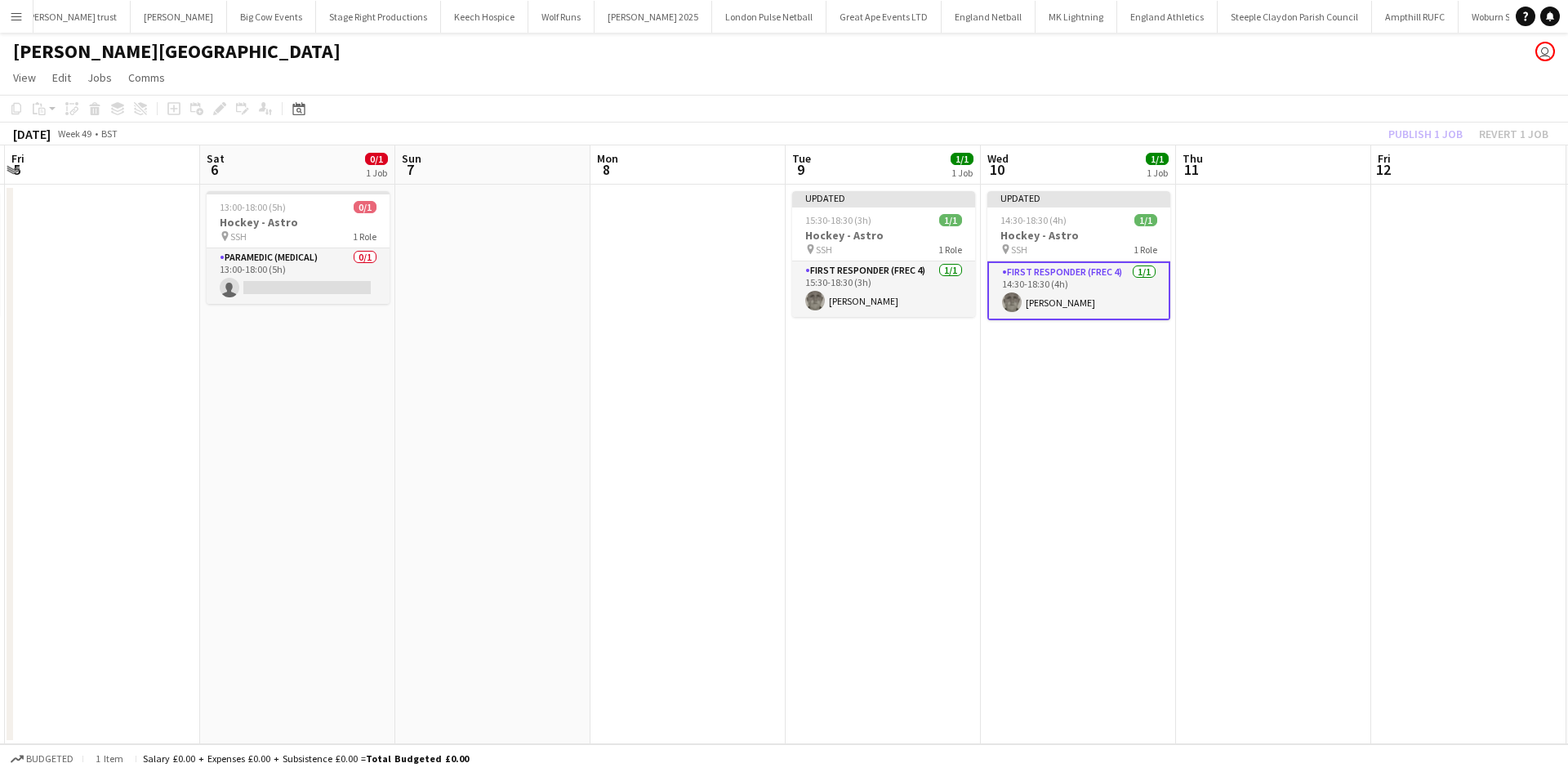
drag, startPoint x: 1295, startPoint y: 346, endPoint x: 730, endPoint y: 341, distance: 565.0
click at [770, 342] on app-calendar-viewport "Mon 1 Tue 2 1/1 1 Job Wed 3 1/1 1 Job Thu 4 1/1 1 Job Fri 5 Sat 6 0/1 1 Job Sun…" at bounding box center [784, 444] width 1568 height 599
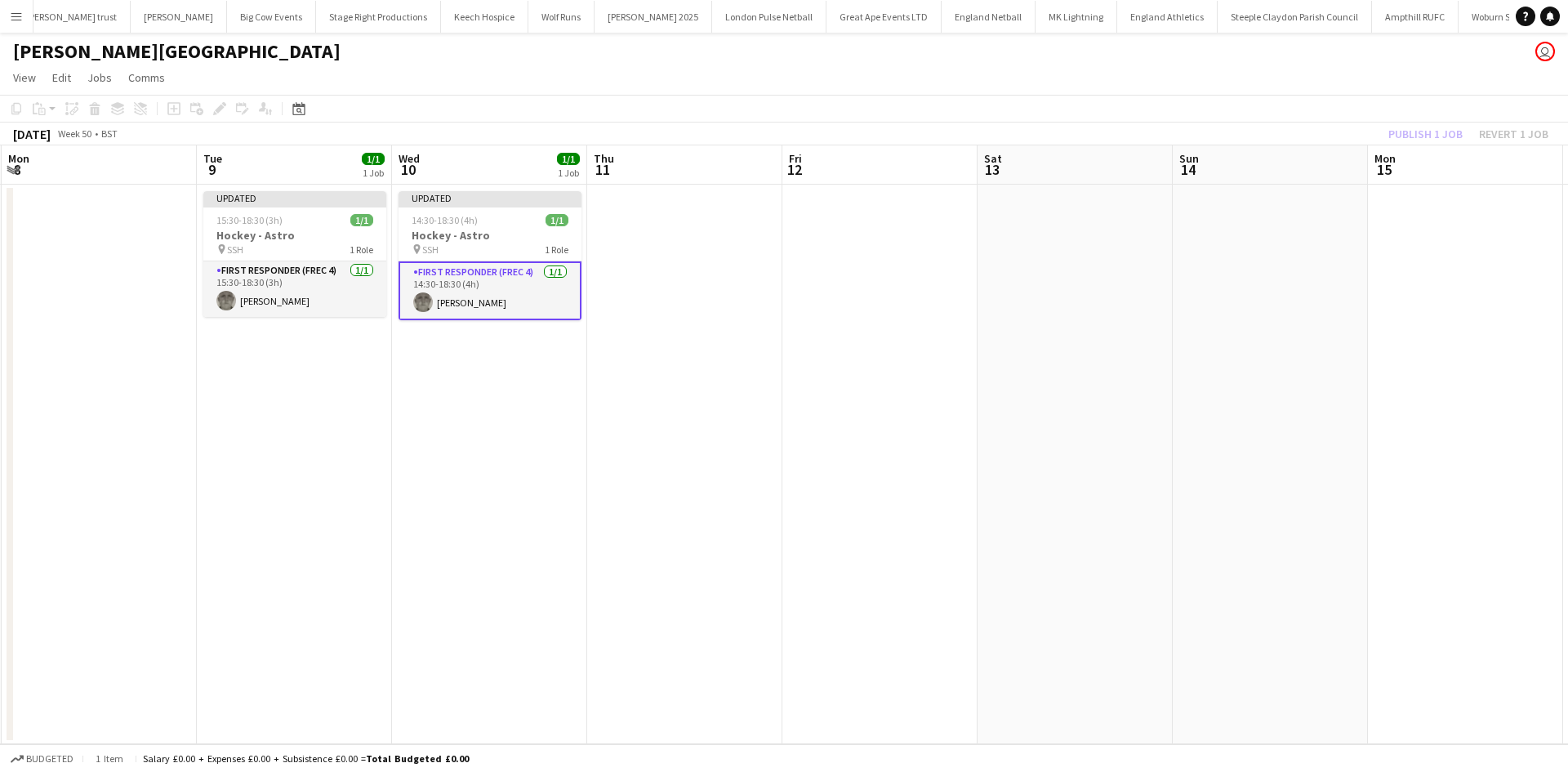
drag, startPoint x: 1018, startPoint y: 341, endPoint x: 956, endPoint y: 271, distance: 93.5
click at [595, 341] on app-calendar-viewport "Fri 5 Sat 6 0/1 1 Job Sun 7 Mon 8 Tue 9 1/1 1 Job Wed 10 1/1 1 Job Thu 11 Fri 1…" at bounding box center [784, 444] width 1568 height 599
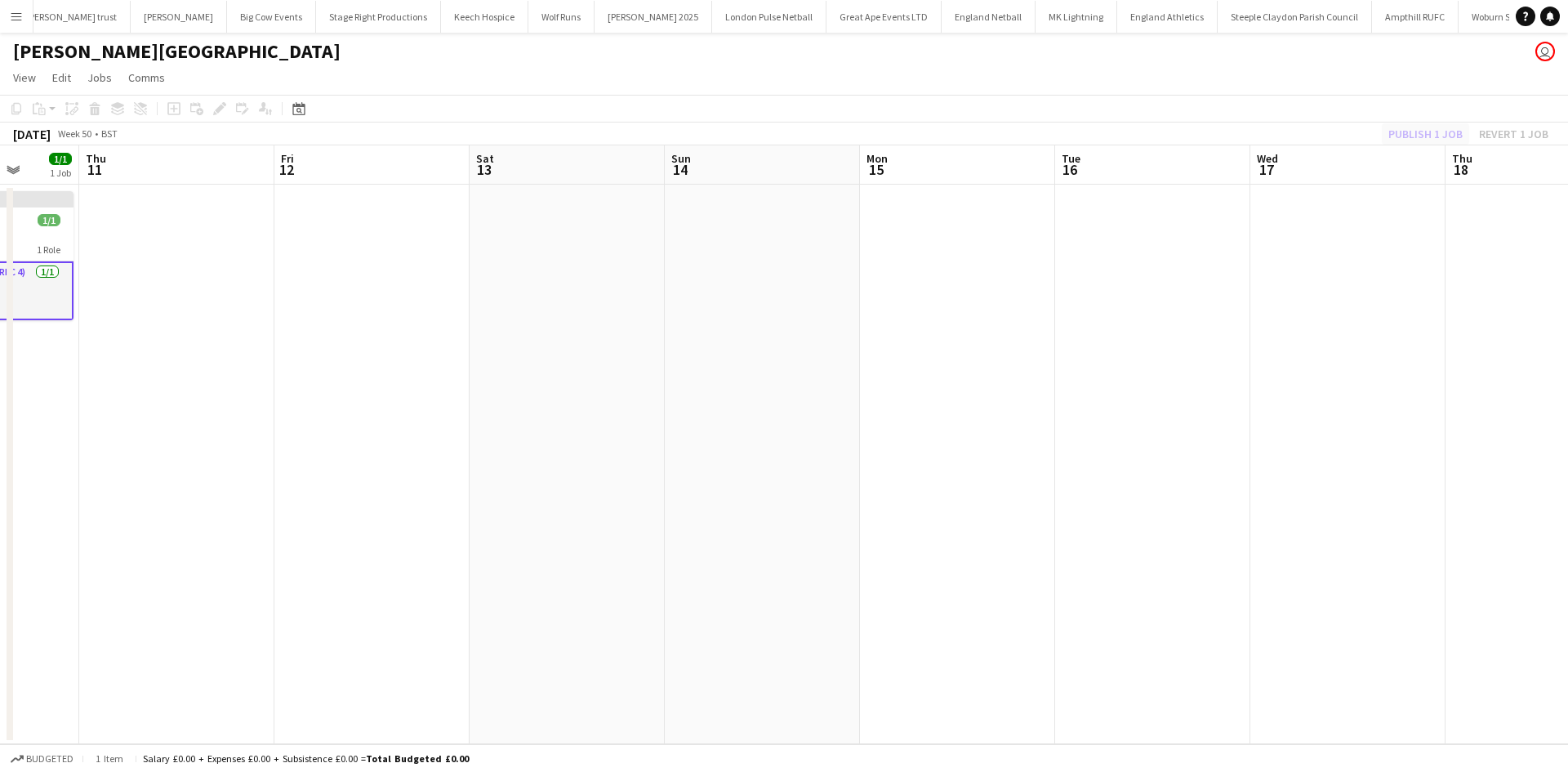
click at [1400, 138] on div "Publish 1 job Revert 1 job" at bounding box center [1468, 134] width 199 height 22
click at [1416, 127] on button "Publish 5 jobs" at bounding box center [1416, 134] width 94 height 22
drag, startPoint x: 1025, startPoint y: 404, endPoint x: 823, endPoint y: 404, distance: 202.0
click at [673, 412] on app-calendar-viewport "Sun 7 Mon 8 Tue 9 1/1 1 Job Wed 10 1/1 1 Job Thu 11 Fri 12 Sat 13 Sun 14 Mon 15…" at bounding box center [784, 444] width 1568 height 599
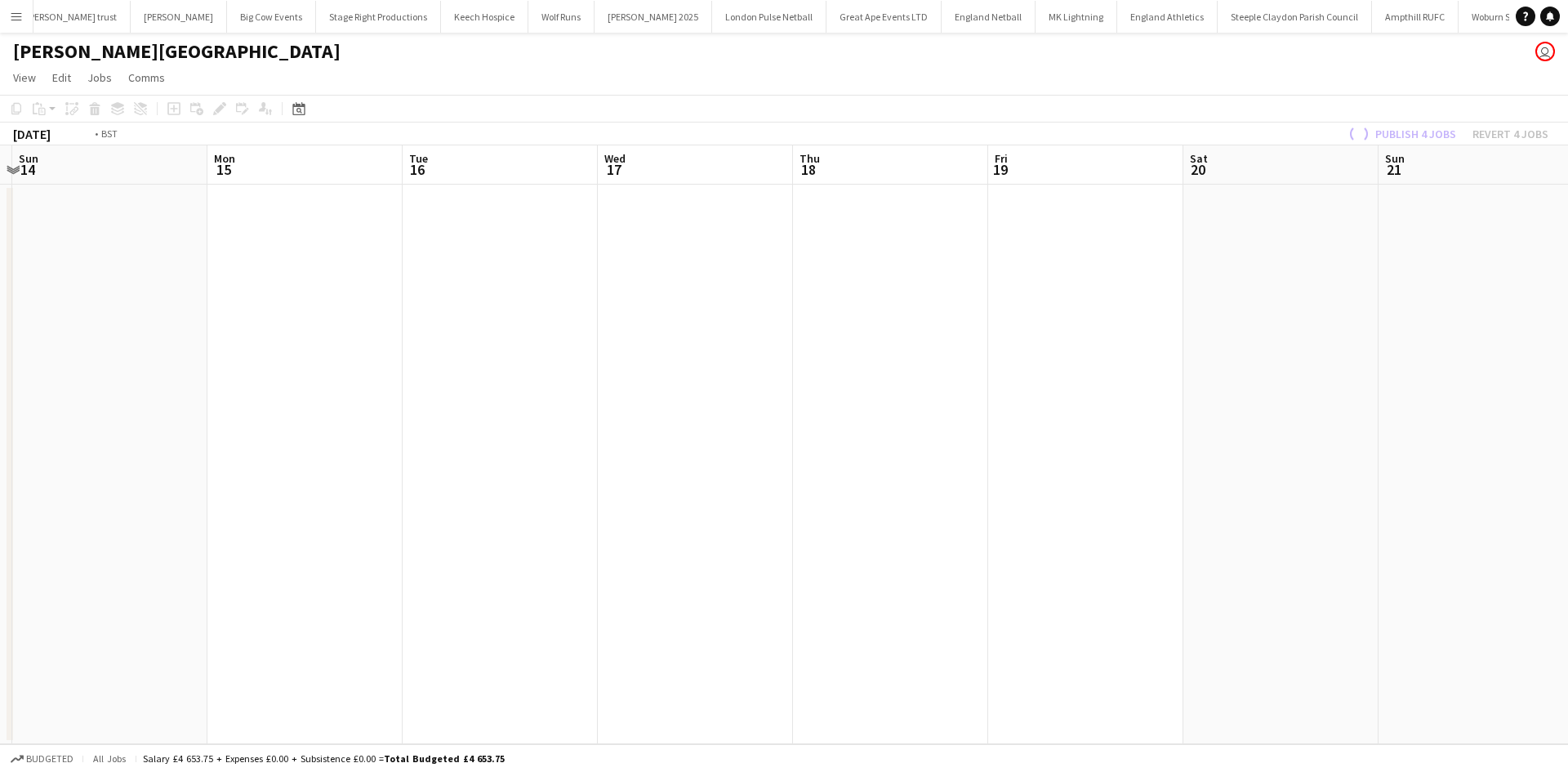
drag, startPoint x: 993, startPoint y: 375, endPoint x: 577, endPoint y: 322, distance: 419.4
click at [616, 332] on app-calendar-viewport "Thu 11 Fri 12 Sat 13 Sun 14 Mon 15 Tue 16 Wed 17 Thu 18 Fri 19 Sat 20 Sun 21 Mo…" at bounding box center [784, 444] width 1568 height 599
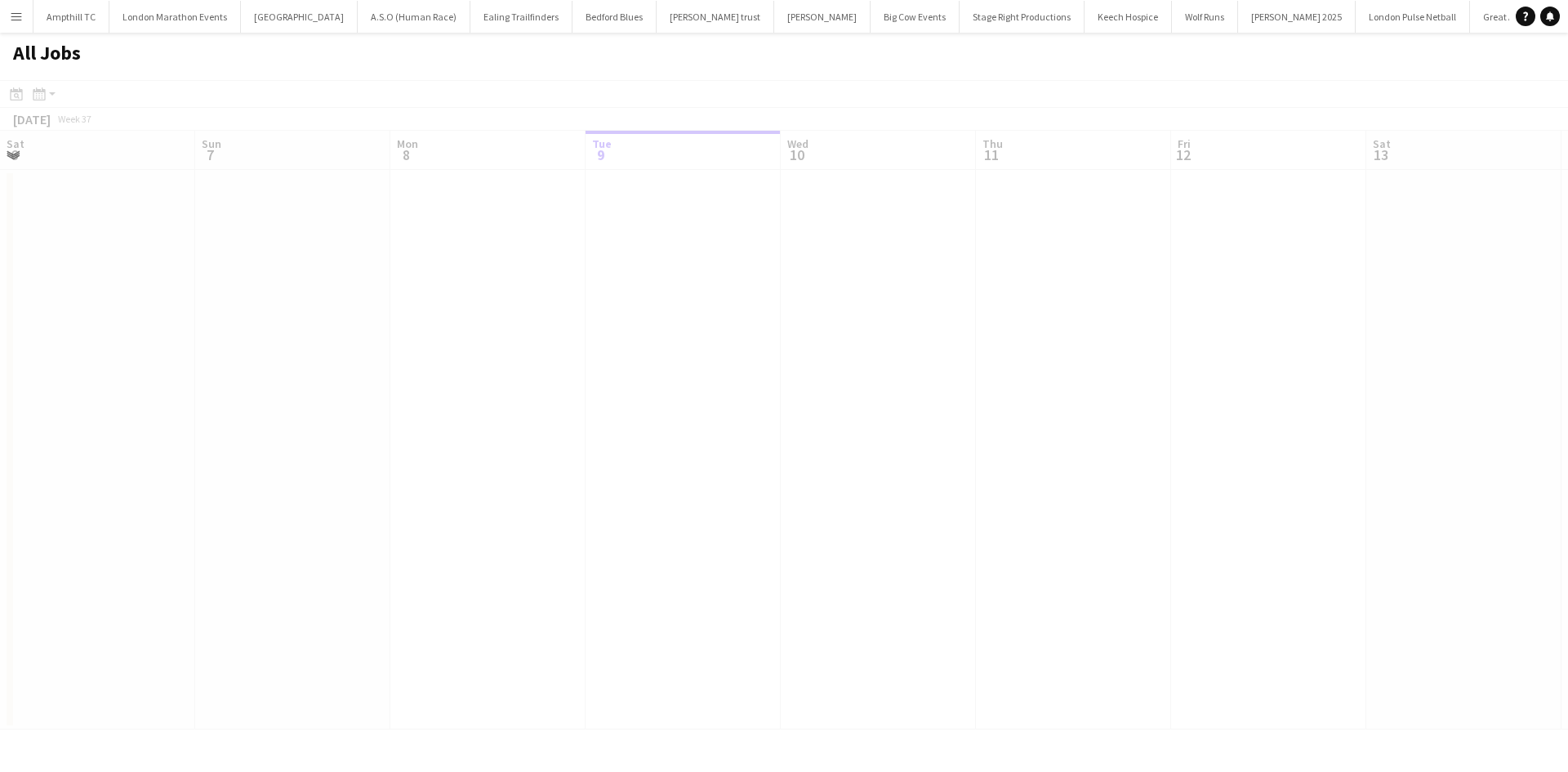
scroll to position [0, 390]
